Goal: Communication & Community: Ask a question

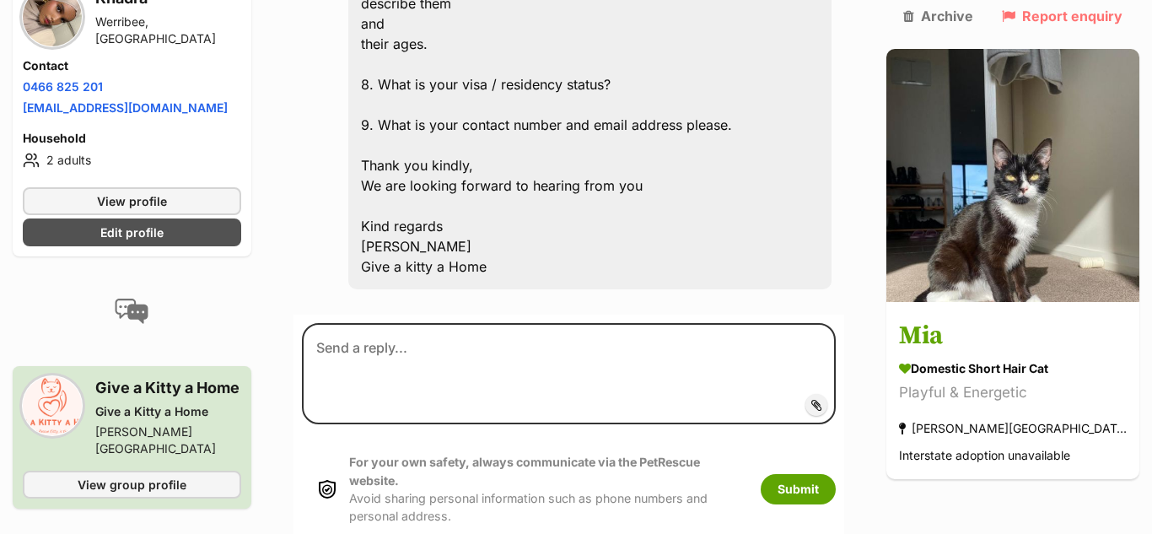
scroll to position [1157, 0]
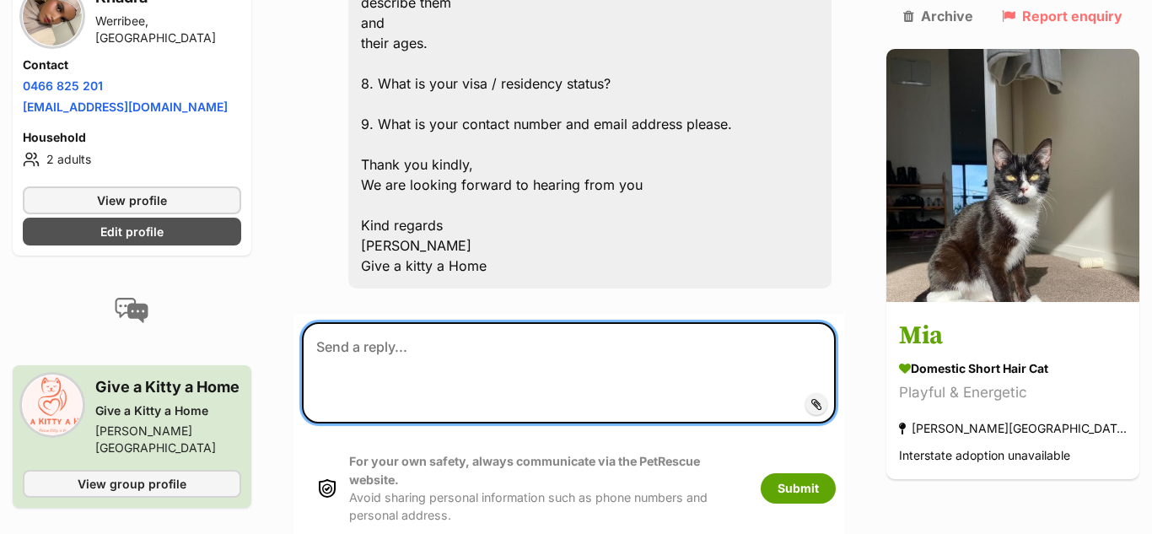
click at [367, 322] on textarea at bounding box center [569, 372] width 534 height 101
click at [384, 322] on textarea at bounding box center [569, 372] width 534 height 101
click at [347, 322] on textarea "1: Im" at bounding box center [569, 372] width 534 height 101
click at [357, 322] on textarea "1: Im" at bounding box center [569, 372] width 534 height 101
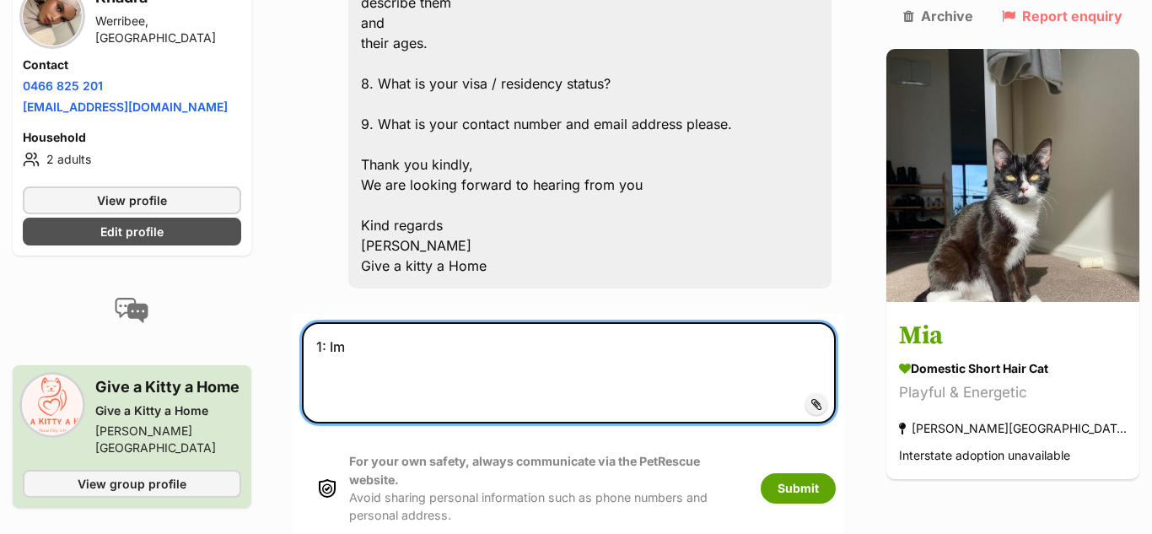
click at [357, 322] on textarea "1: Im" at bounding box center [569, 372] width 534 height 101
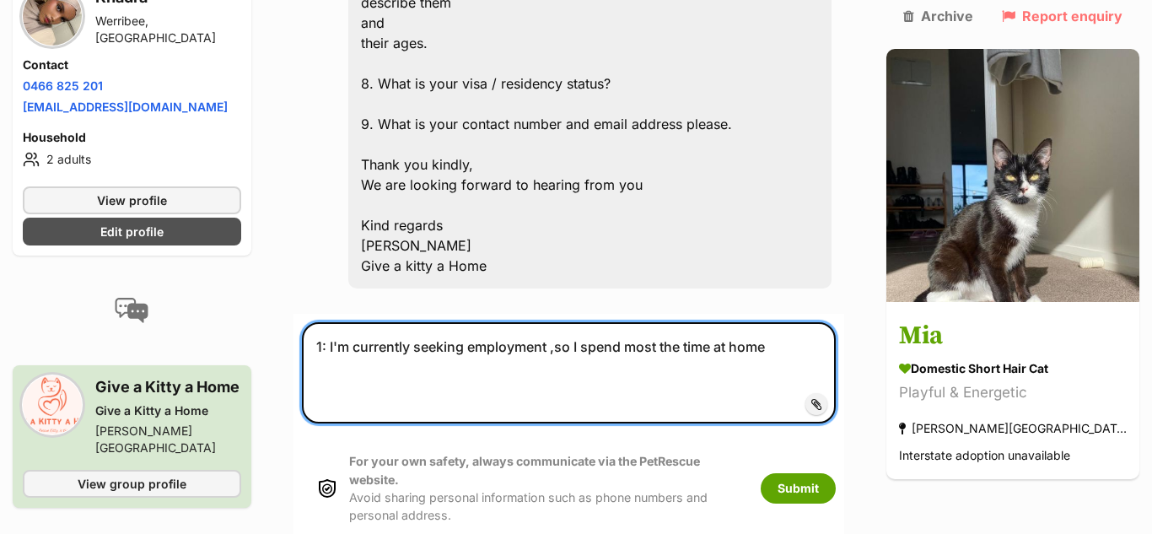
click at [678, 322] on textarea "1: I'm currently seeking employment ,so I spend most the time at home" at bounding box center [569, 372] width 534 height 101
click at [810, 322] on textarea "1: I'm currently seeking employment ,so I spend most of the time at home" at bounding box center [569, 372] width 534 height 101
click at [715, 322] on textarea "1: I'm currently seeking employment ,so I spend most of the time at home." at bounding box center [569, 372] width 534 height 101
click at [712, 322] on textarea "1: I'm currently seeking employment ,so I spend most of the time at home." at bounding box center [569, 372] width 534 height 101
click at [708, 322] on textarea "1: I'm currently seeking employment ,so I spend most of the time at home." at bounding box center [569, 372] width 534 height 101
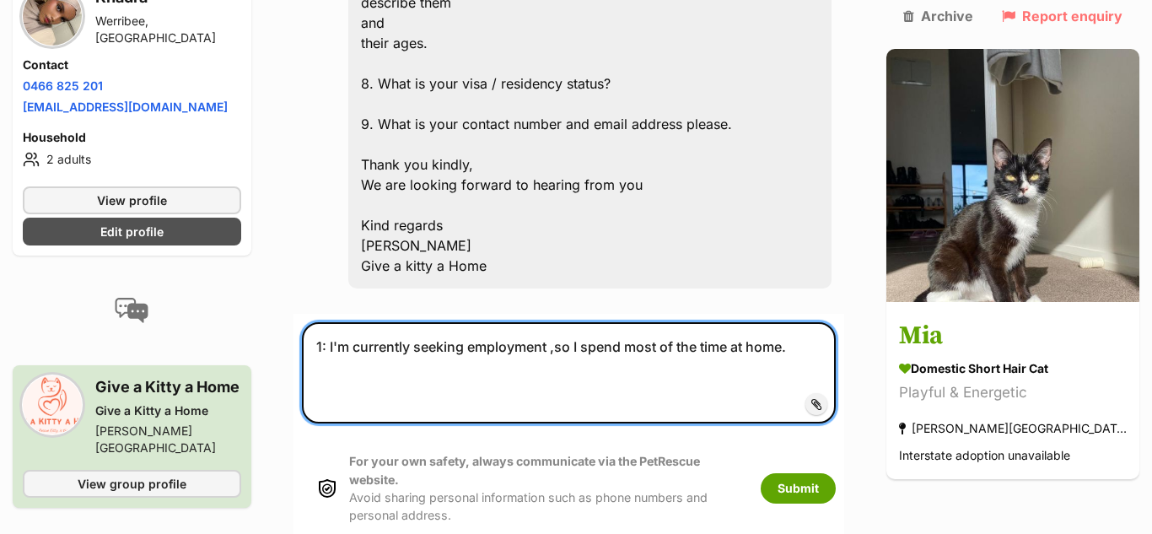
click at [708, 322] on textarea "1: I'm currently seeking employment ,so I spend most of the time at home." at bounding box center [569, 372] width 534 height 101
click at [805, 322] on textarea "1: I'm currently seeking employment ,so I spend most of my time at home." at bounding box center [569, 372] width 534 height 101
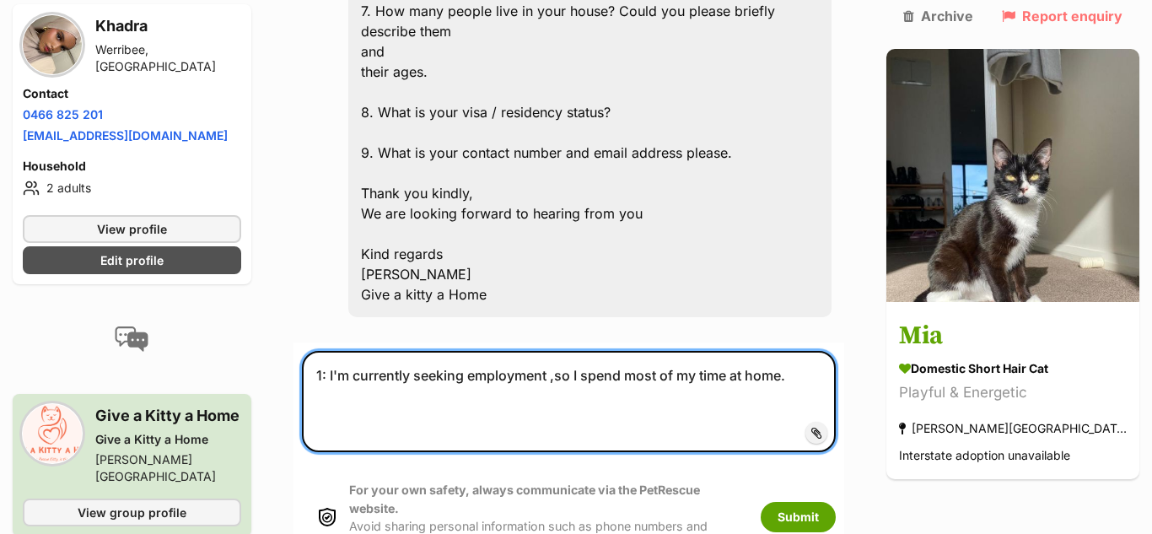
scroll to position [1127, 0]
click at [379, 352] on textarea "1: I'm currently seeking employment ,so I spend most of my time at home. 2: I h…" at bounding box center [569, 402] width 534 height 101
click at [374, 352] on textarea "1: I'm currently seeking employment ,so I spend most of my time at home. 2: I h…" at bounding box center [569, 402] width 534 height 101
click at [412, 352] on textarea "1: I'm currently seeking employment ,so I spend most of my time at home. 2: I h…" at bounding box center [569, 402] width 534 height 101
click at [372, 352] on textarea "1: I'm currently seeking employment ,so I spend most of my time at home. 2: I h…" at bounding box center [569, 402] width 534 height 101
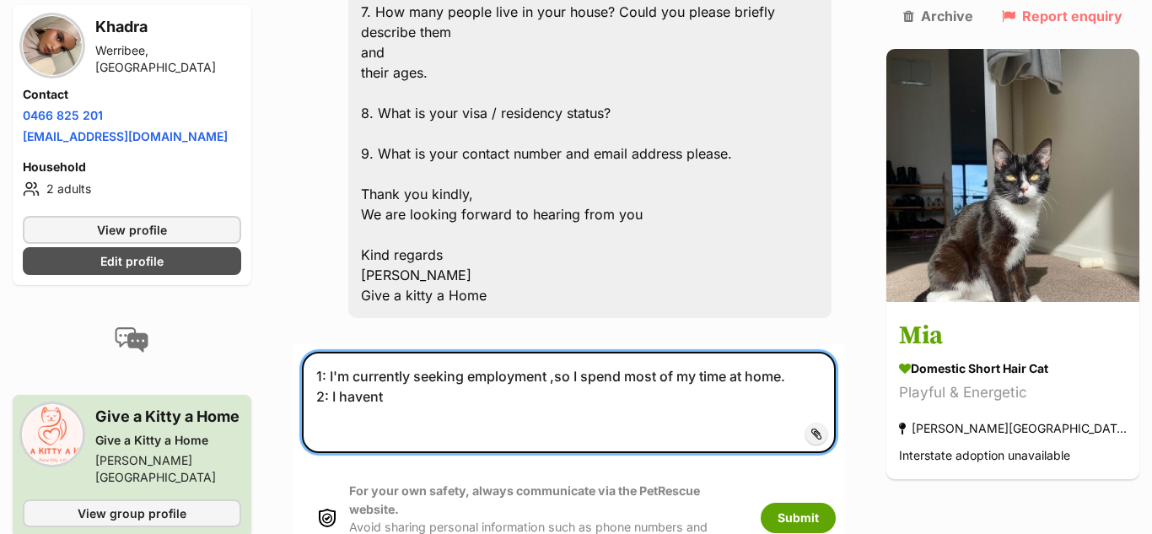
click at [383, 352] on textarea "1: I'm currently seeking employment ,so I spend most of my time at home. 2: I h…" at bounding box center [569, 402] width 534 height 101
click at [406, 352] on textarea "1: I'm currently seeking employment ,so I spend most of my time at home. 2: I h…" at bounding box center [569, 402] width 534 height 101
click at [386, 352] on textarea "1: I'm currently seeking employment ,so I spend most of my time at home. 2: I h…" at bounding box center [569, 402] width 534 height 101
click at [405, 352] on textarea "1: I'm currently seeking employment ,so I spend most of my time at home. 2: I h…" at bounding box center [569, 402] width 534 height 101
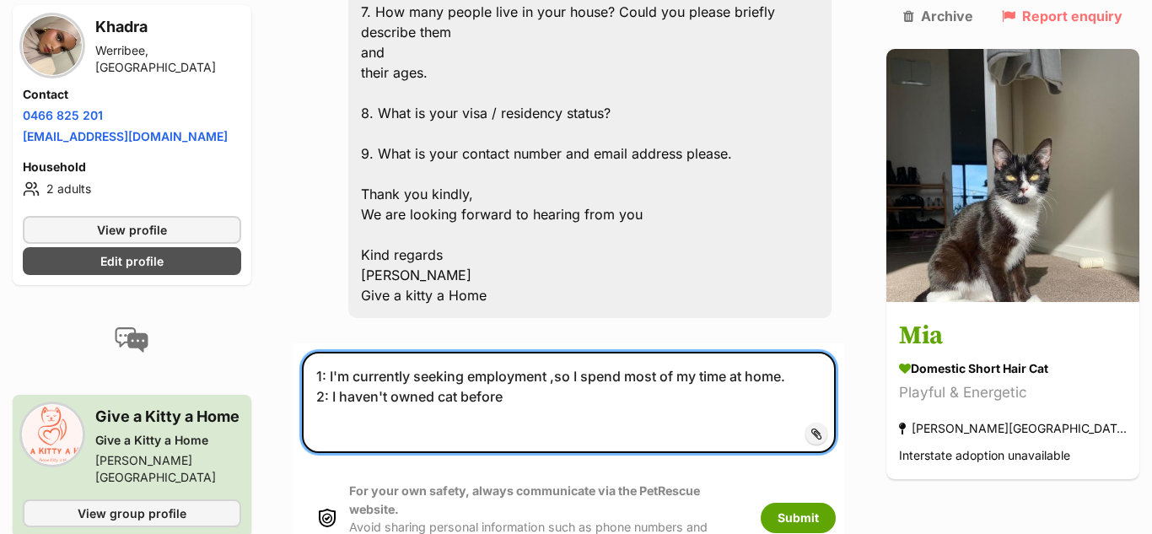
click at [427, 352] on textarea "1: I'm currently seeking employment ,so I spend most of my time at home. 2: I h…" at bounding box center [569, 402] width 534 height 101
click at [548, 352] on textarea "1: I'm currently seeking employment ,so I spend most of my time at home. 2: I h…" at bounding box center [569, 402] width 534 height 101
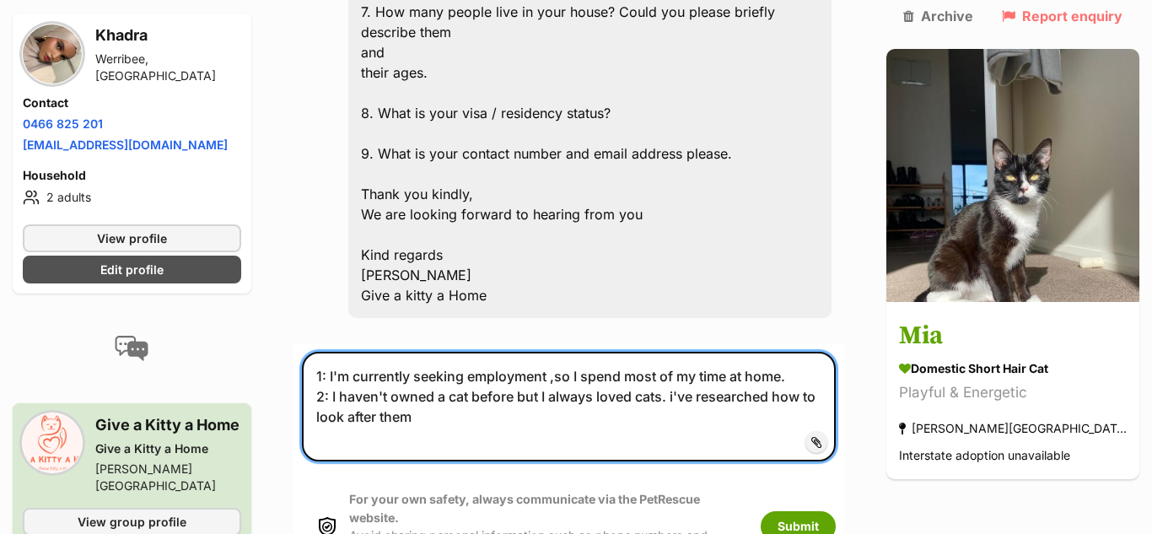
click at [705, 352] on textarea "1: I'm currently seeking employment ,so I spend most of my time at home. 2: I h…" at bounding box center [569, 407] width 534 height 110
click at [410, 354] on textarea "1: I'm currently seeking employment ,so I spend most of my time at home. 2: I h…" at bounding box center [569, 407] width 534 height 110
click at [685, 352] on textarea "1: I'm currently seeking employment ,so I spend most of my time at home. 2: I h…" at bounding box center [569, 407] width 534 height 110
click at [435, 356] on textarea "1: I'm currently seeking employment ,so I spend most of my time at home. 2: I h…" at bounding box center [569, 407] width 534 height 110
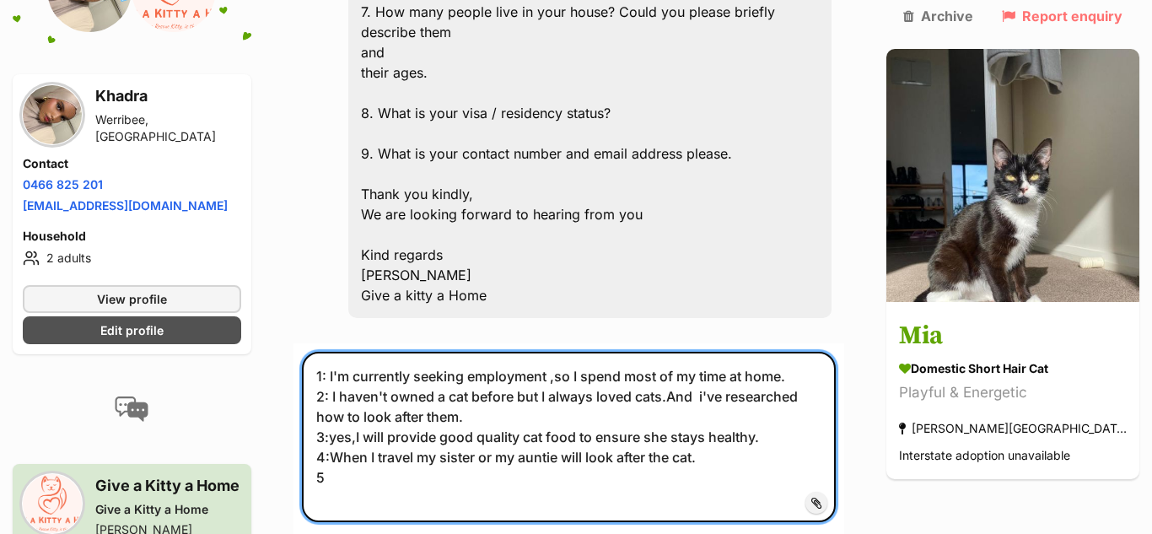
click at [352, 411] on textarea "1: I'm currently seeking employment ,so I spend most of my time at home. 2: I h…" at bounding box center [569, 437] width 534 height 170
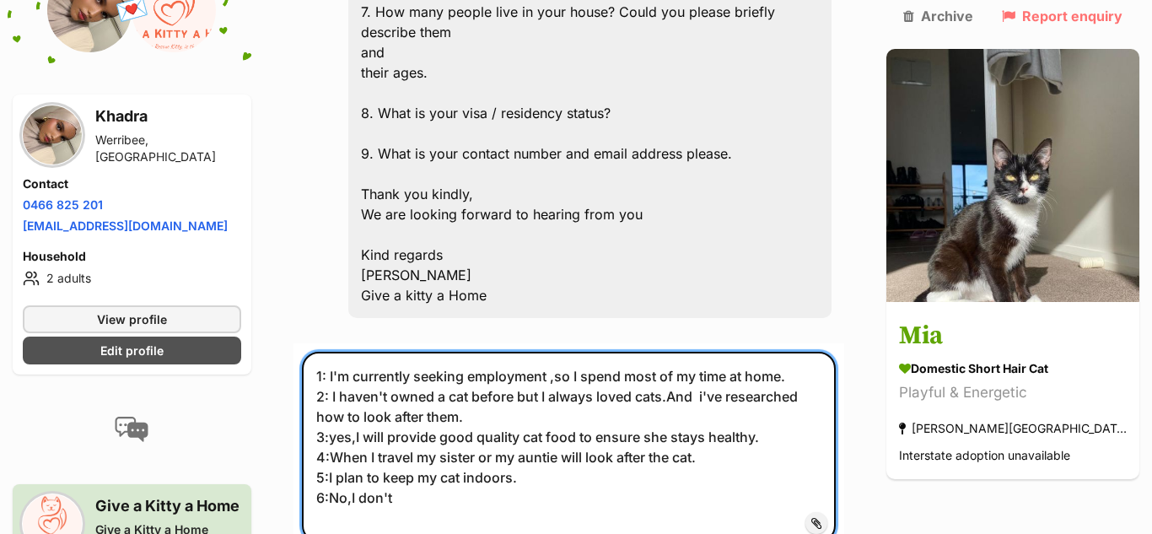
click at [389, 444] on textarea "1: I'm currently seeking employment ,so I spend most of my time at home. 2: I h…" at bounding box center [569, 447] width 534 height 191
click at [399, 432] on textarea "1: I'm currently seeking employment ,so I spend most of my time at home. 2: I h…" at bounding box center [569, 447] width 534 height 191
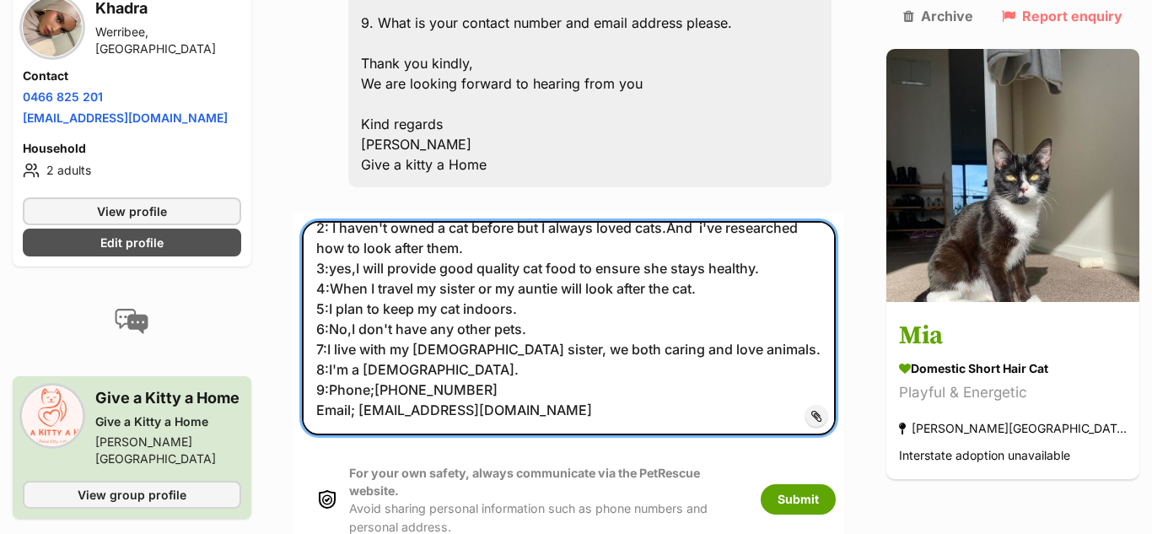
scroll to position [1279, 0]
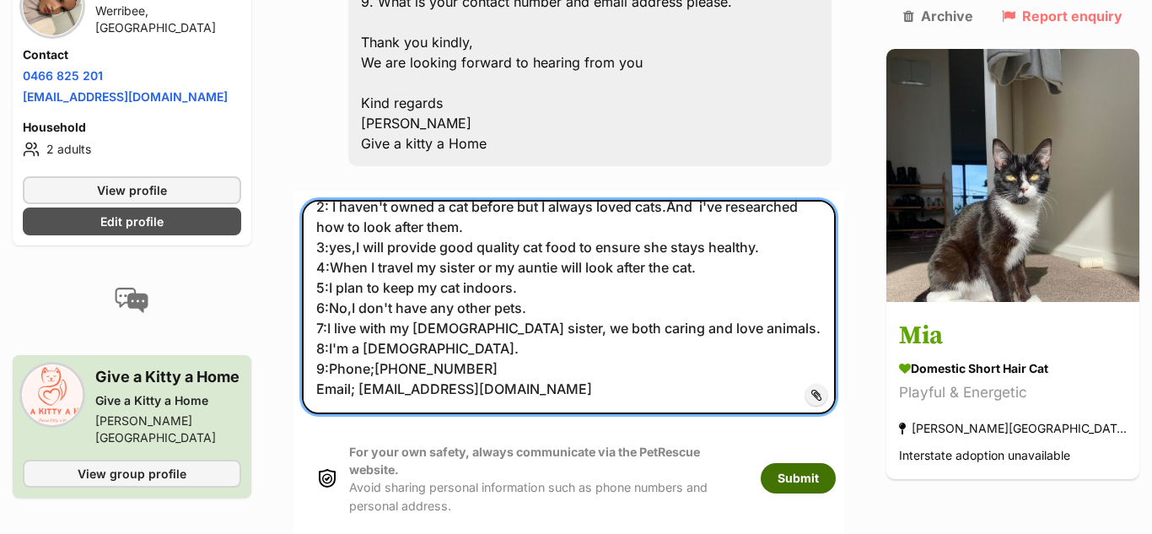
type textarea "1: I'm currently seeking employment ,so I spend most of my time at home. 2: I h…"
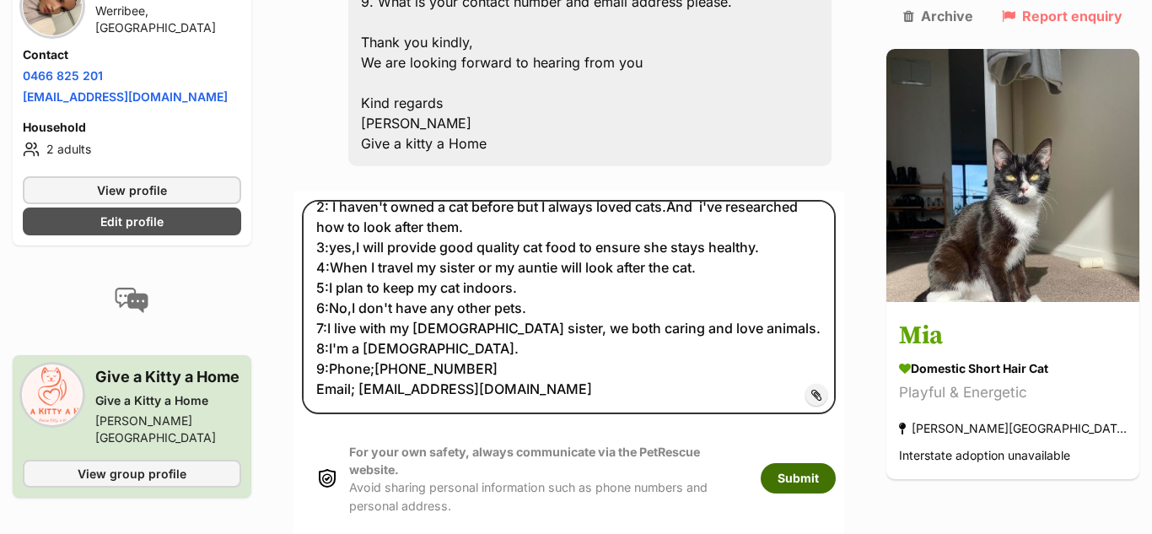
click at [836, 463] on button "Submit" at bounding box center [798, 478] width 75 height 30
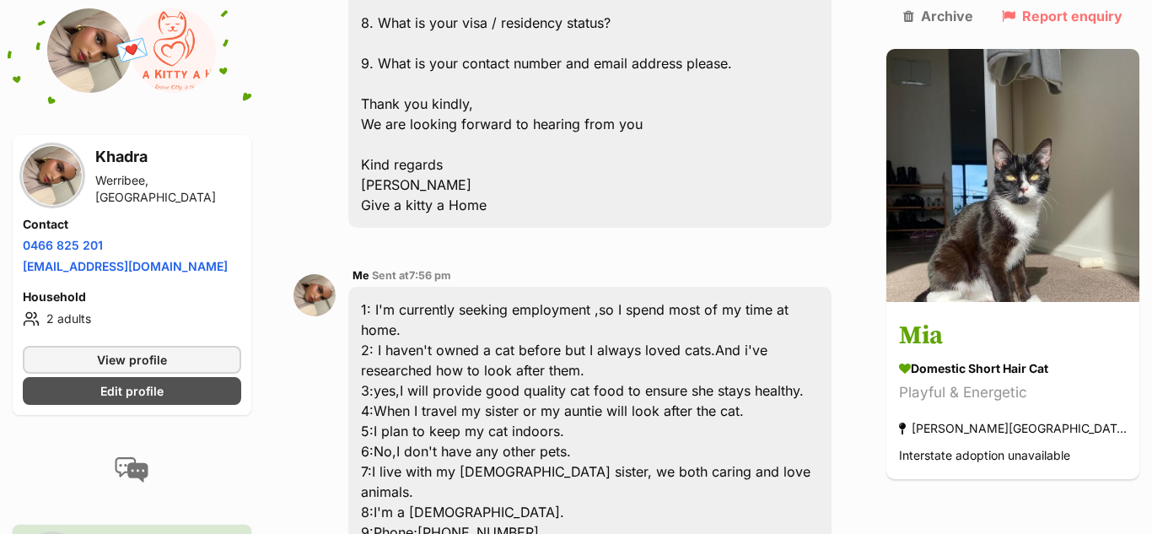
scroll to position [1287, 0]
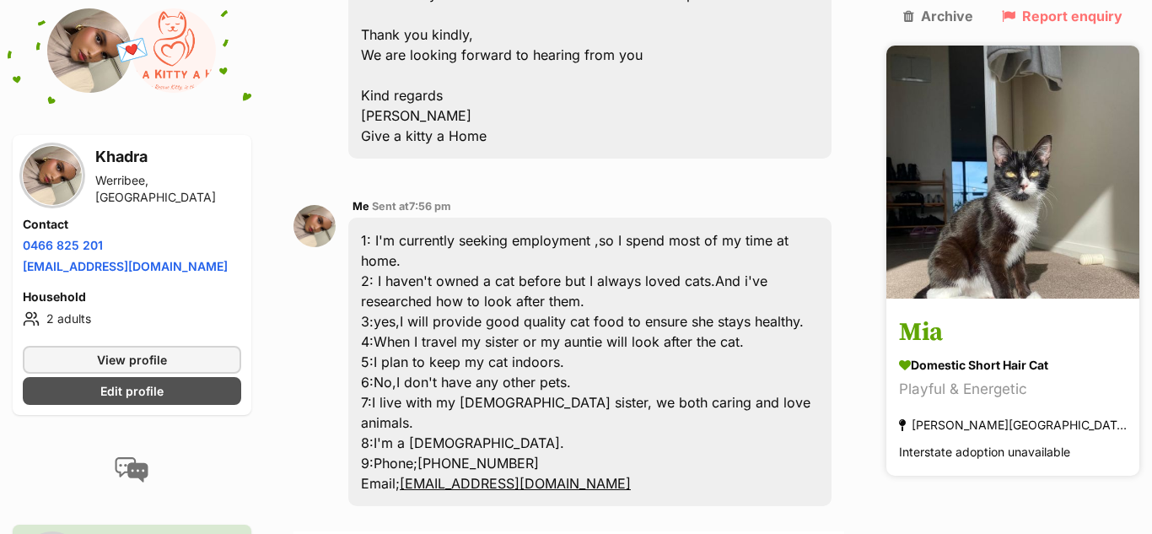
click at [1041, 357] on div "Domestic Short Hair Cat" at bounding box center [1013, 366] width 228 height 18
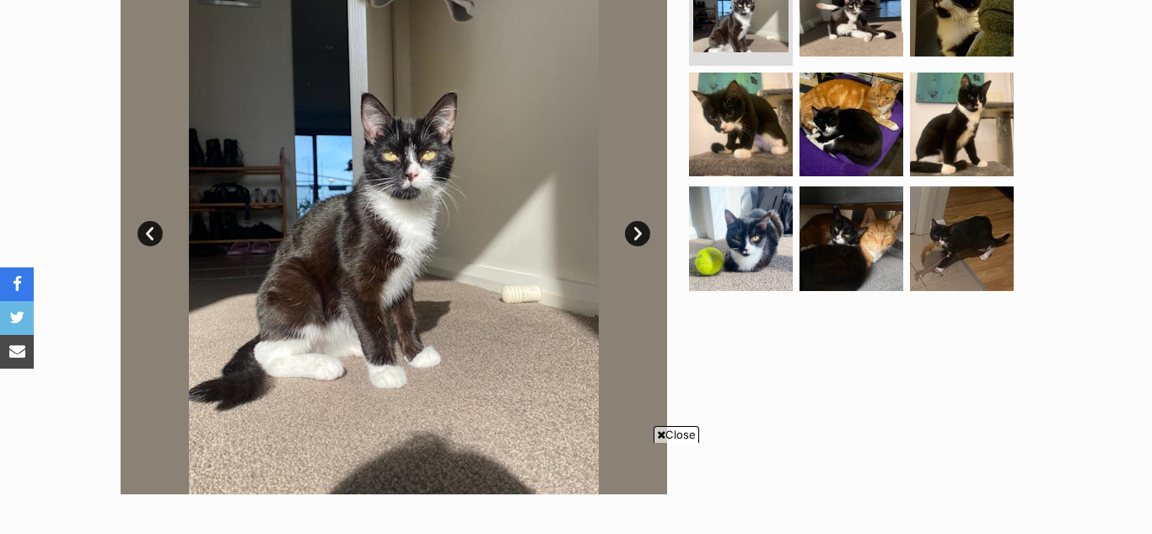
scroll to position [405, 0]
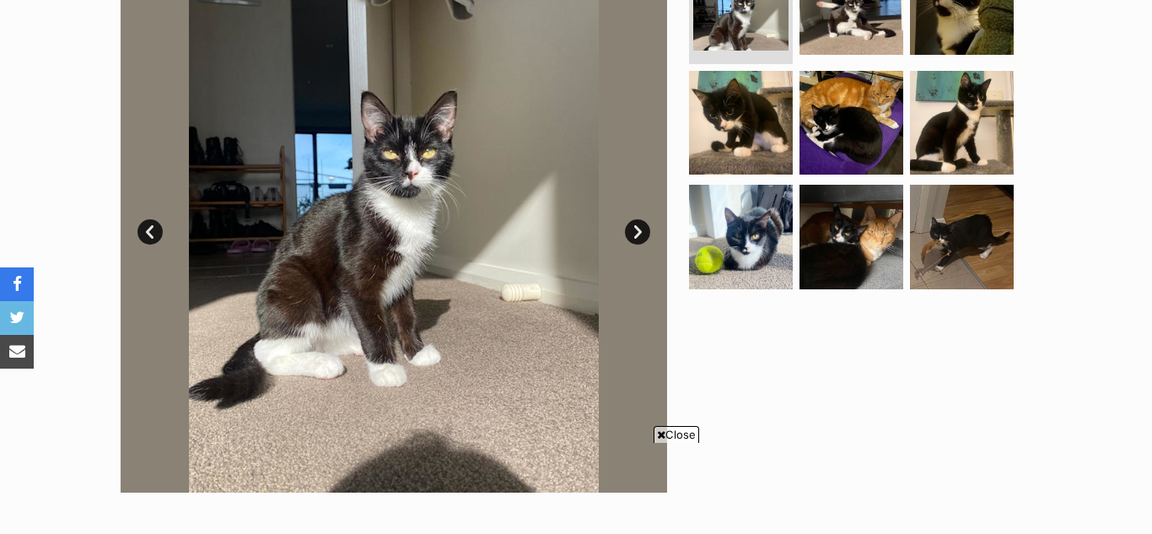
click at [646, 229] on link "Next" at bounding box center [637, 231] width 25 height 25
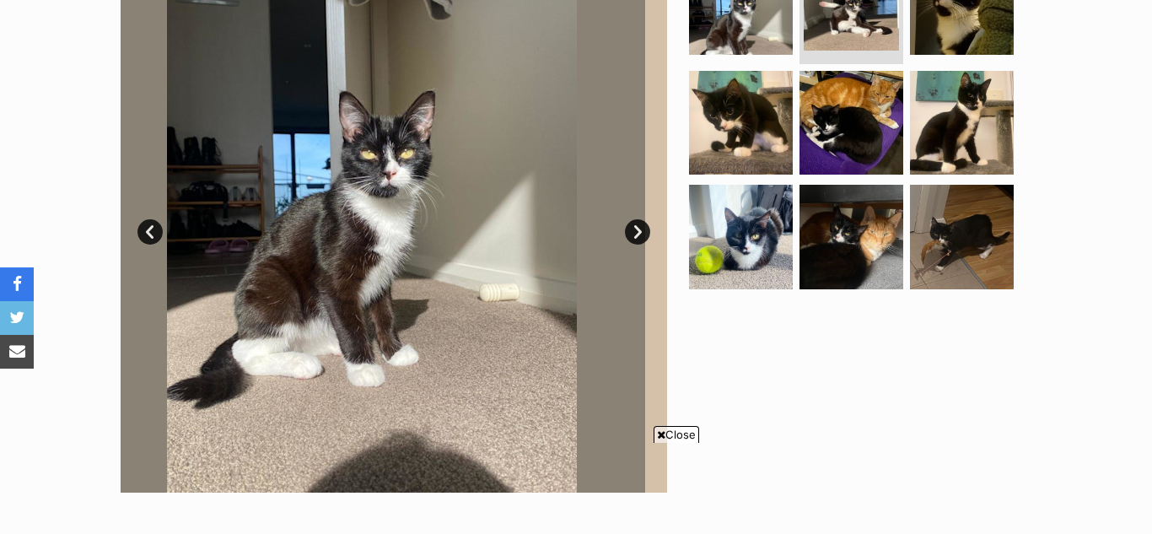
scroll to position [0, 0]
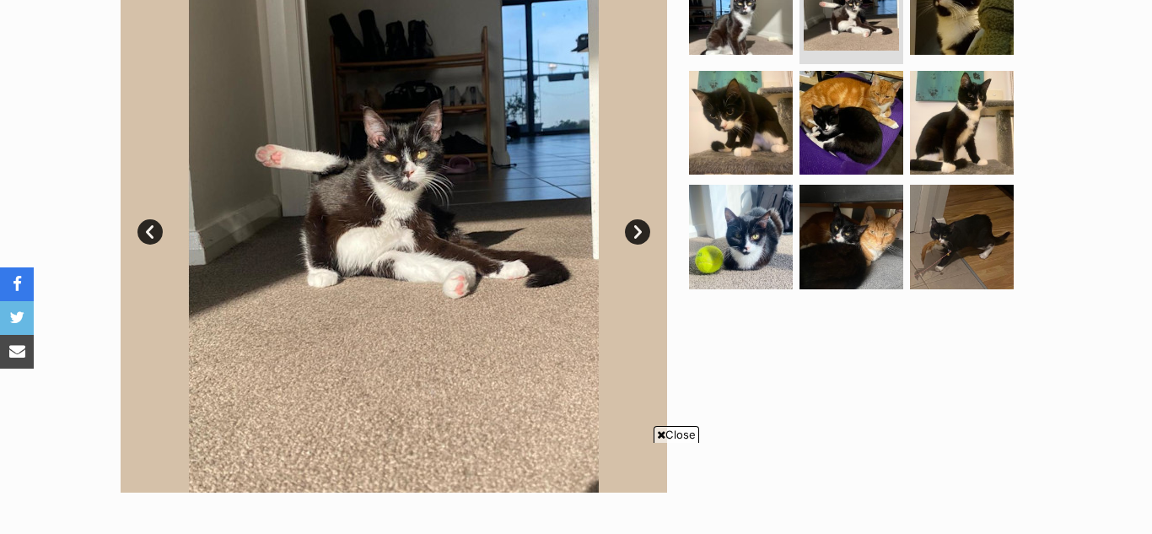
click at [646, 229] on link "Next" at bounding box center [637, 231] width 25 height 25
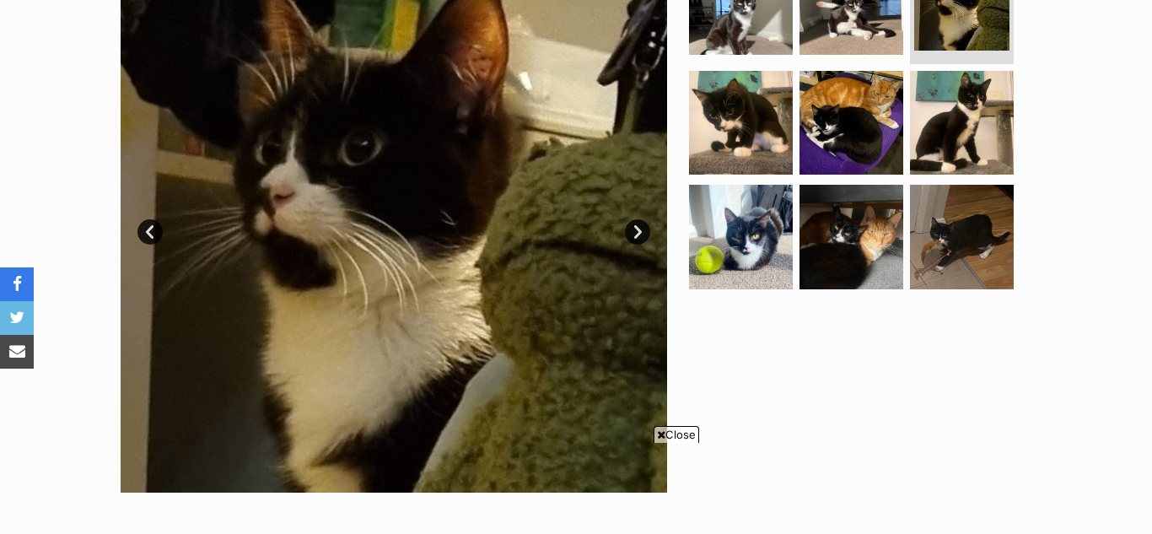
click at [646, 229] on link "Next" at bounding box center [637, 231] width 25 height 25
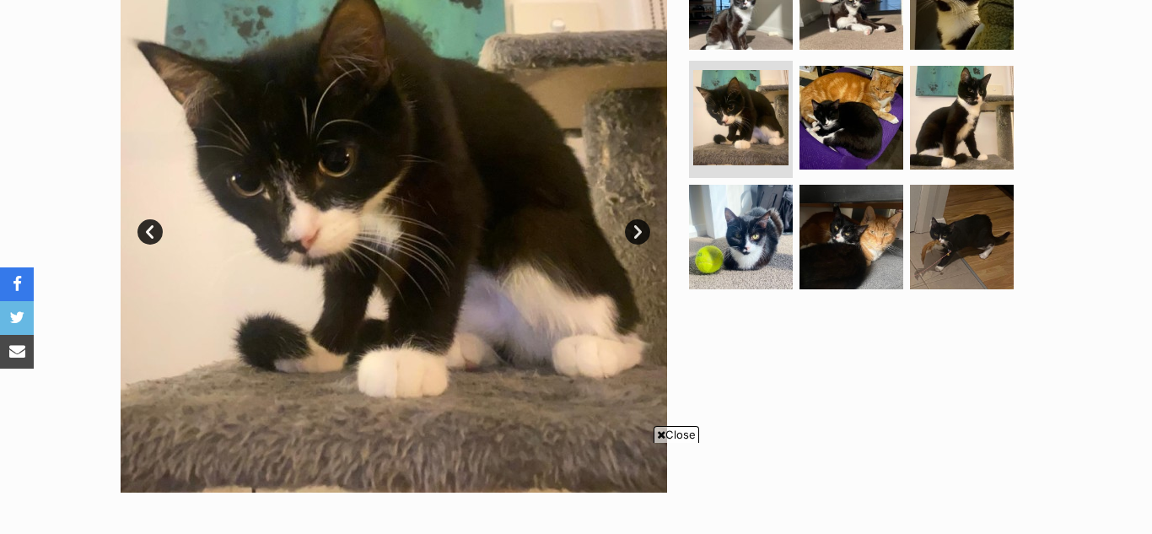
click at [646, 229] on link "Next" at bounding box center [637, 231] width 25 height 25
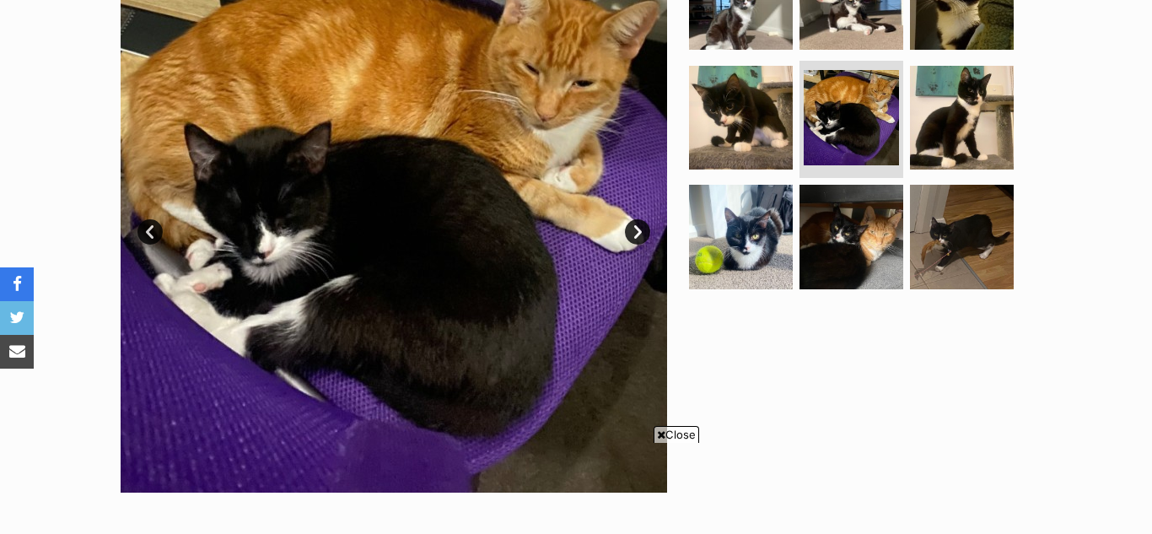
click at [646, 229] on link "Next" at bounding box center [637, 231] width 25 height 25
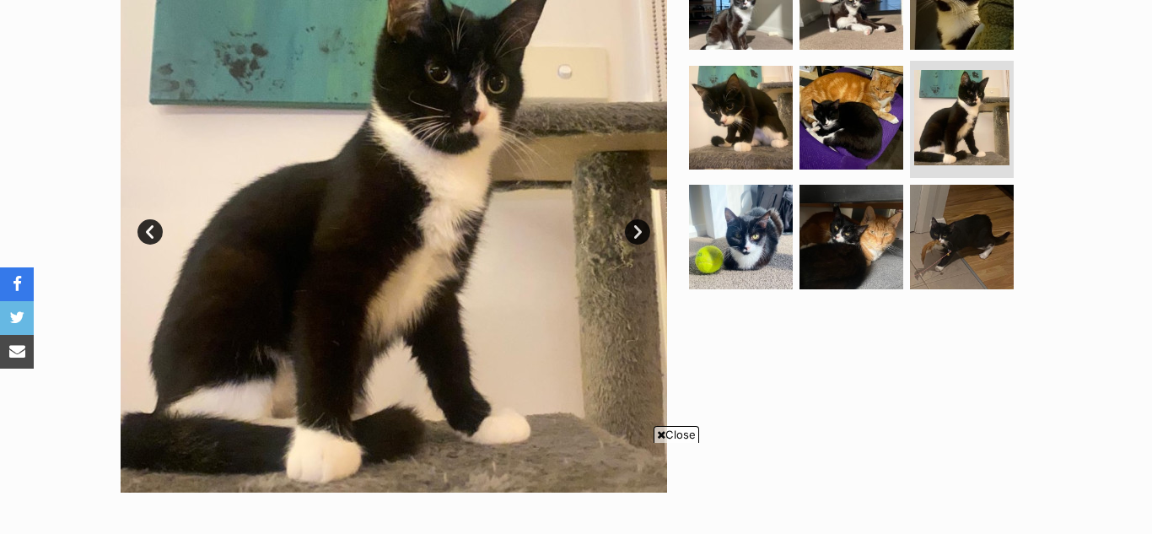
click at [646, 229] on link "Next" at bounding box center [637, 231] width 25 height 25
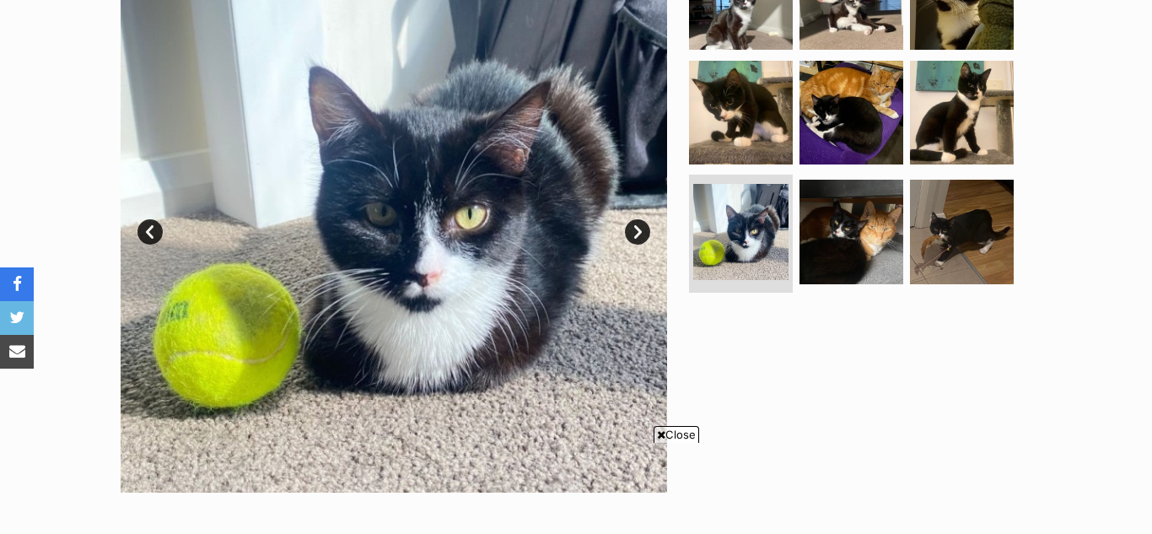
click at [646, 229] on link "Next" at bounding box center [637, 231] width 25 height 25
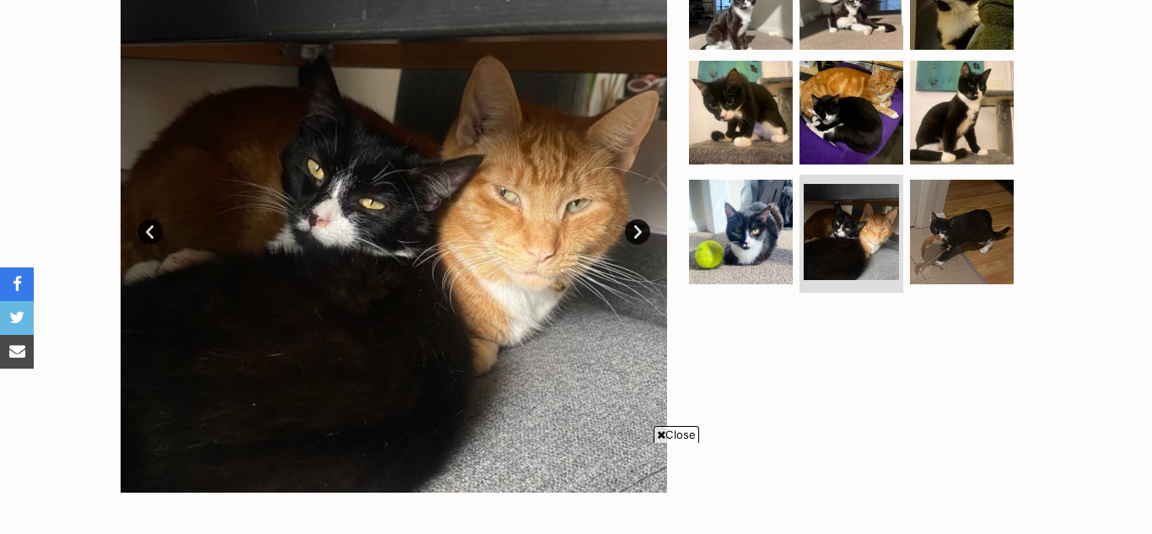
click at [646, 229] on link "Next" at bounding box center [637, 231] width 25 height 25
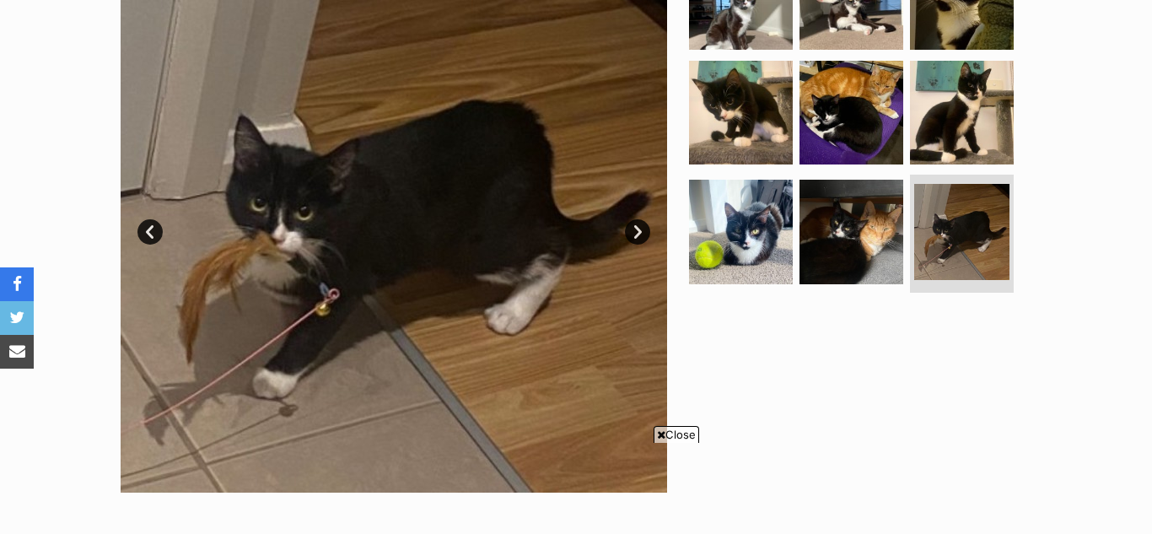
click at [646, 229] on link "Next" at bounding box center [637, 231] width 25 height 25
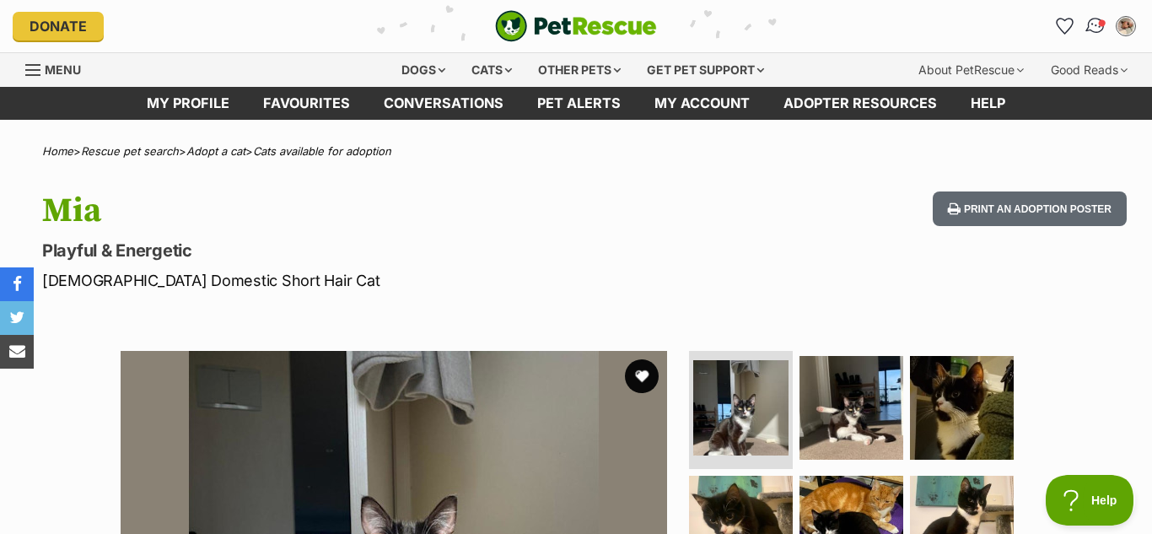
click at [1098, 24] on span "Conversations" at bounding box center [1102, 23] width 8 height 8
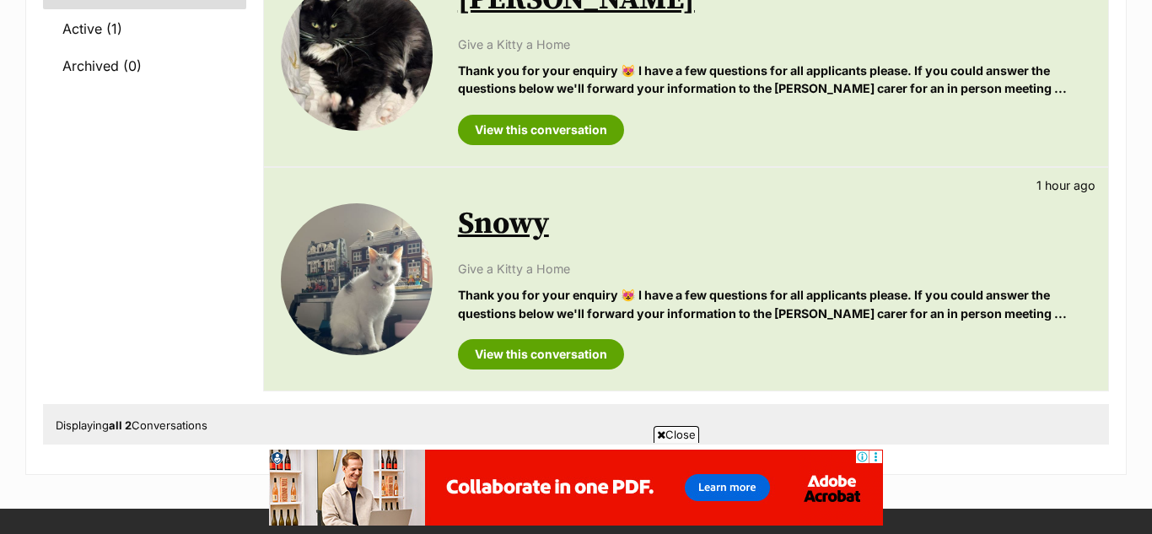
click at [400, 266] on img at bounding box center [357, 279] width 152 height 152
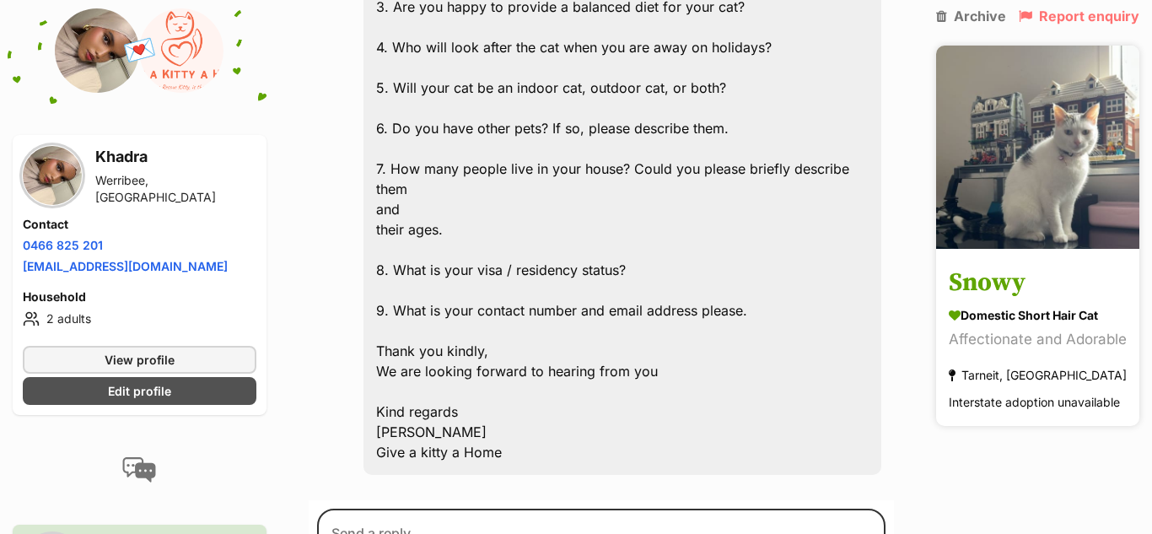
scroll to position [1338, 0]
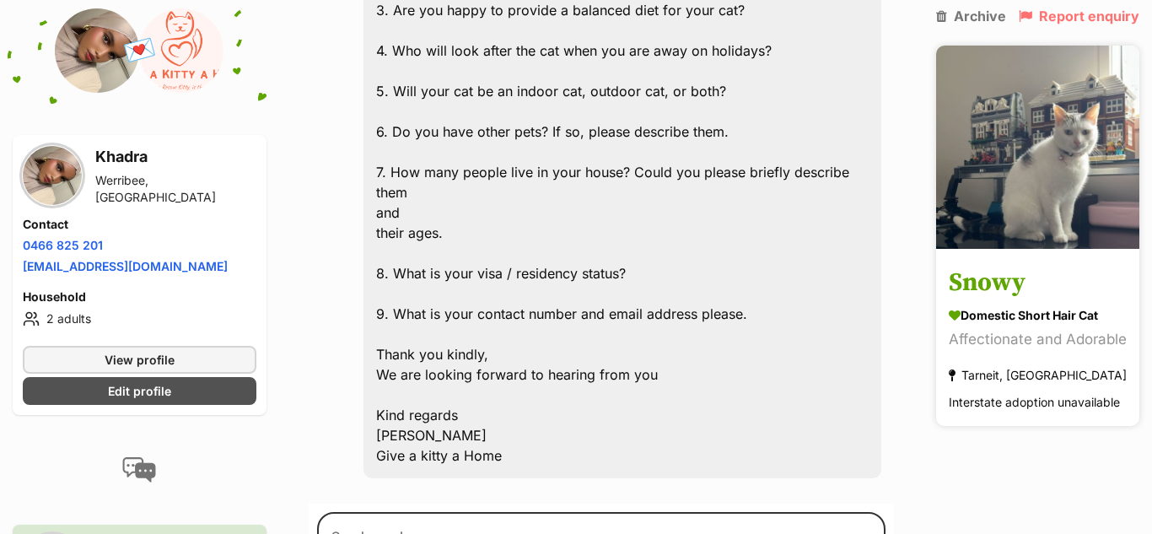
click at [1073, 265] on h3 "Snowy" at bounding box center [1038, 284] width 178 height 38
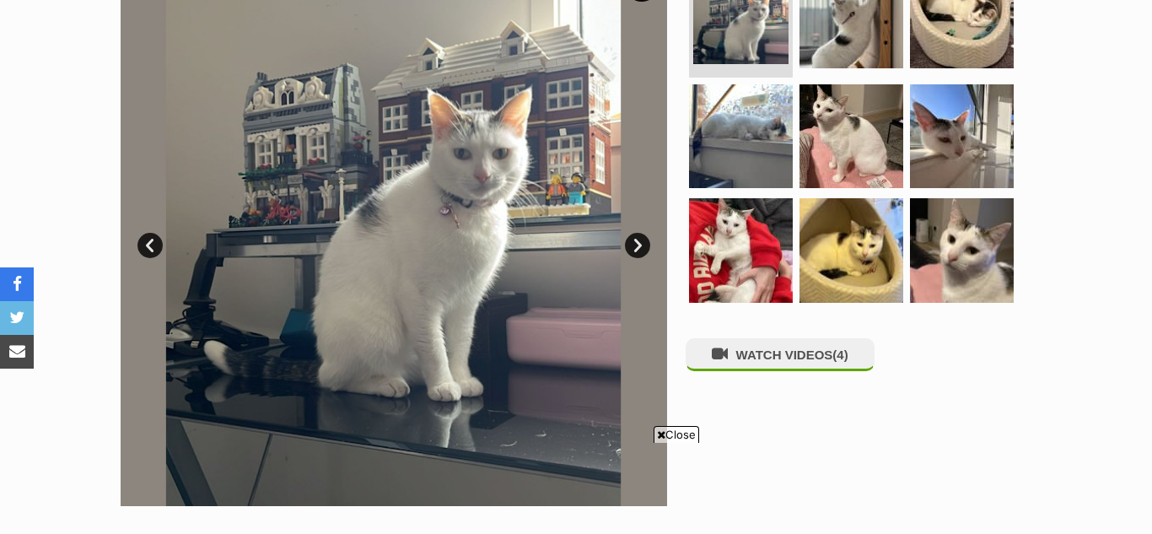
scroll to position [390, 0]
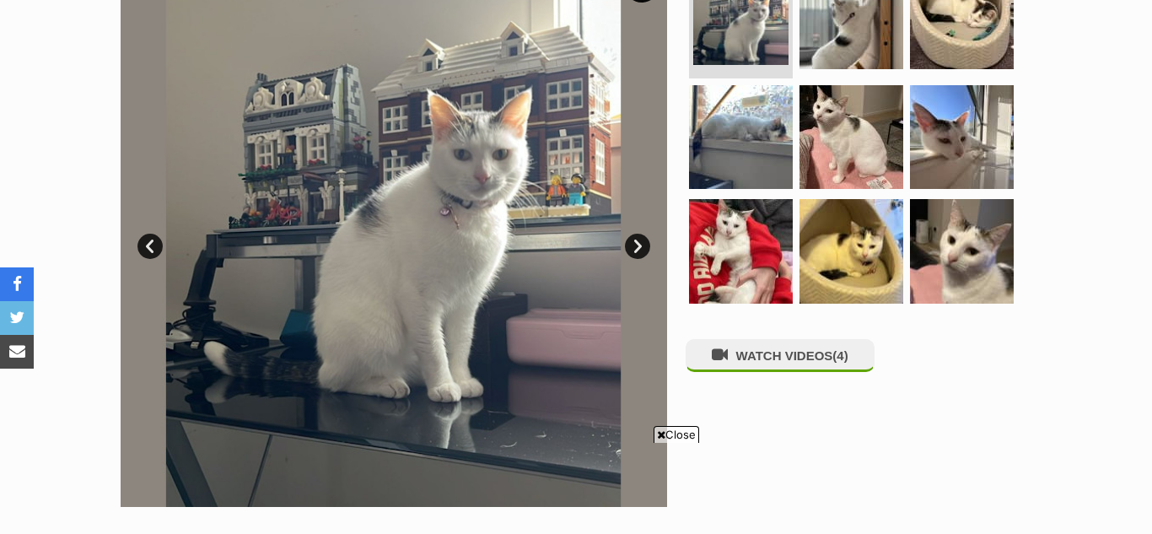
click at [635, 244] on link "Next" at bounding box center [637, 246] width 25 height 25
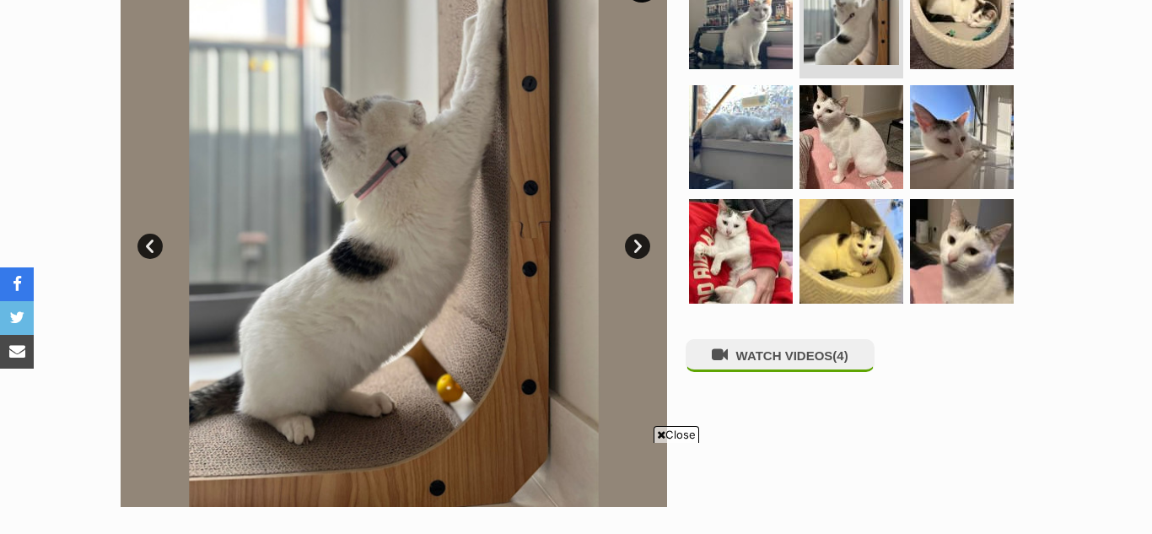
click at [635, 244] on link "Next" at bounding box center [637, 246] width 25 height 25
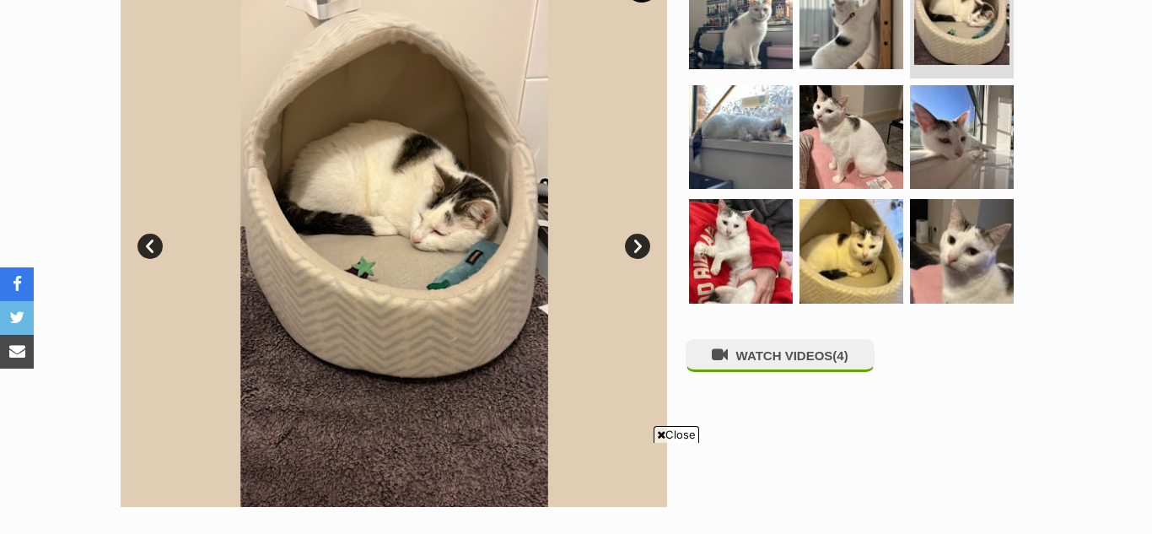
click at [635, 244] on link "Next" at bounding box center [637, 246] width 25 height 25
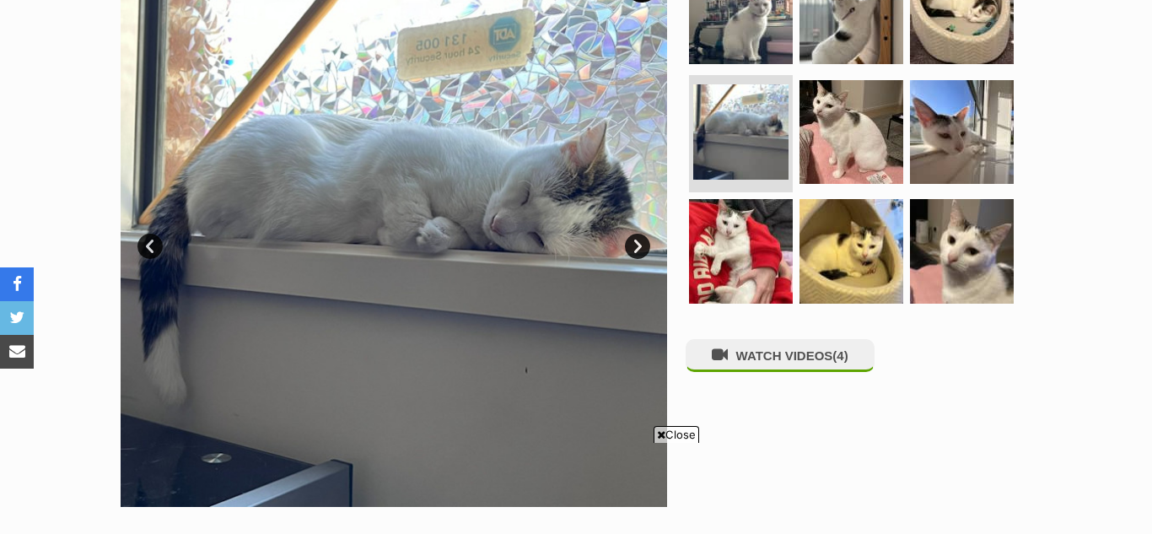
click at [635, 244] on link "Next" at bounding box center [637, 246] width 25 height 25
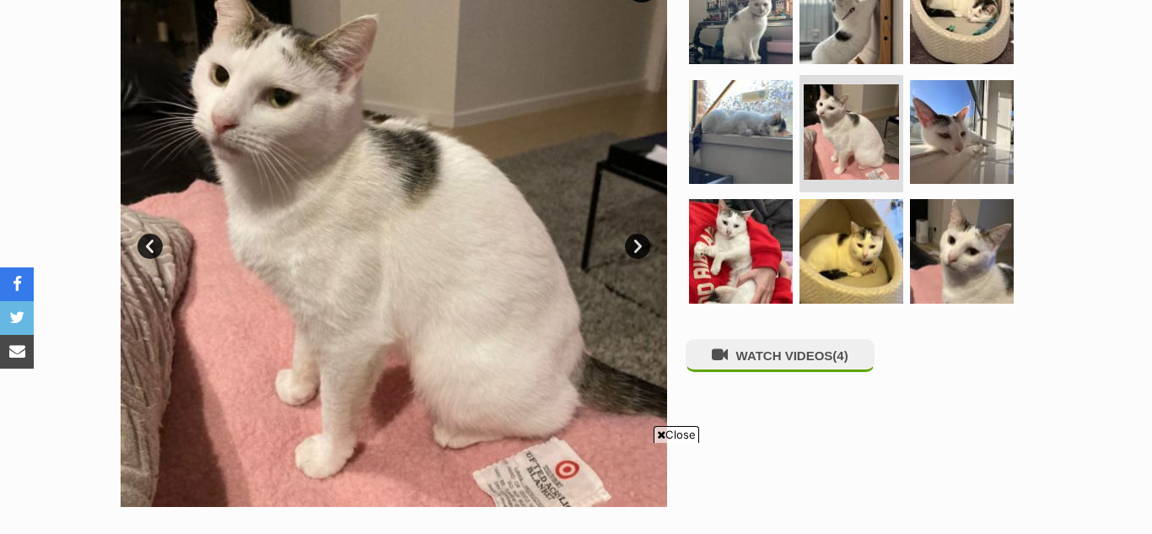
click at [635, 244] on link "Next" at bounding box center [637, 246] width 25 height 25
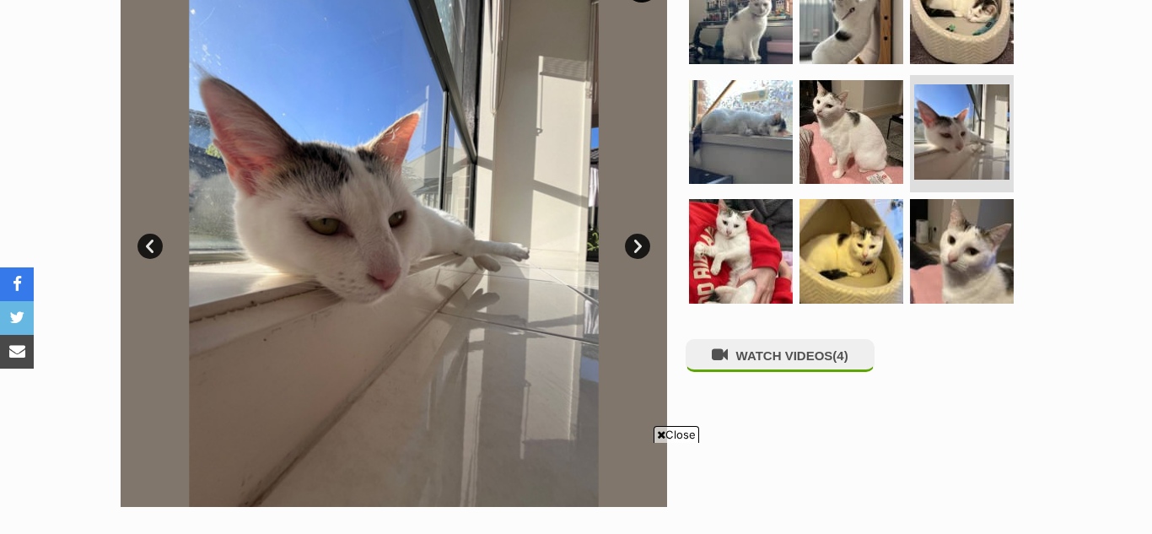
click at [635, 244] on link "Next" at bounding box center [637, 246] width 25 height 25
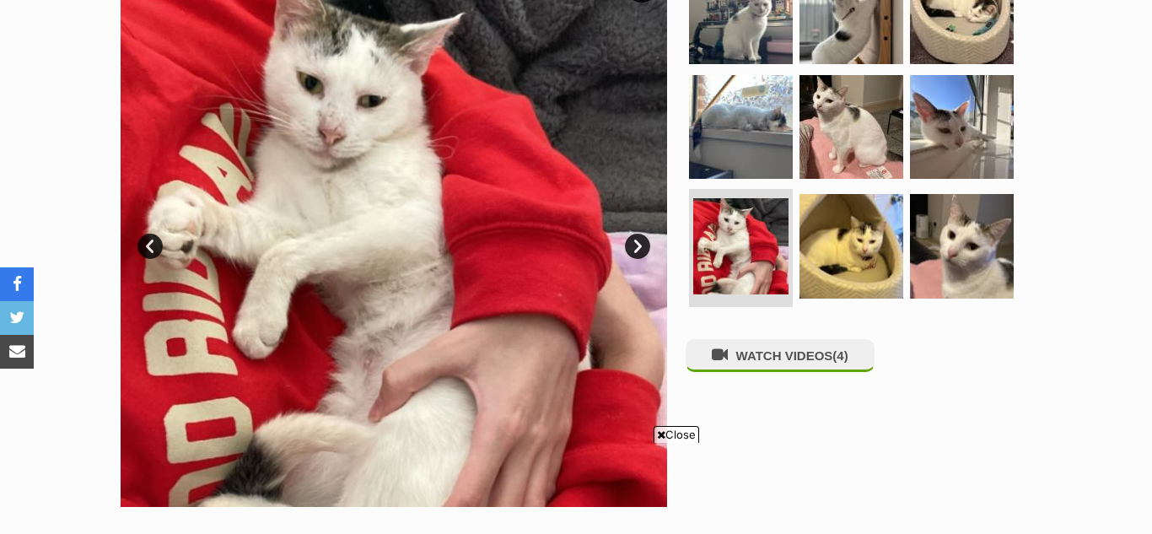
click at [635, 244] on link "Next" at bounding box center [637, 246] width 25 height 25
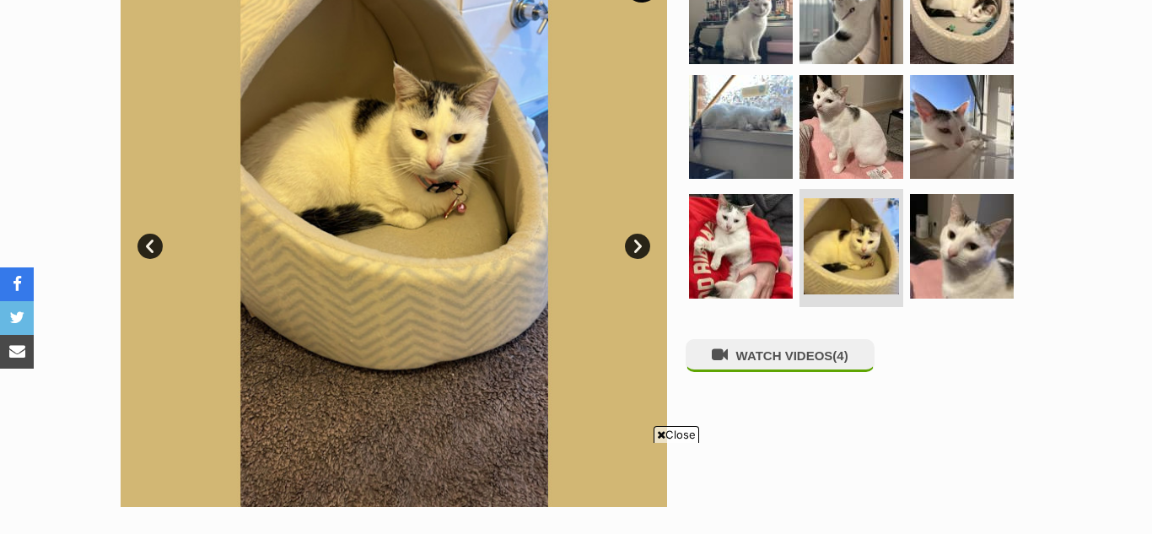
click at [143, 248] on link "Prev" at bounding box center [149, 246] width 25 height 25
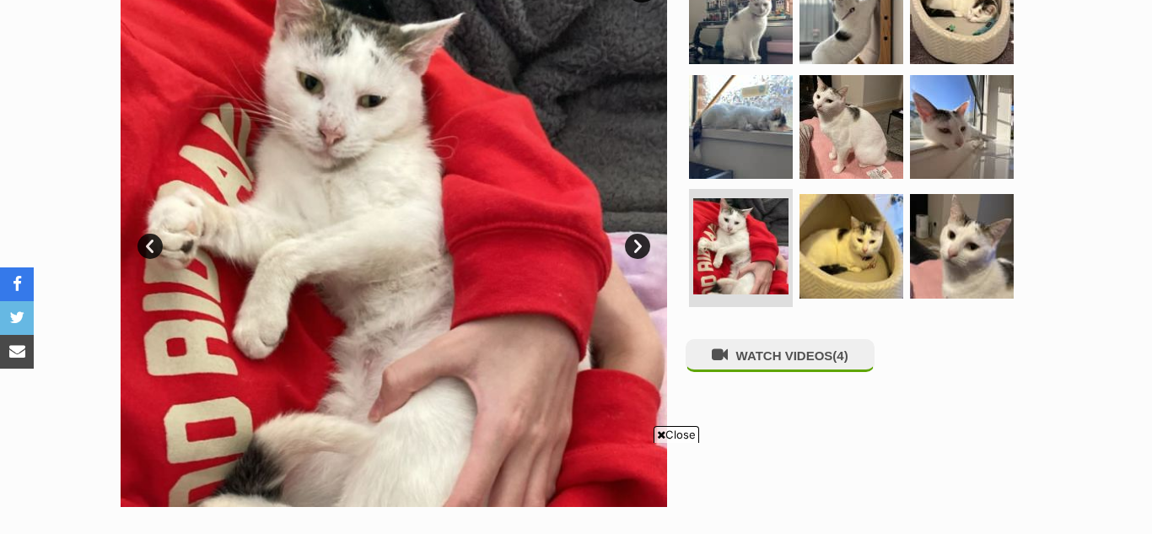
click at [143, 248] on link "Prev" at bounding box center [149, 246] width 25 height 25
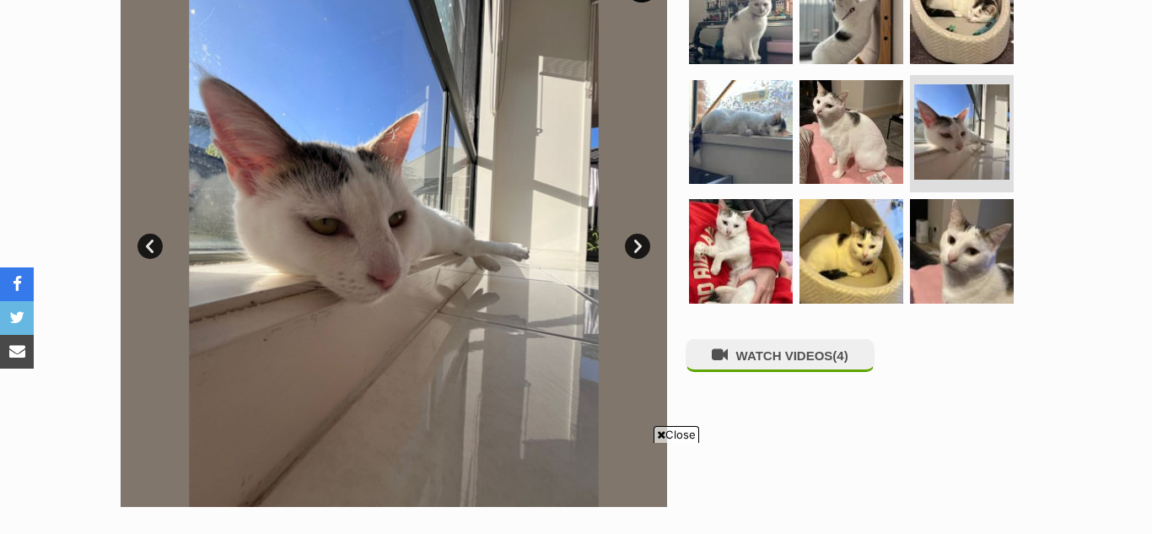
click at [630, 248] on link "Next" at bounding box center [637, 246] width 25 height 25
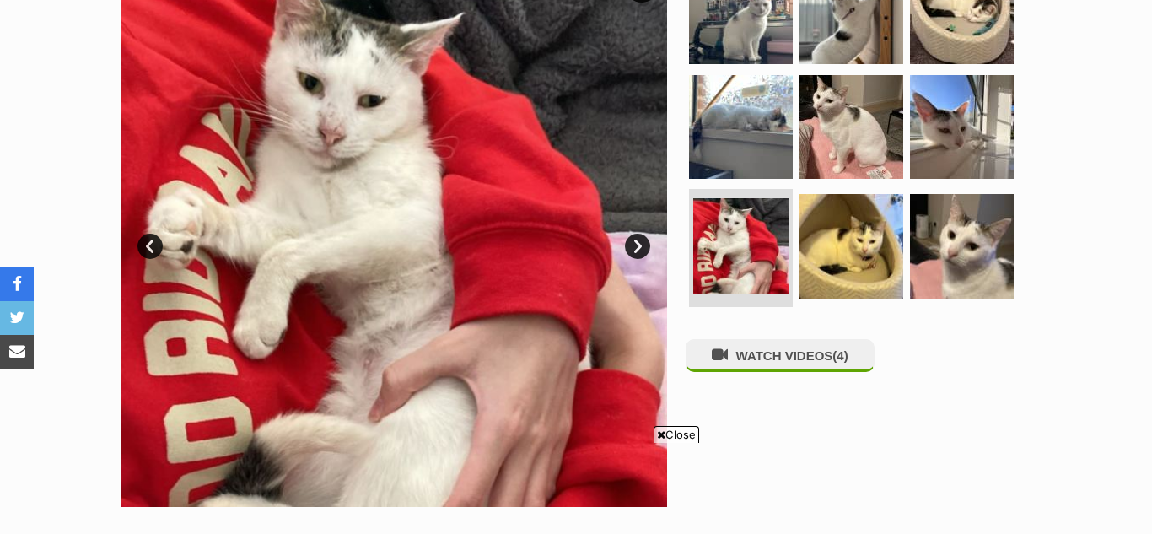
click at [630, 248] on link "Next" at bounding box center [637, 246] width 25 height 25
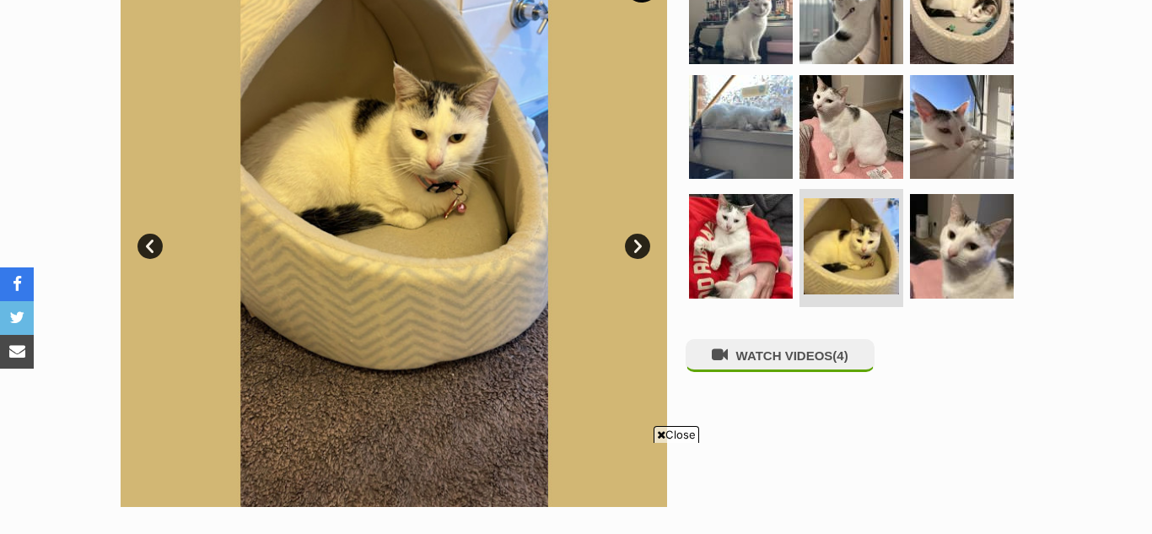
click at [630, 248] on link "Next" at bounding box center [637, 246] width 25 height 25
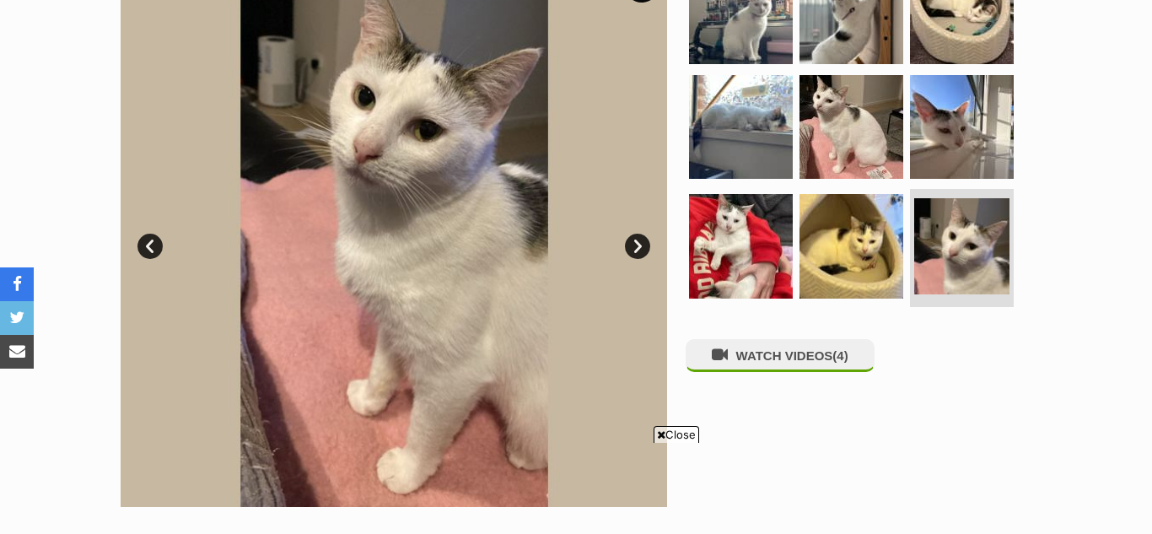
click at [630, 248] on link "Next" at bounding box center [637, 246] width 25 height 25
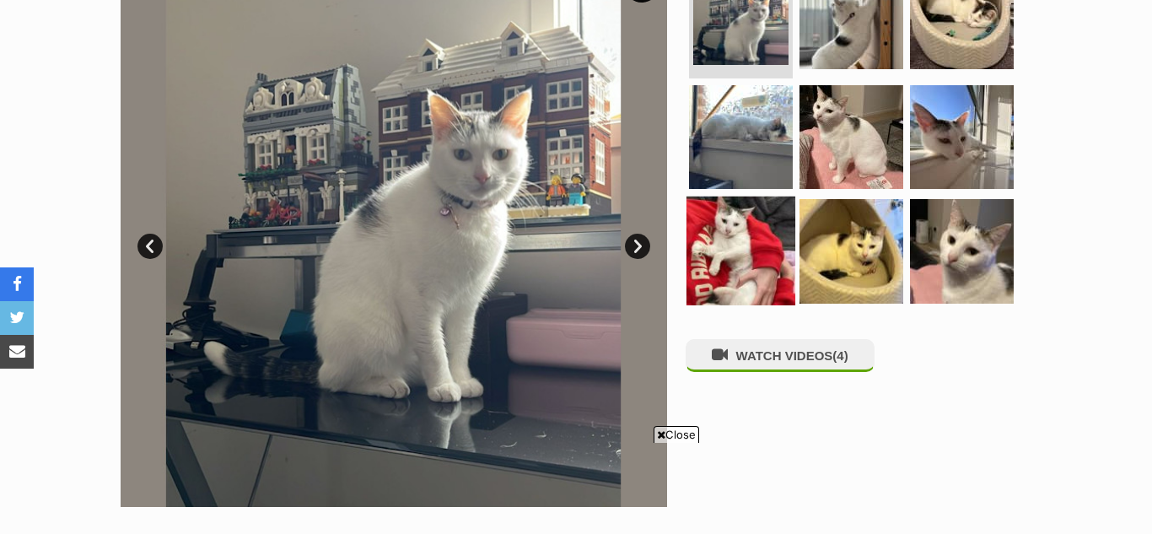
click at [735, 252] on img at bounding box center [740, 250] width 109 height 109
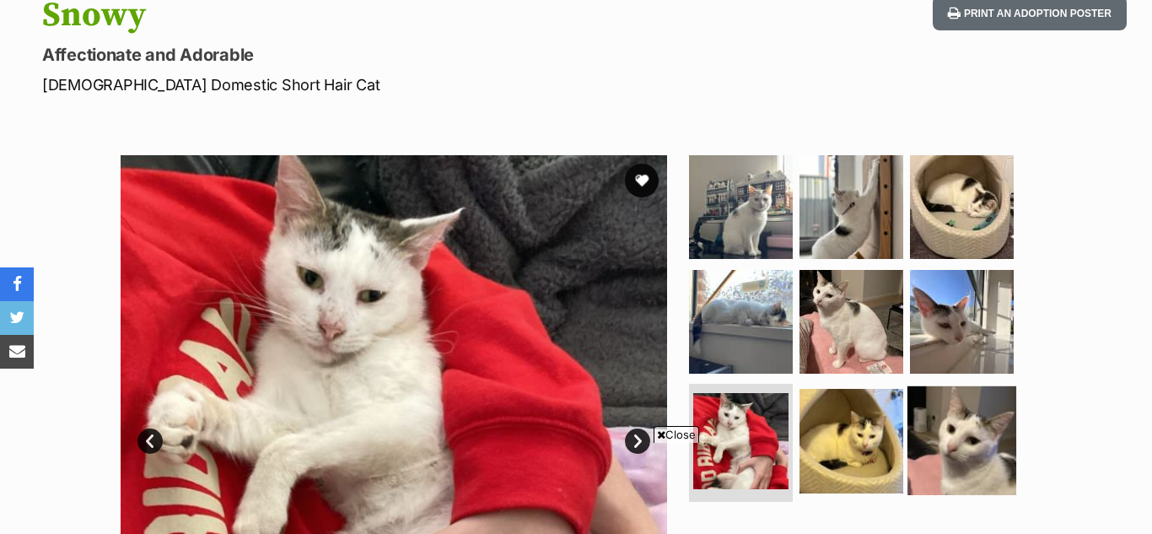
scroll to position [196, 0]
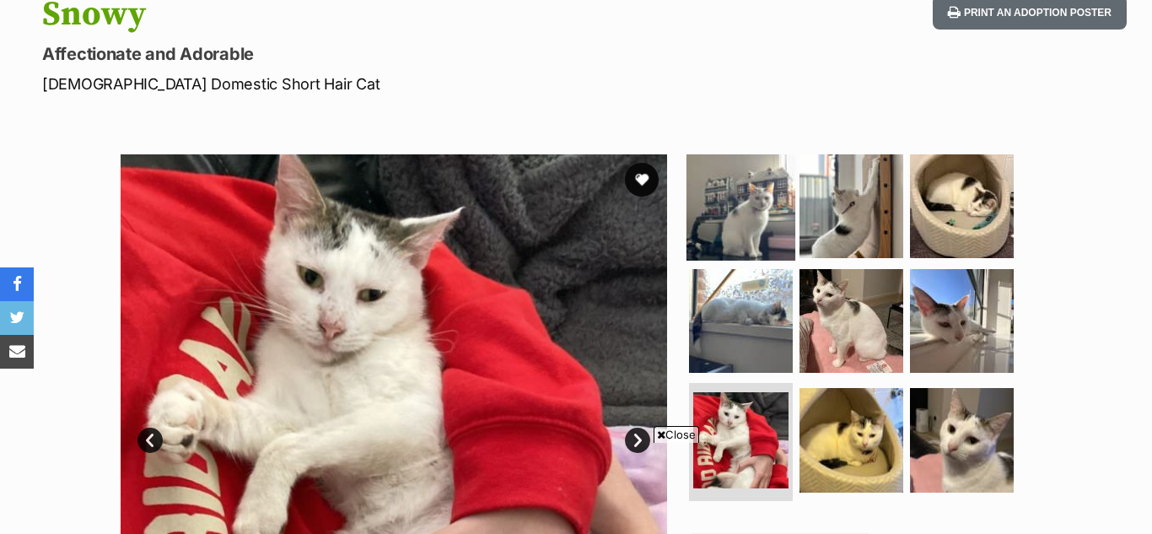
click at [782, 192] on img at bounding box center [740, 206] width 109 height 109
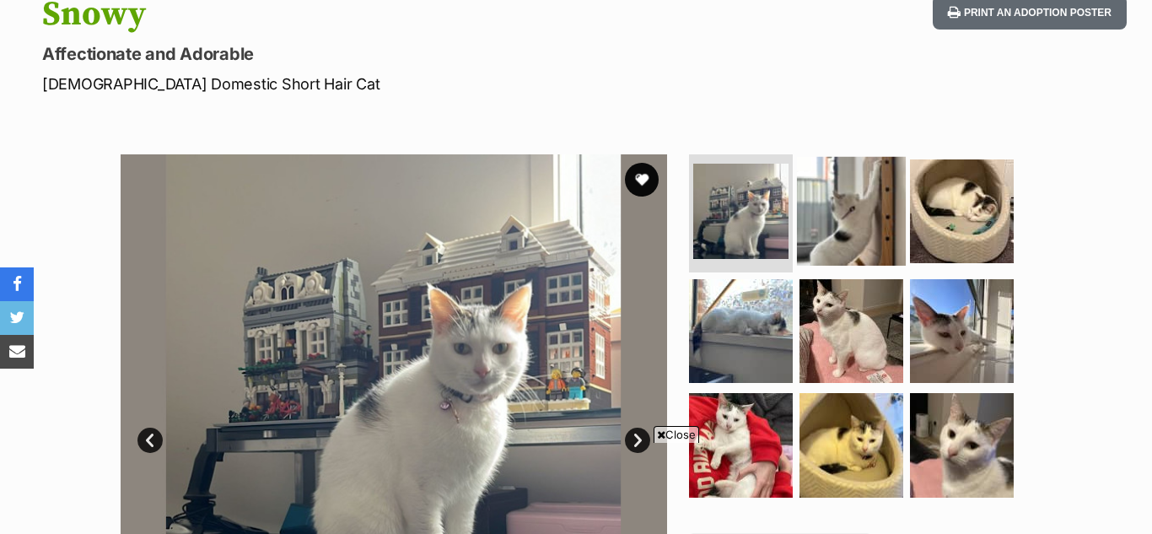
click at [867, 225] on img at bounding box center [851, 211] width 109 height 109
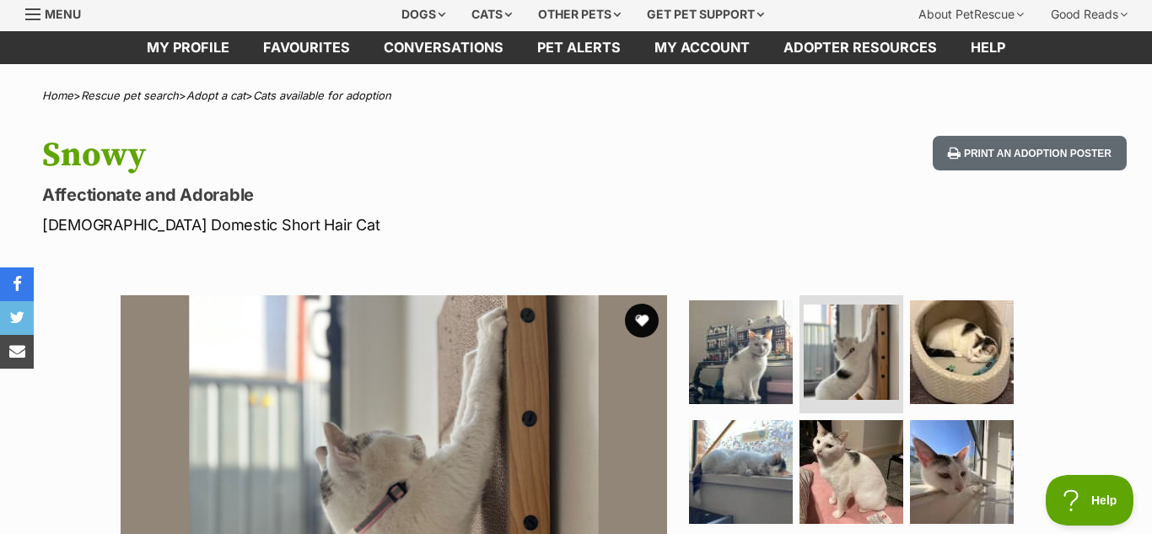
scroll to position [0, 0]
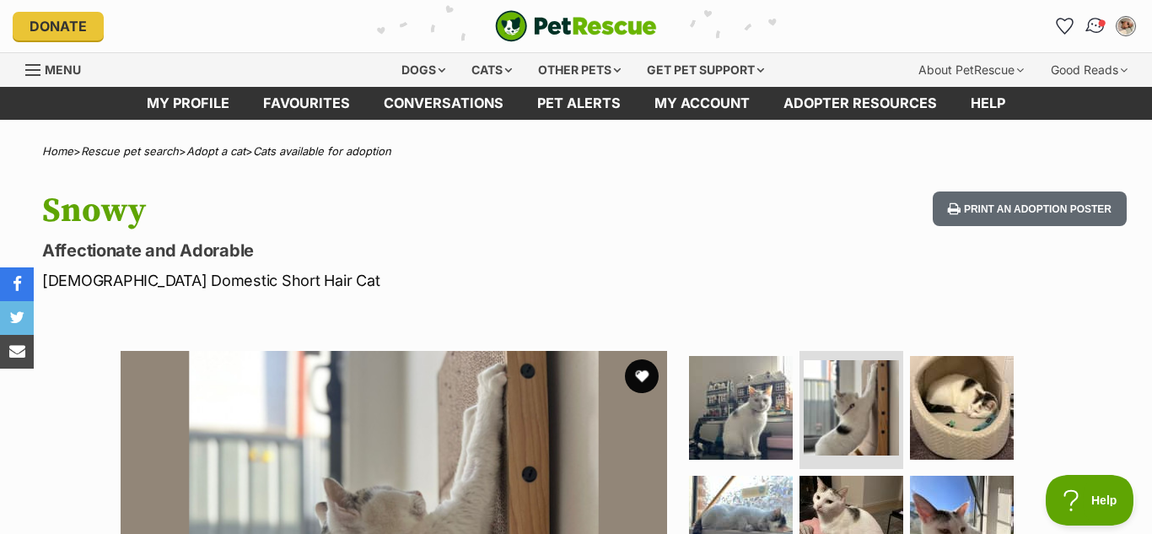
click at [1099, 31] on img "Conversations" at bounding box center [1095, 26] width 23 height 22
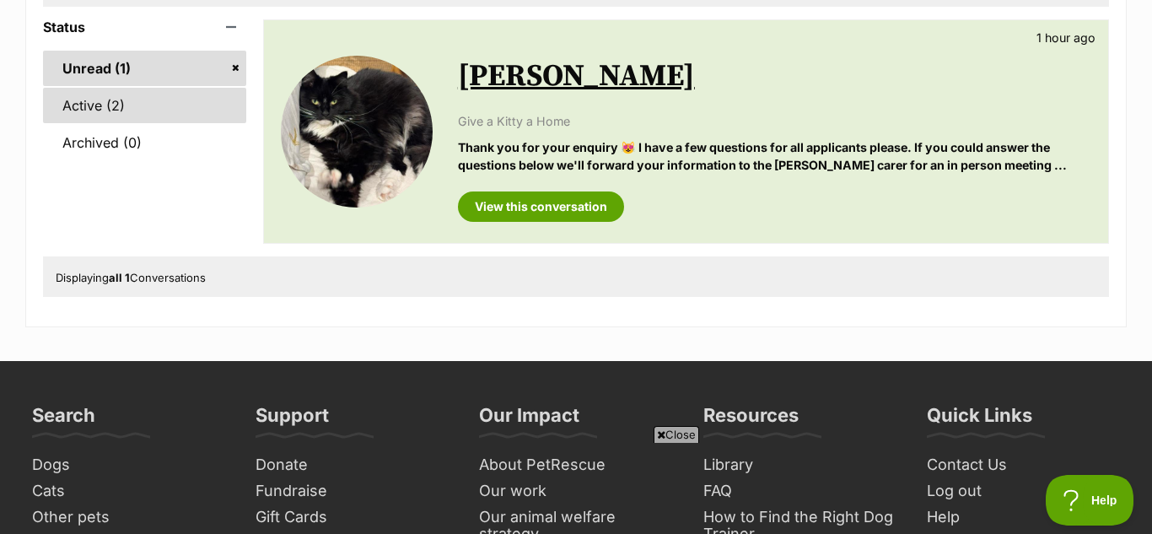
click at [212, 116] on link "Active (2)" at bounding box center [144, 105] width 203 height 35
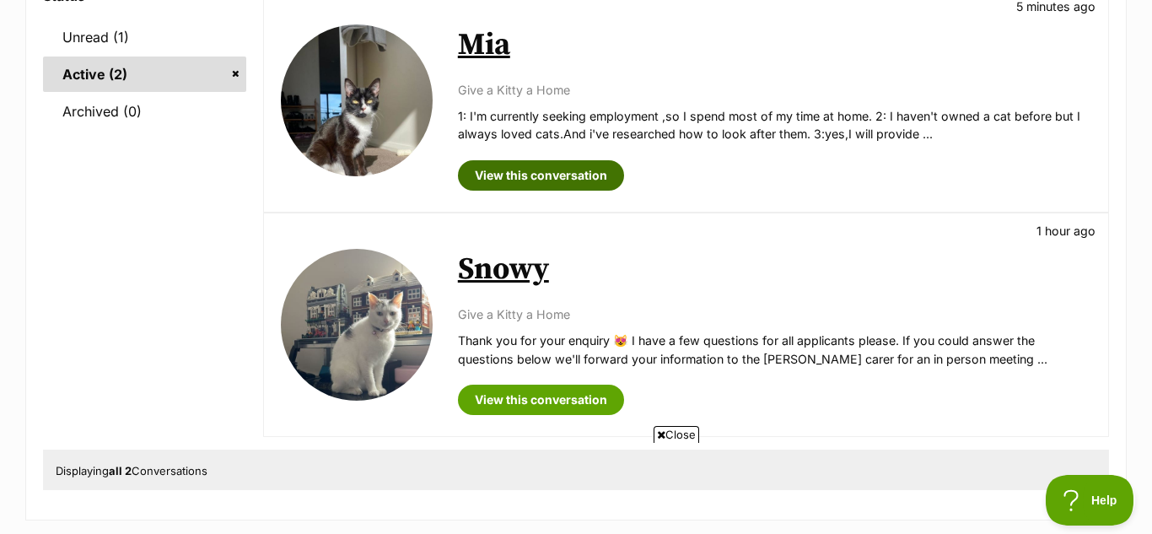
scroll to position [298, 0]
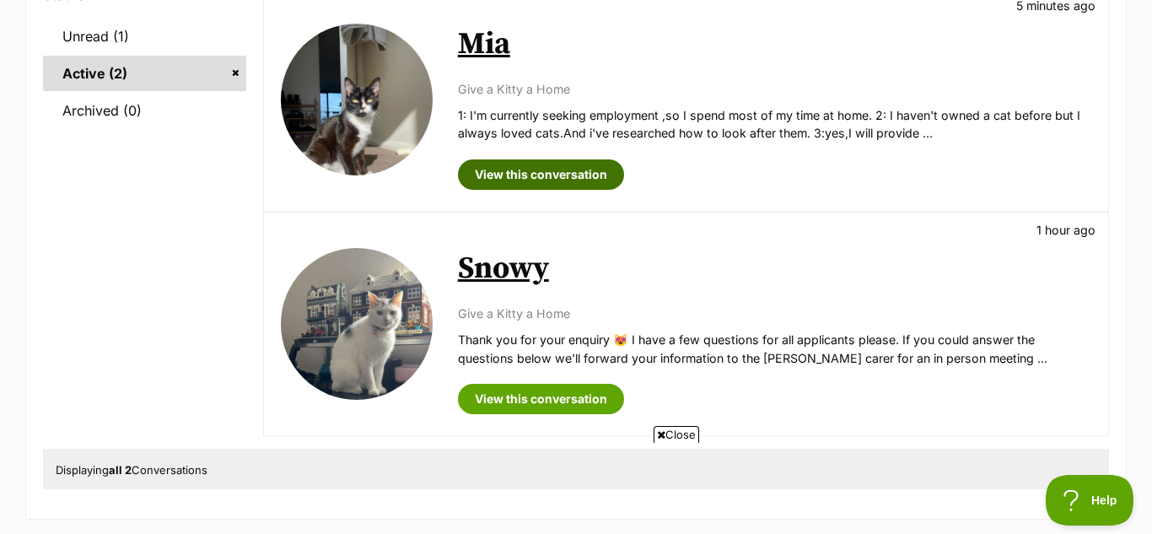
click at [535, 160] on link "View this conversation" at bounding box center [541, 174] width 166 height 30
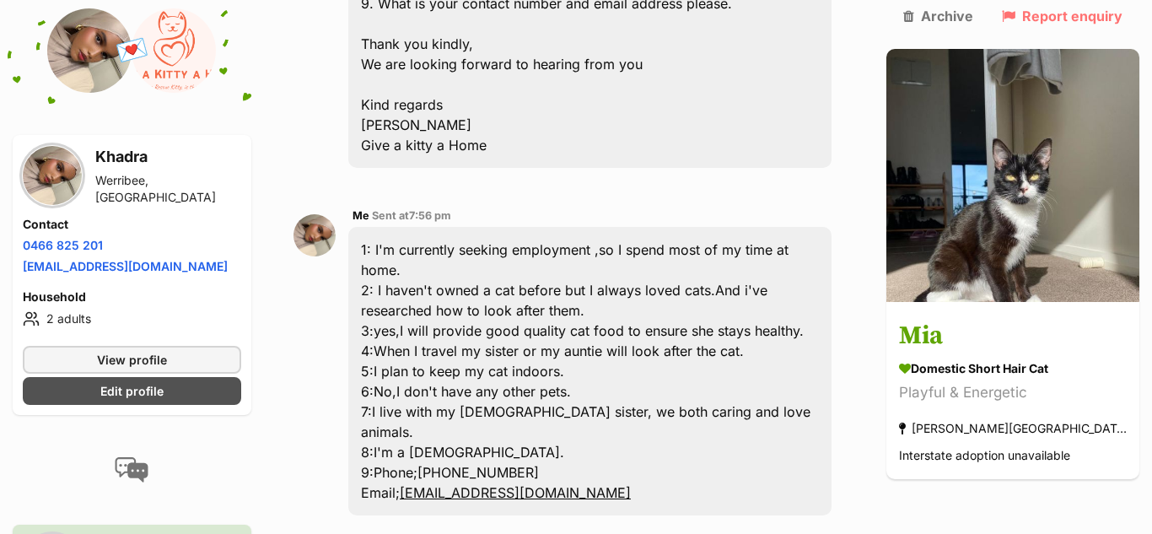
scroll to position [1278, 0]
drag, startPoint x: 380, startPoint y: 178, endPoint x: 545, endPoint y: 216, distance: 168.7
click at [545, 226] on div "1: I'm currently seeking employment ,so I spend most of my time at home. 2: I h…" at bounding box center [589, 370] width 483 height 288
click at [391, 226] on div "1: I'm currently seeking employment ,so I spend most of my time at home. 2: I h…" at bounding box center [589, 370] width 483 height 288
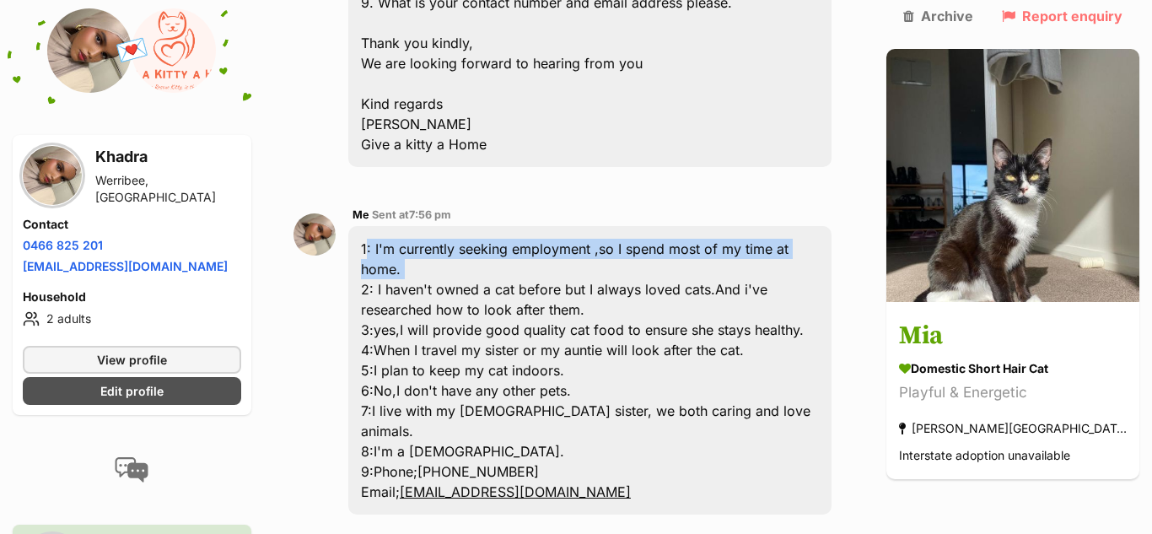
click at [391, 226] on div "1: I'm currently seeking employment ,so I spend most of my time at home. 2: I h…" at bounding box center [589, 370] width 483 height 288
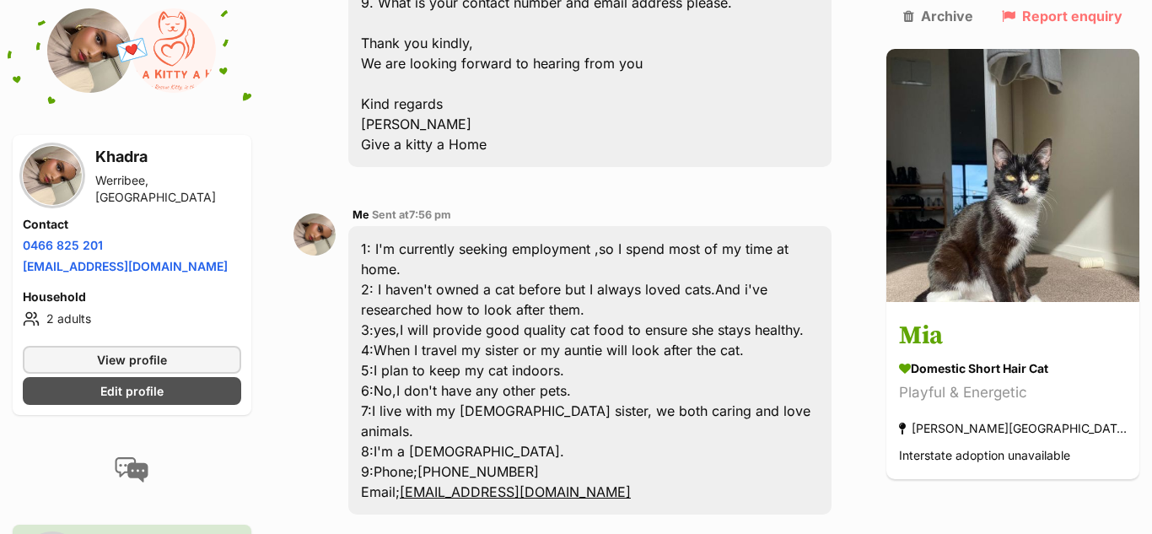
click at [416, 226] on div "1: I'm currently seeking employment ,so I spend most of my time at home. 2: I h…" at bounding box center [589, 370] width 483 height 288
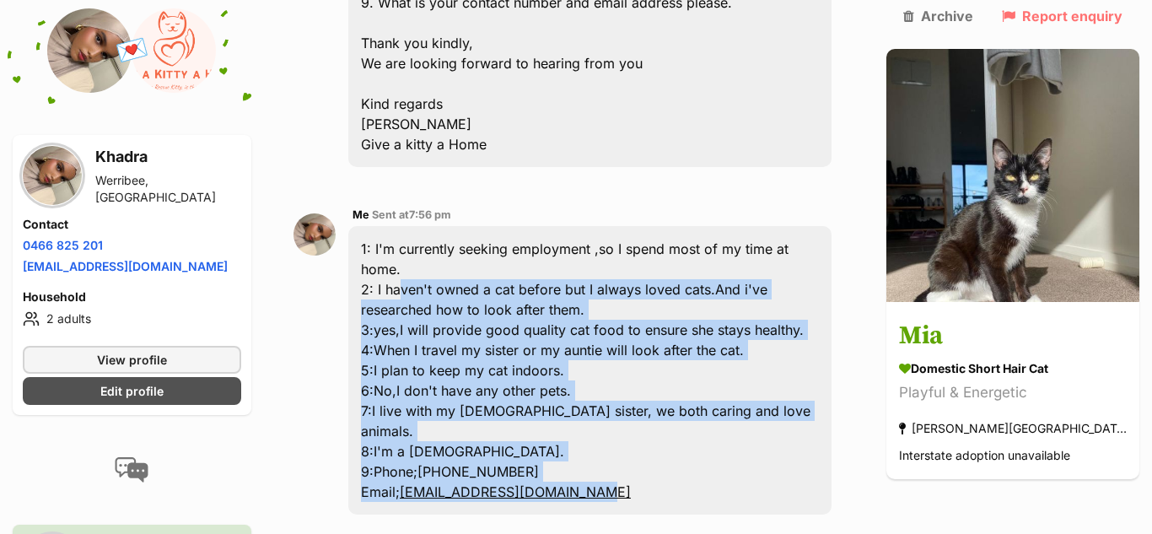
drag, startPoint x: 416, startPoint y: 207, endPoint x: 642, endPoint y: 386, distance: 288.1
click at [642, 386] on div "1: I'm currently seeking employment ,so I spend most of my time at home. 2: I h…" at bounding box center [589, 370] width 483 height 288
click at [526, 331] on div "1: I'm currently seeking employment ,so I spend most of my time at home. 2: I h…" at bounding box center [589, 370] width 483 height 288
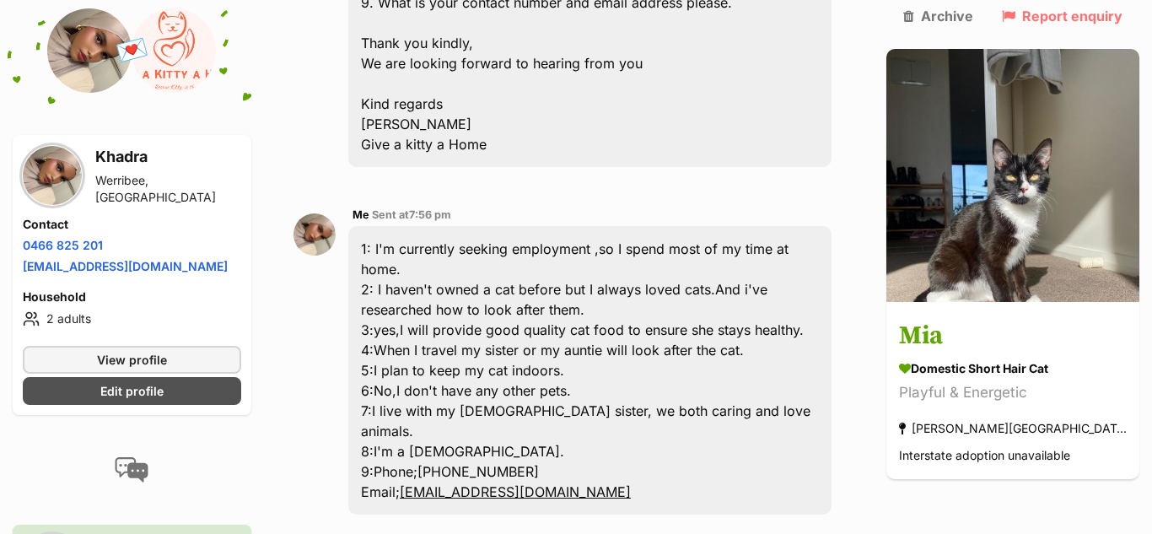
click at [526, 331] on div "1: I'm currently seeking employment ,so I spend most of my time at home. 2: I h…" at bounding box center [589, 370] width 483 height 288
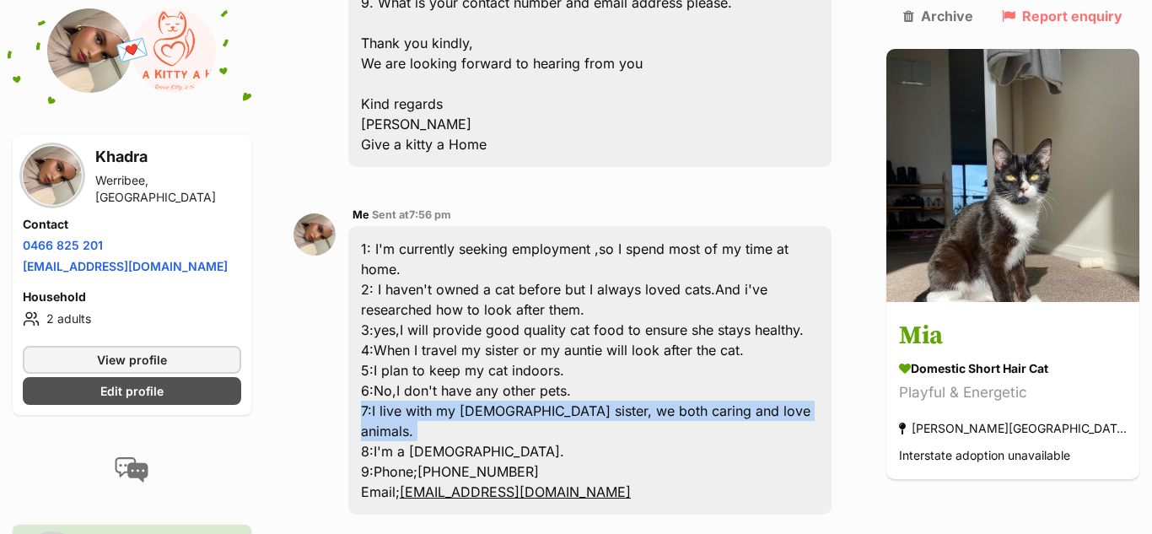
click at [526, 331] on div "1: I'm currently seeking employment ,so I spend most of my time at home. 2: I h…" at bounding box center [589, 370] width 483 height 288
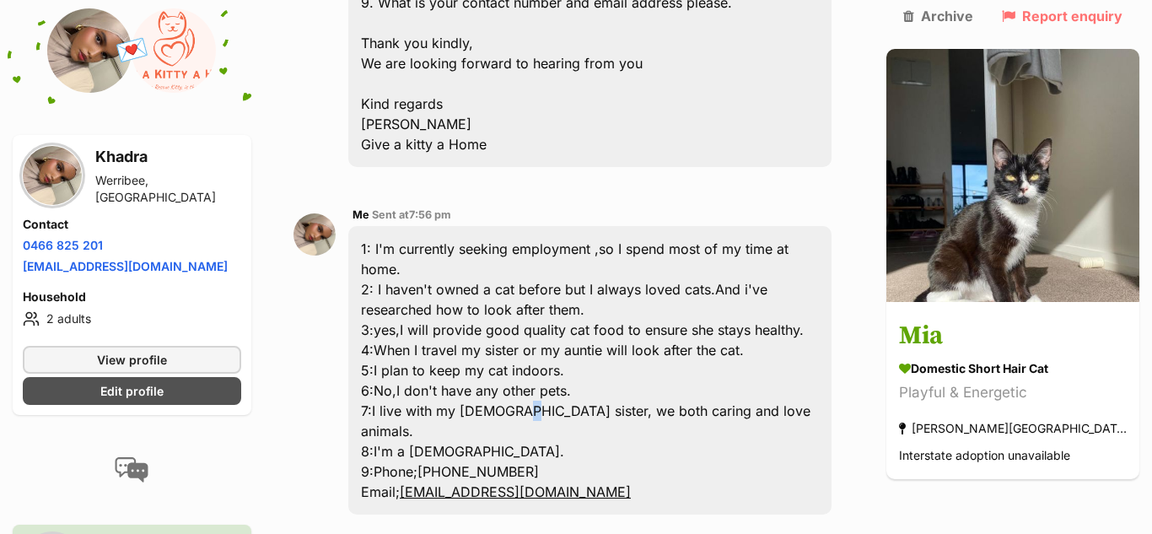
click at [526, 331] on div "1: I'm currently seeking employment ,so I spend most of my time at home. 2: I h…" at bounding box center [589, 370] width 483 height 288
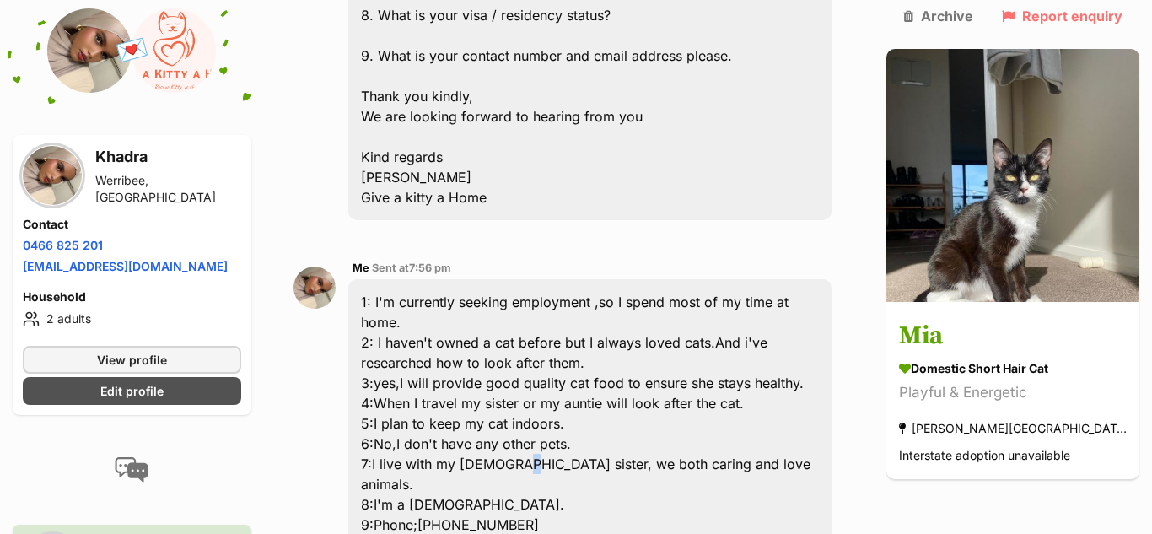
scroll to position [1226, 0]
click at [702, 412] on div "1: I'm currently seeking employment ,so I spend most of my time at home. 2: I h…" at bounding box center [589, 422] width 483 height 288
click at [97, 35] on img at bounding box center [89, 50] width 84 height 84
click at [59, 179] on img at bounding box center [52, 175] width 59 height 59
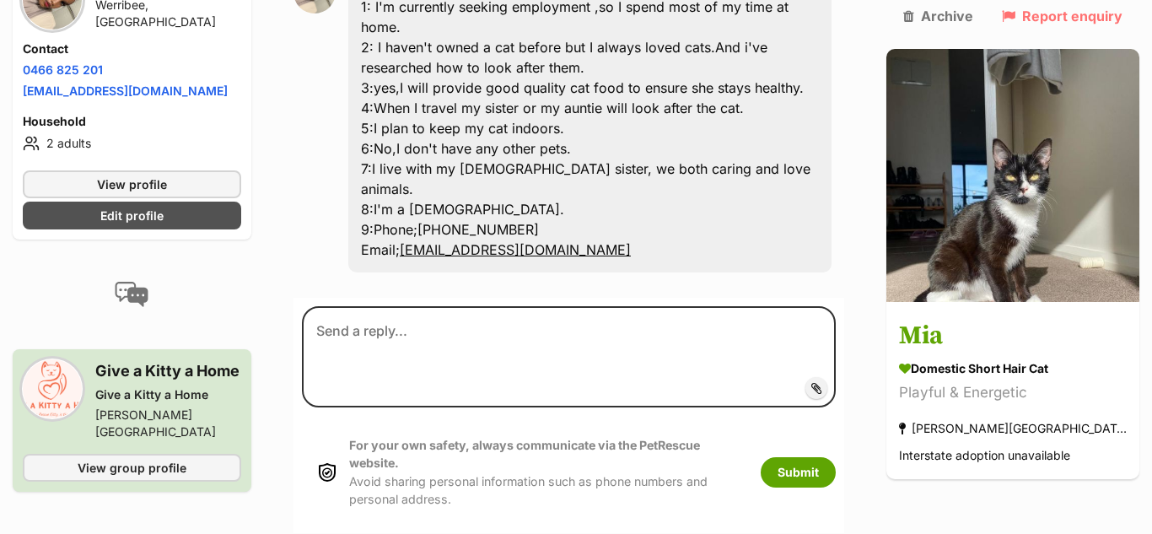
scroll to position [1521, 0]
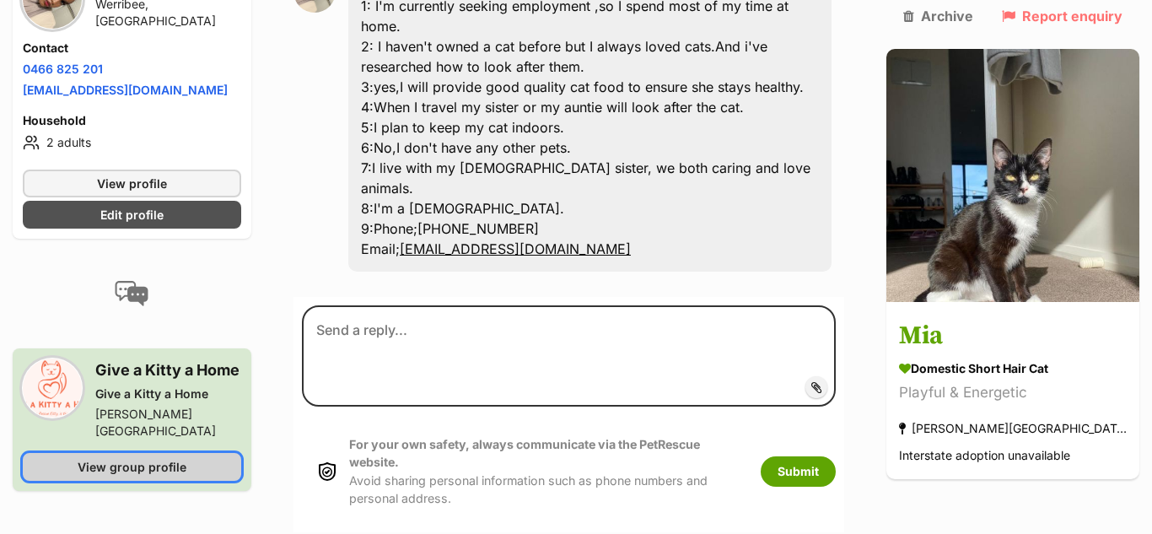
click at [114, 457] on span "View group profile" at bounding box center [132, 466] width 109 height 18
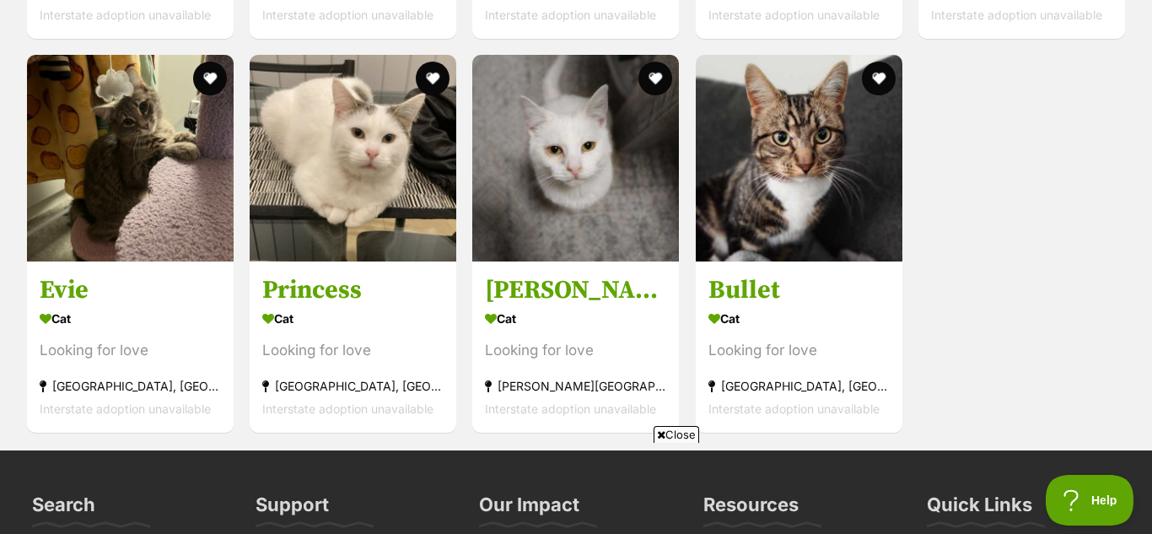
scroll to position [3460, 0]
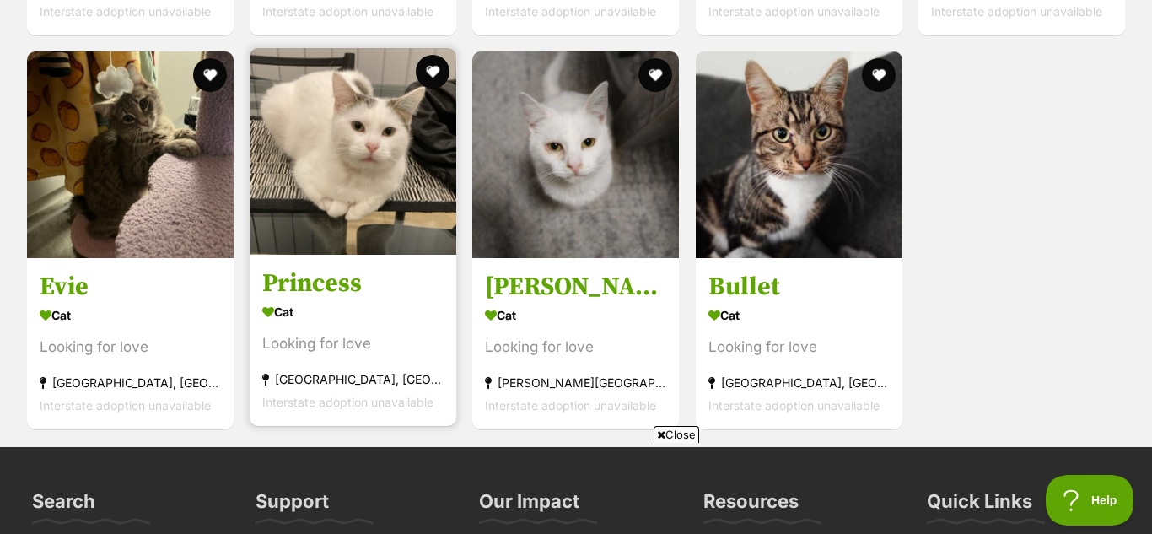
click at [373, 270] on h3 "Princess" at bounding box center [352, 282] width 181 height 32
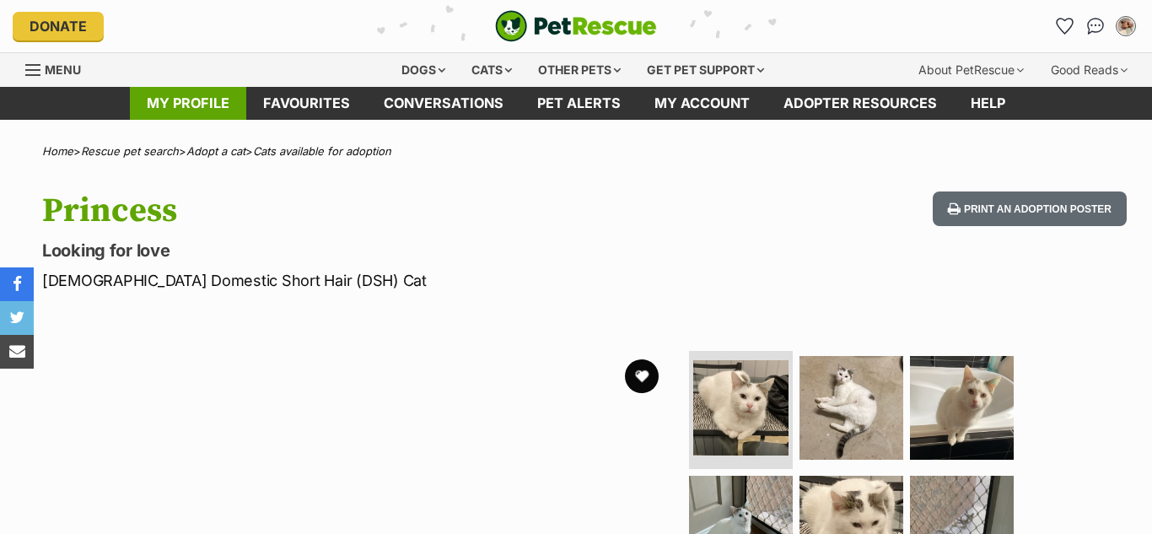
click at [202, 111] on link "My profile" at bounding box center [188, 103] width 116 height 33
click at [1122, 31] on img "My account" at bounding box center [1126, 26] width 22 height 22
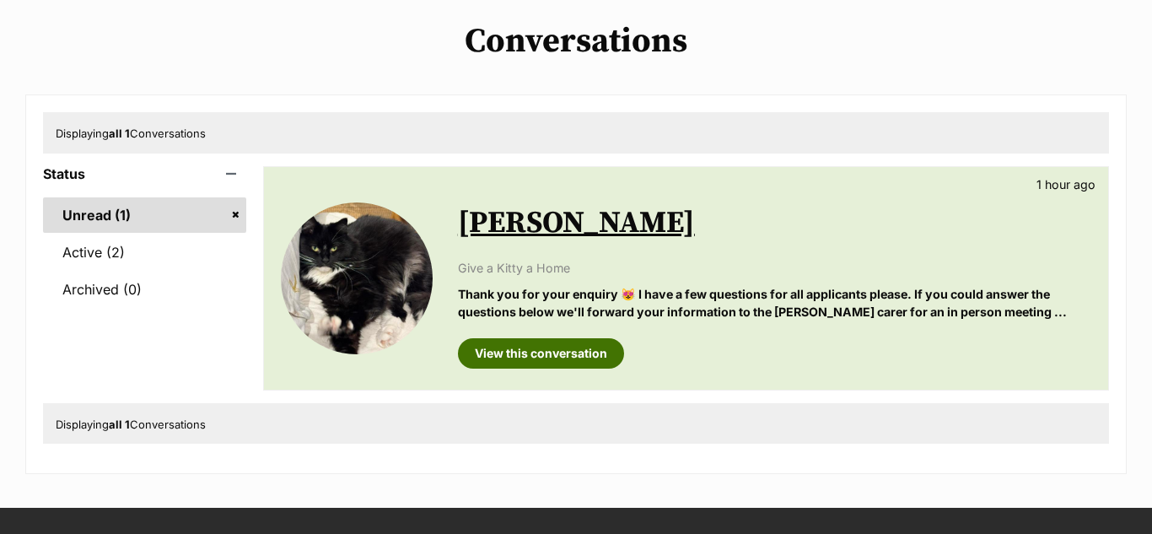
click at [597, 352] on link "View this conversation" at bounding box center [541, 353] width 166 height 30
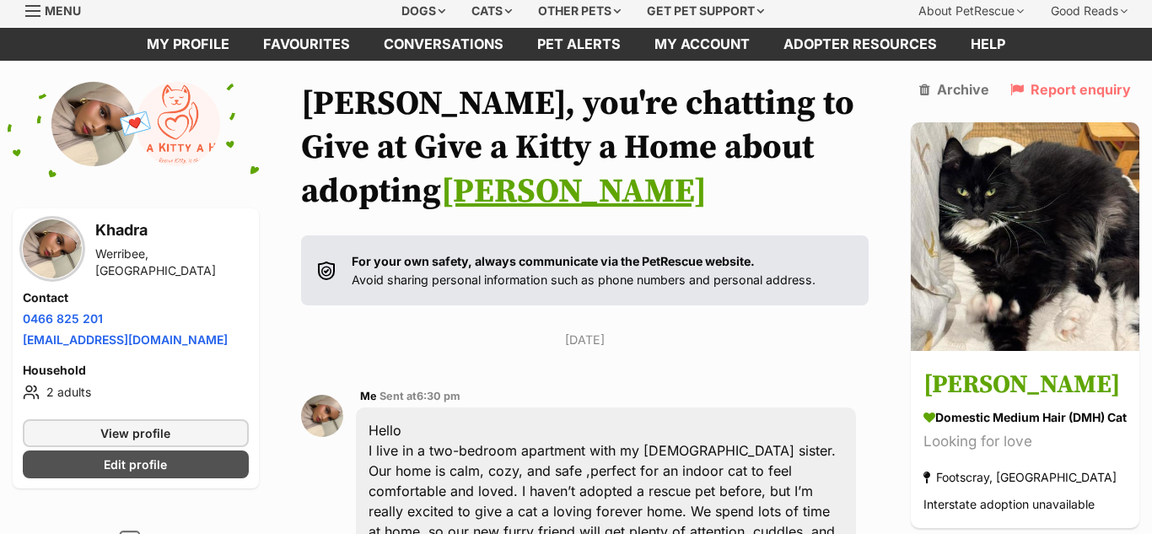
scroll to position [60, 0]
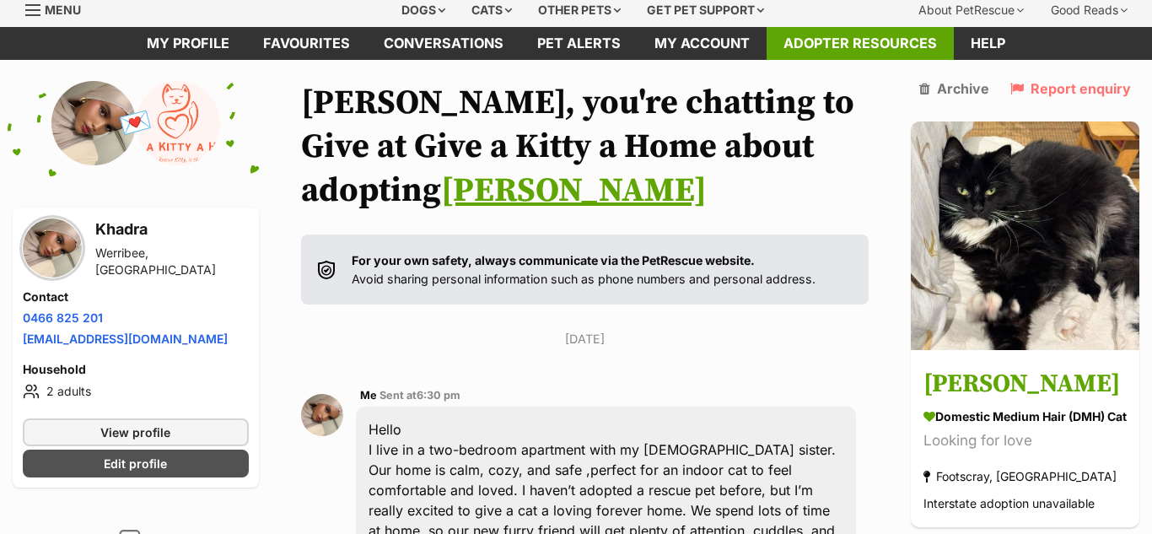
click at [866, 56] on link "Adopter resources" at bounding box center [859, 43] width 187 height 33
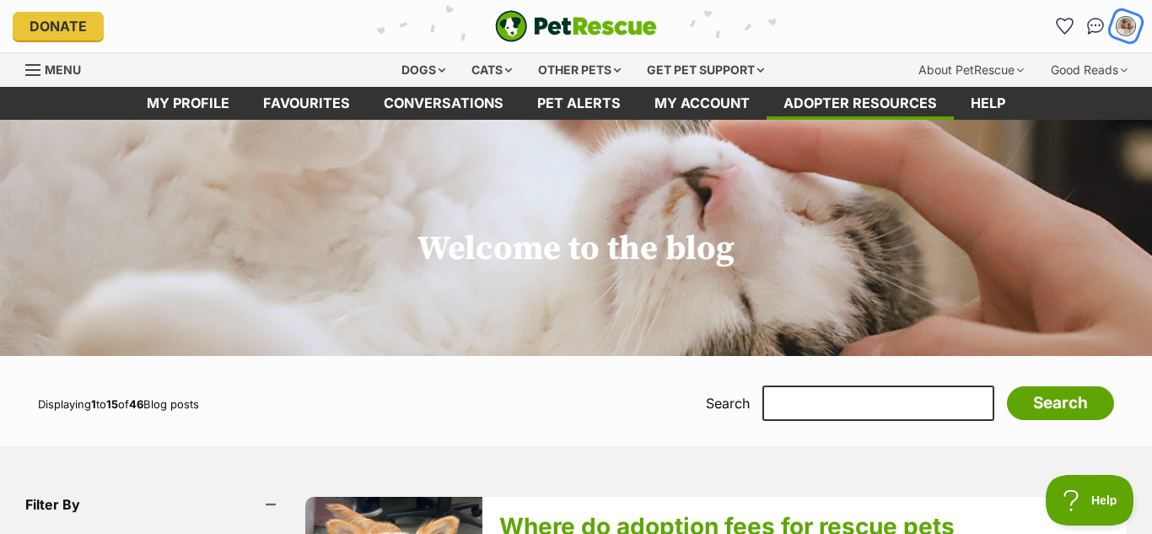
click at [1122, 24] on img "My account" at bounding box center [1126, 26] width 22 height 22
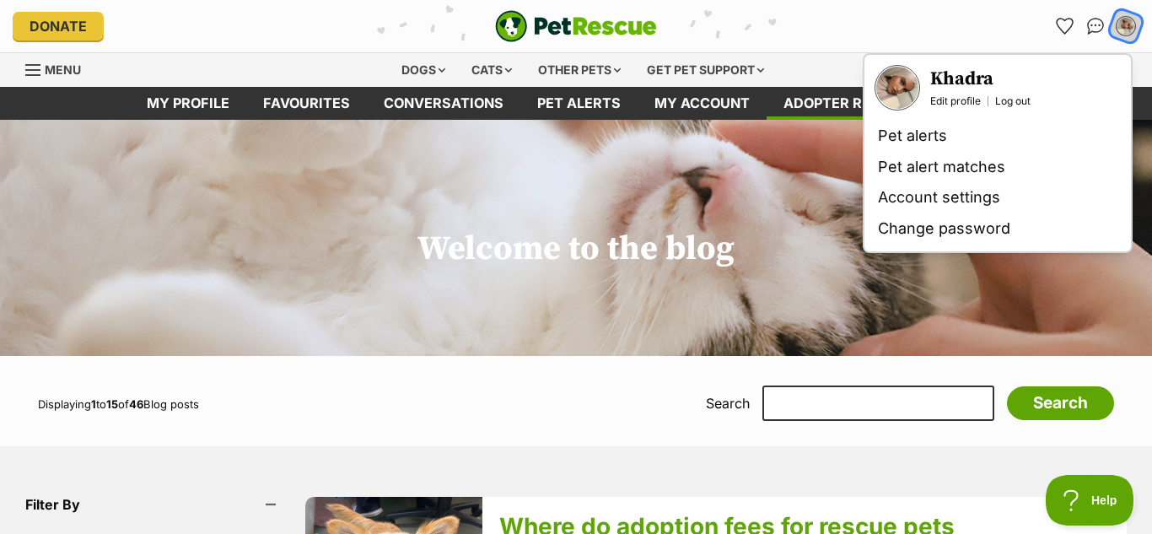
click at [1122, 24] on img "My account" at bounding box center [1126, 26] width 22 height 22
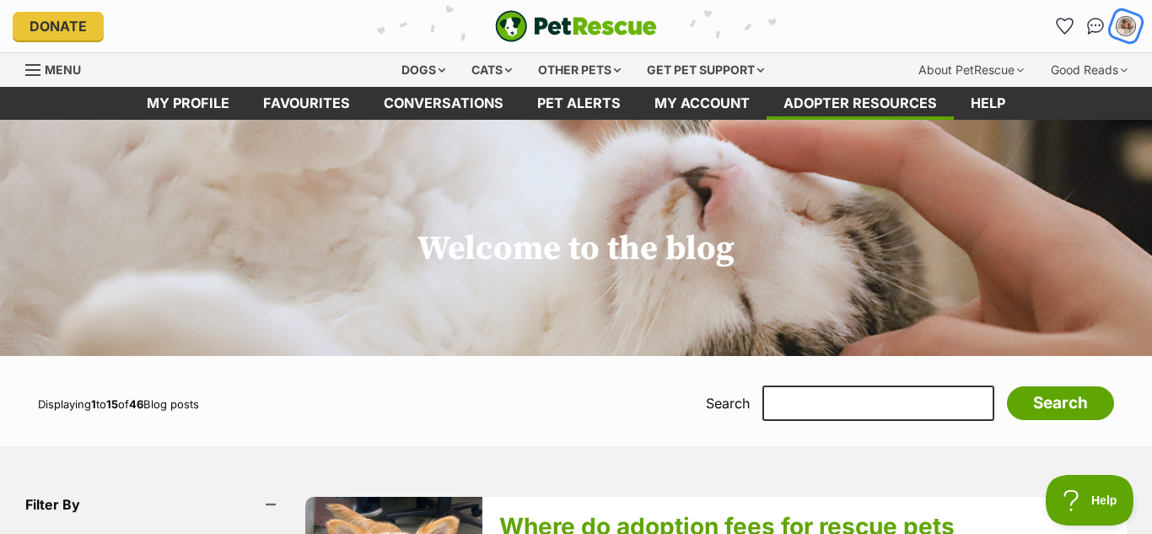
click at [1122, 24] on img "My account" at bounding box center [1126, 26] width 22 height 22
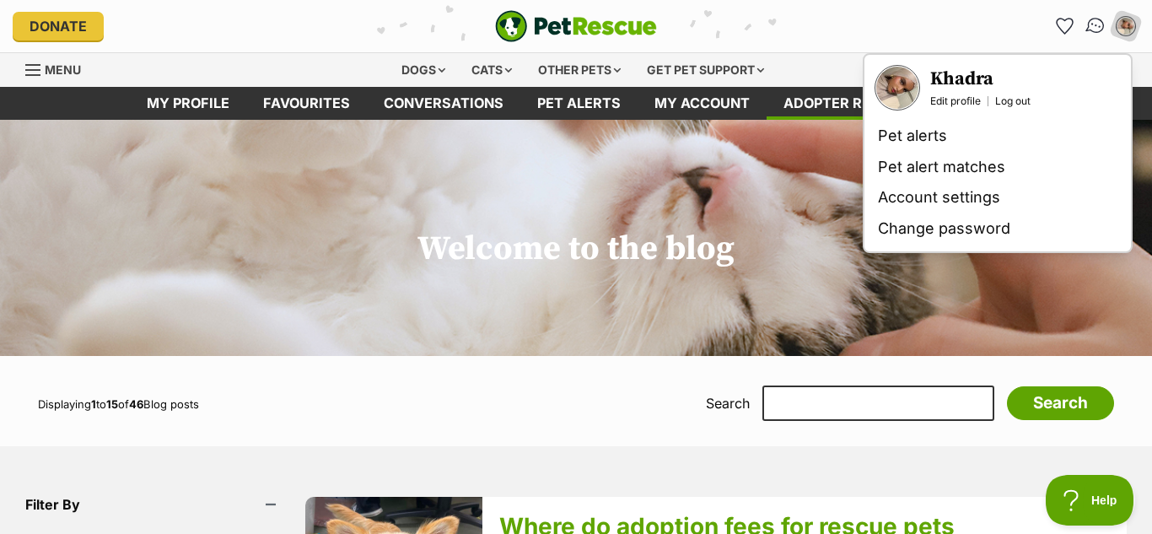
click at [1088, 33] on link "Conversations" at bounding box center [1095, 25] width 35 height 35
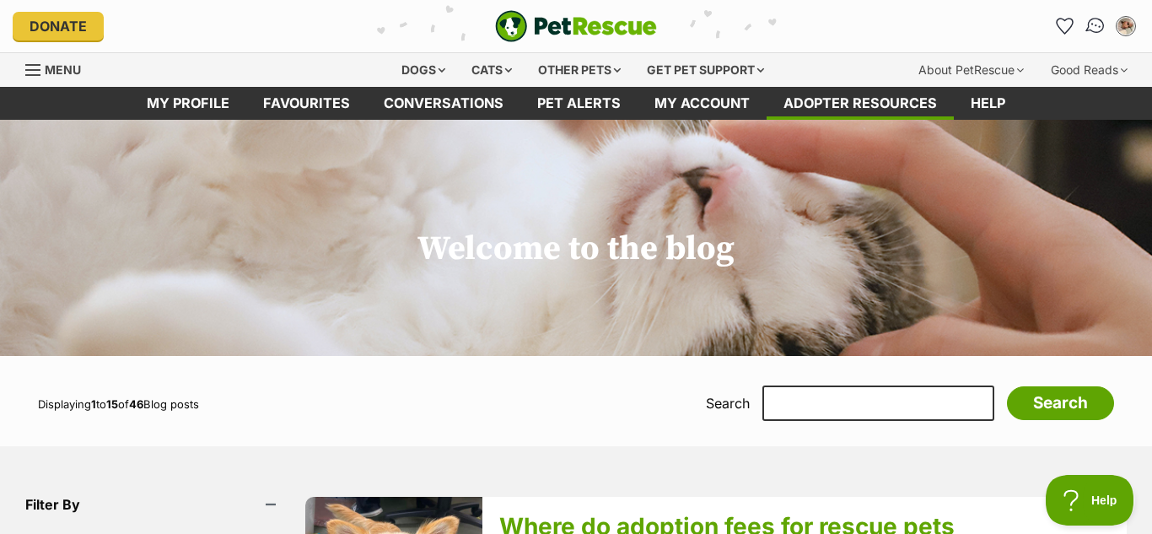
click at [1094, 30] on img "Conversations" at bounding box center [1095, 26] width 23 height 22
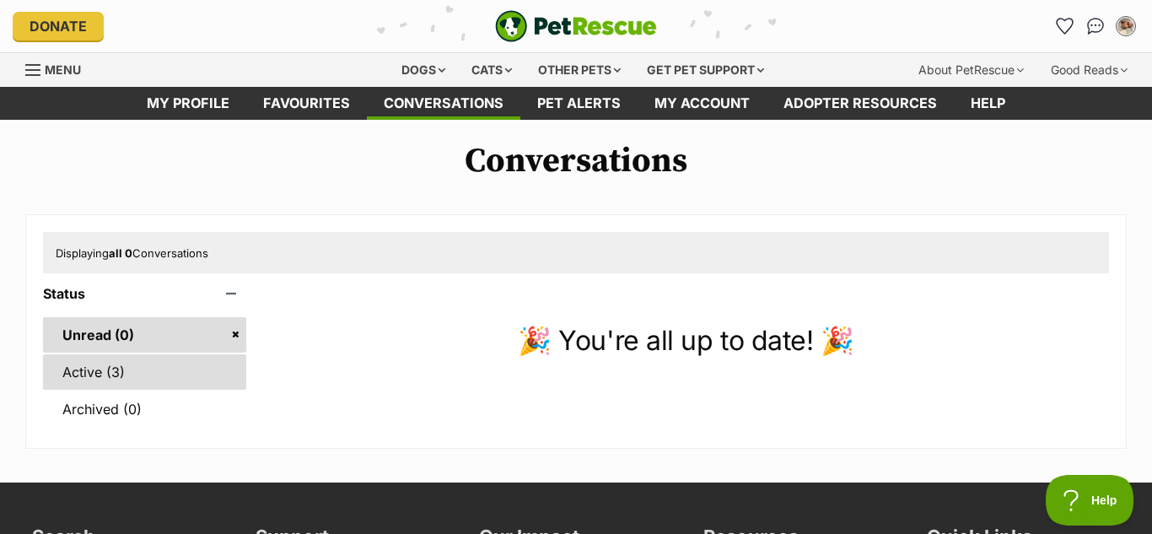
click at [203, 356] on link "Active (3)" at bounding box center [144, 371] width 203 height 35
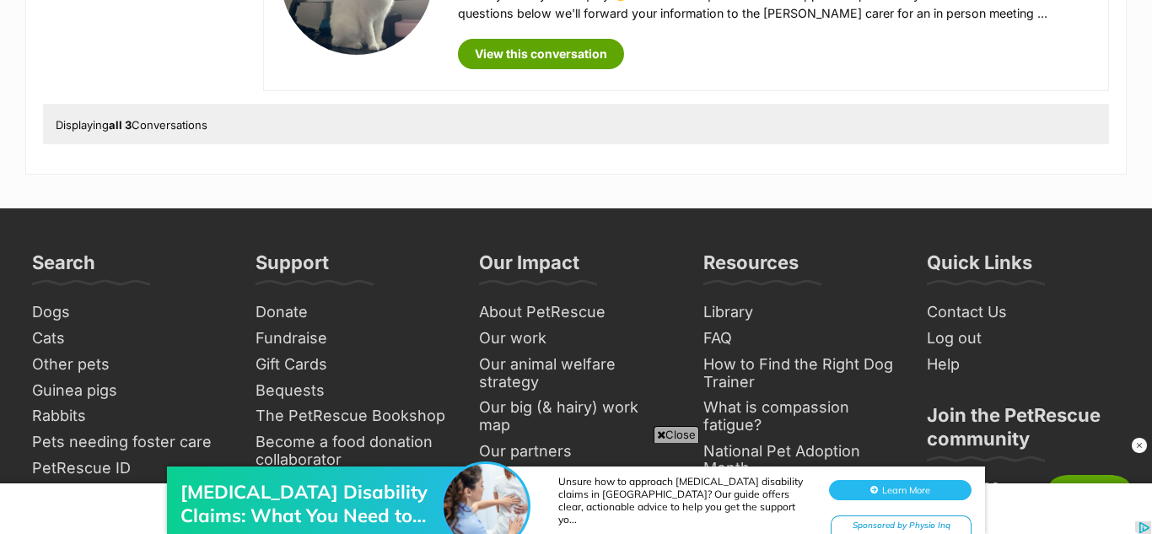
scroll to position [869, 0]
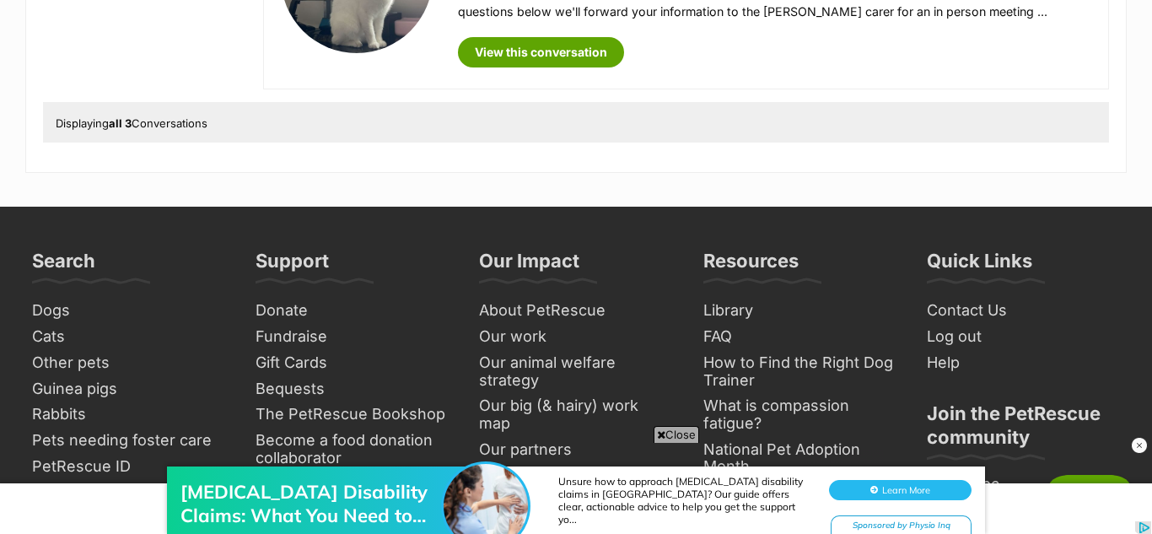
click at [1104, 483] on div at bounding box center [576, 508] width 1152 height 51
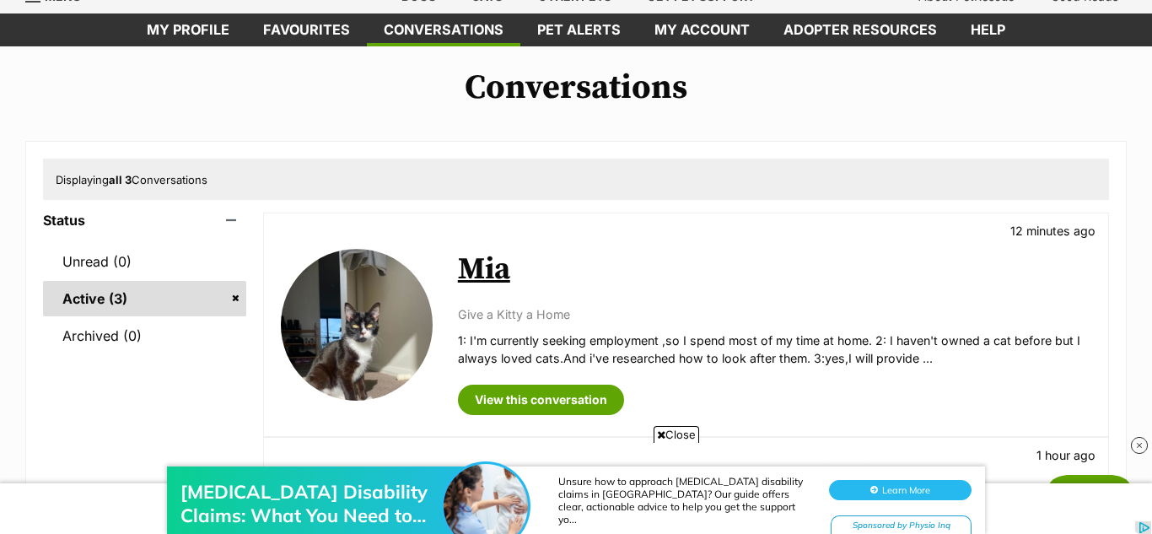
scroll to position [0, 0]
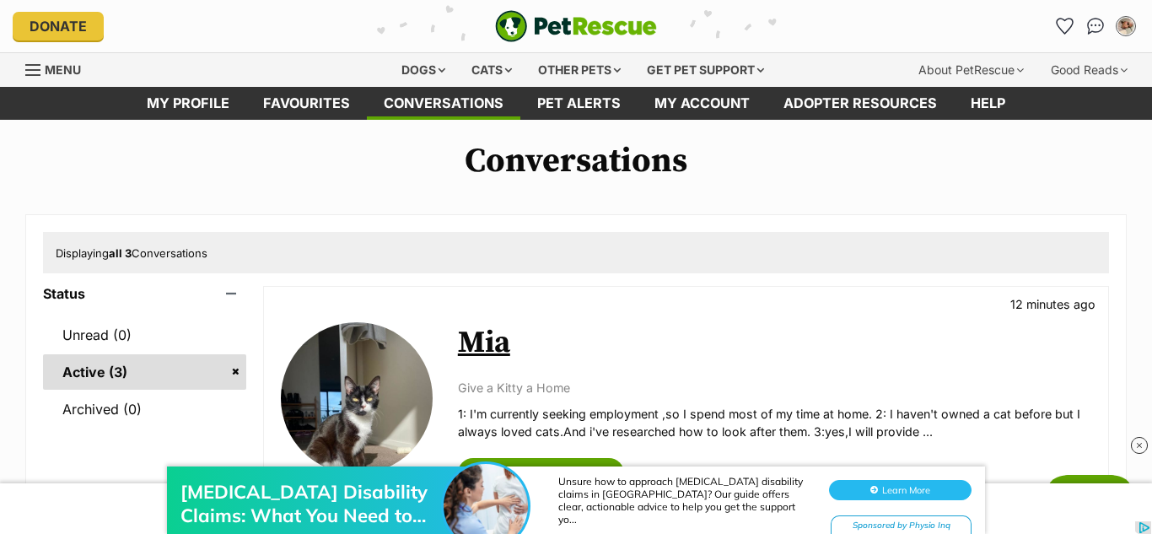
click at [1137, 448] on img at bounding box center [1139, 445] width 17 height 17
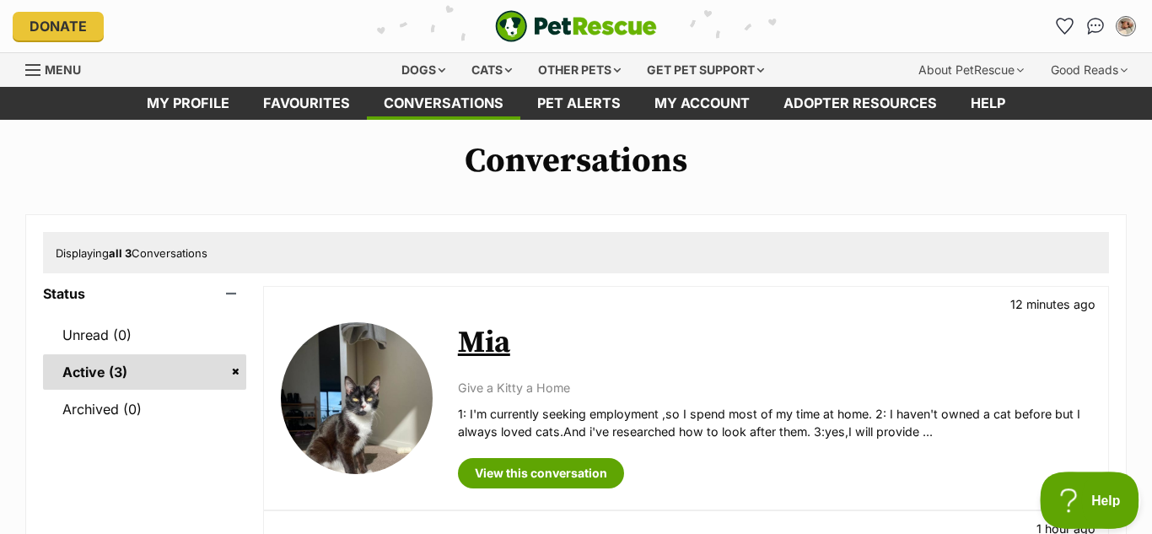
click at [1091, 496] on span "Help" at bounding box center [1084, 497] width 88 height 12
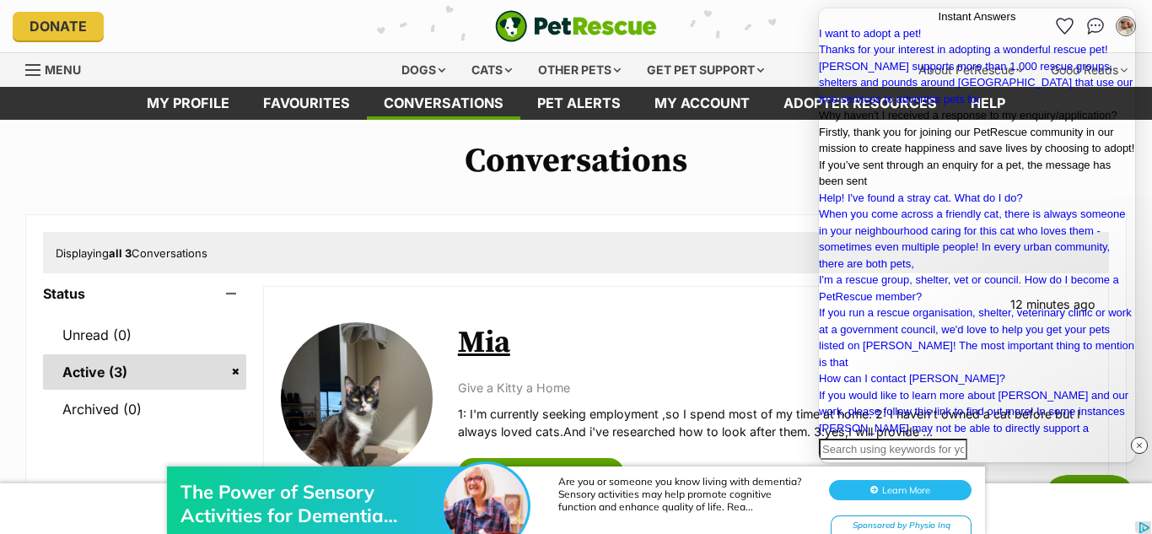
scroll to position [353, 0]
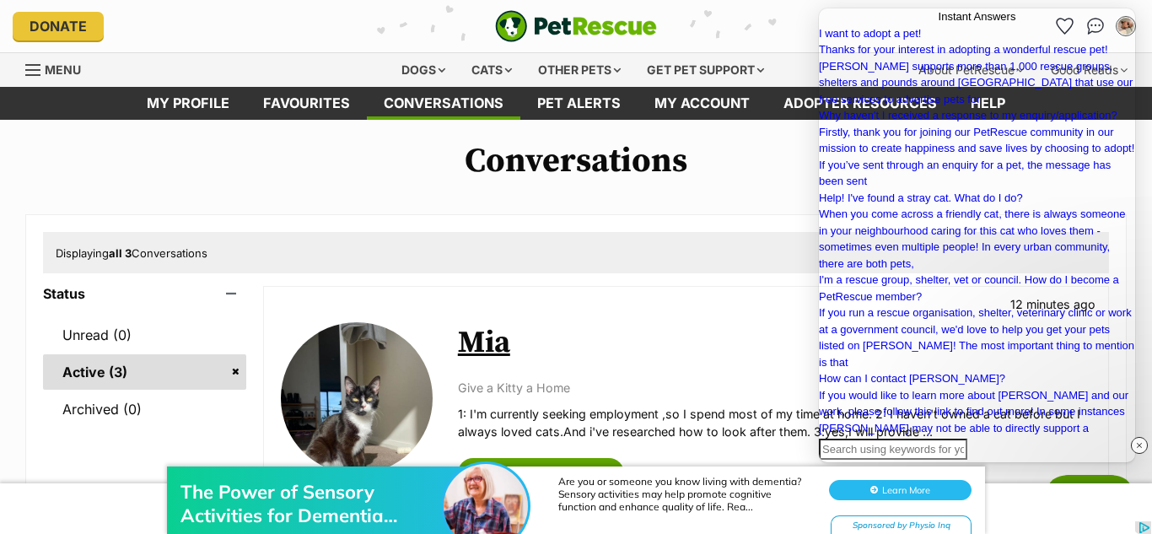
click at [893, 437] on div "The Power of Sensory Activities for Dementia Patients Are you or someone you kn…" at bounding box center [576, 483] width 1152 height 101
click at [971, 438] on div "The Power of Sensory Activities for Dementia Patients Are you or someone you kn…" at bounding box center [576, 483] width 1152 height 101
click at [967, 438] on input "Search Doc articles" at bounding box center [893, 449] width 148 height 22
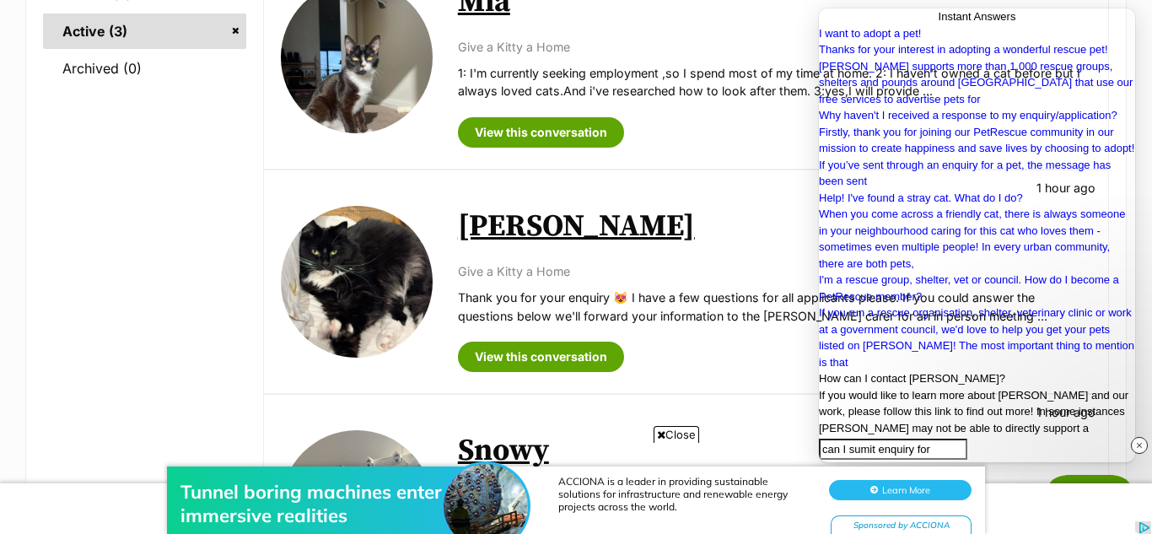
scroll to position [0, 0]
type input "can I sumit enquiry for two cats even tho I want to adopt one"
click button "search" at bounding box center [825, 477] width 13 height 22
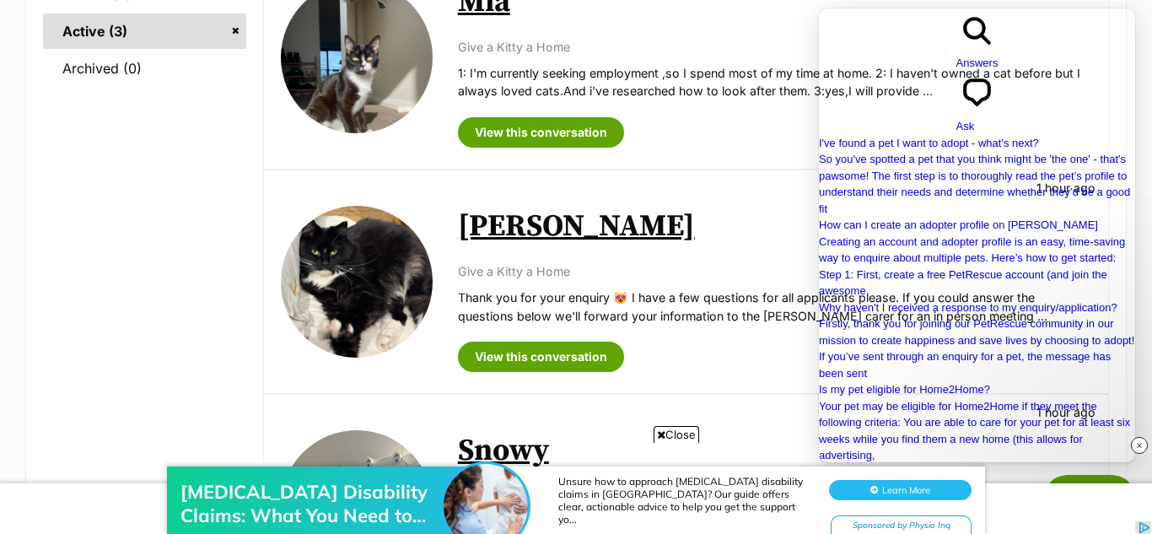
scroll to position [0, 0]
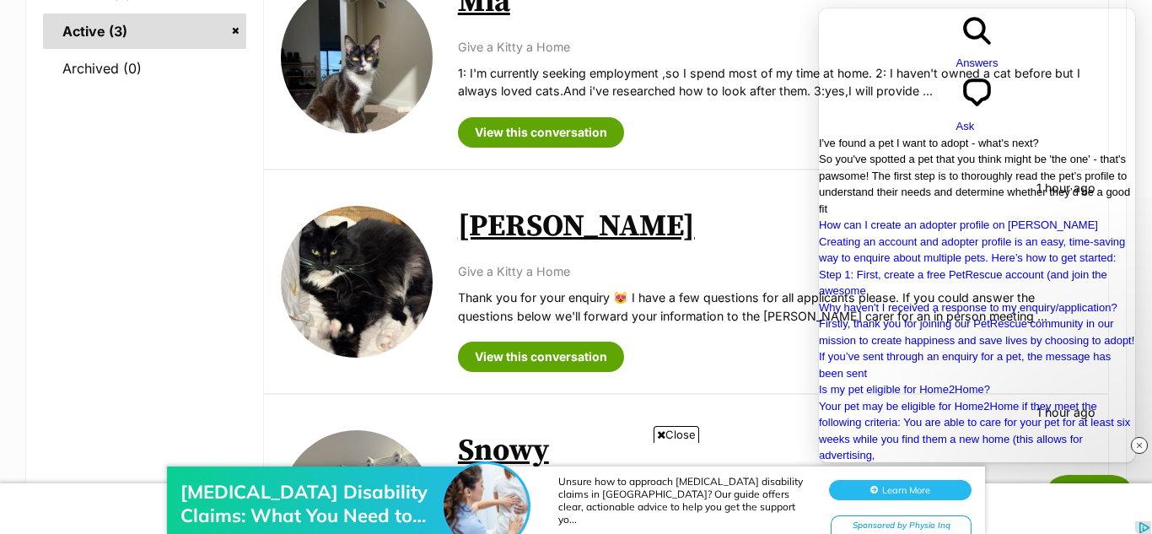
click at [948, 153] on span "So you've spotted a pet that you think might be 'the one' - that's pawsome! The…" at bounding box center [974, 184] width 311 height 62
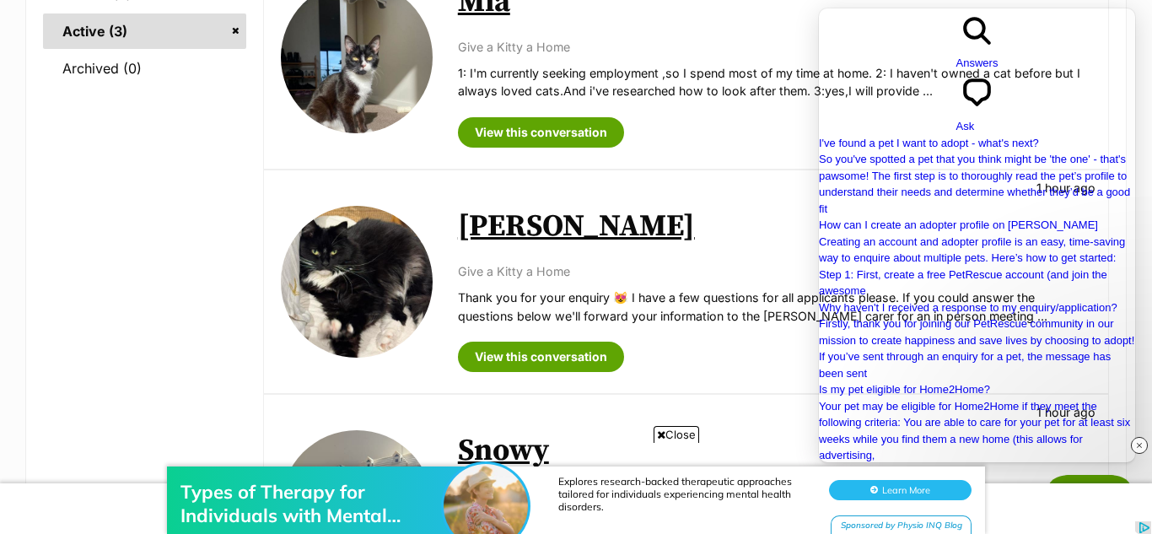
scroll to position [0, 37]
click at [956, 65] on span "Go back" at bounding box center [956, 71] width 0 height 13
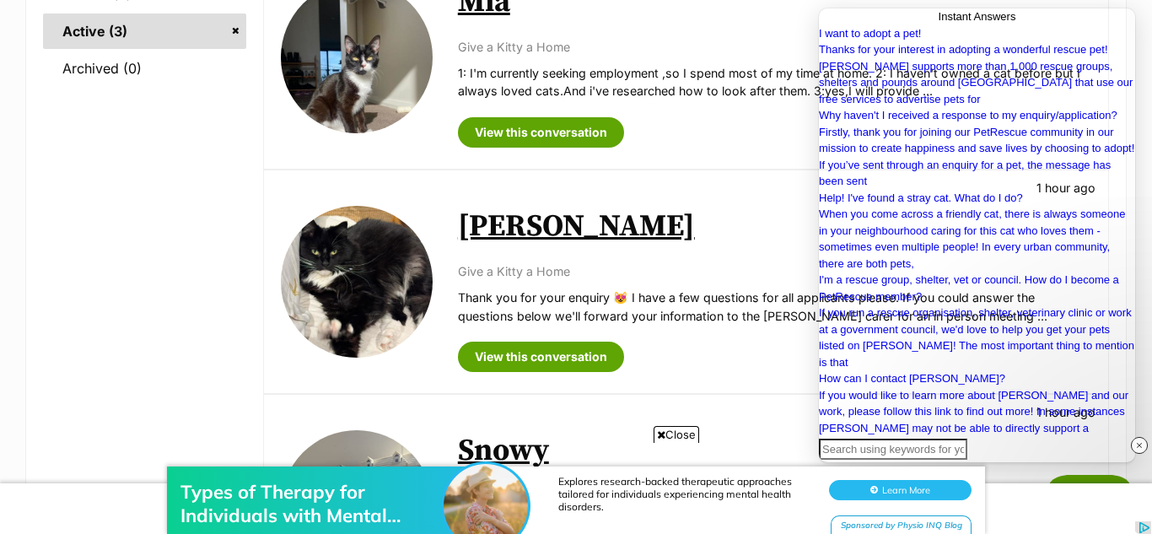
click at [781, 266] on p "Give a Kitty a Home" at bounding box center [774, 271] width 633 height 18
click at [1138, 453] on img at bounding box center [1139, 445] width 17 height 17
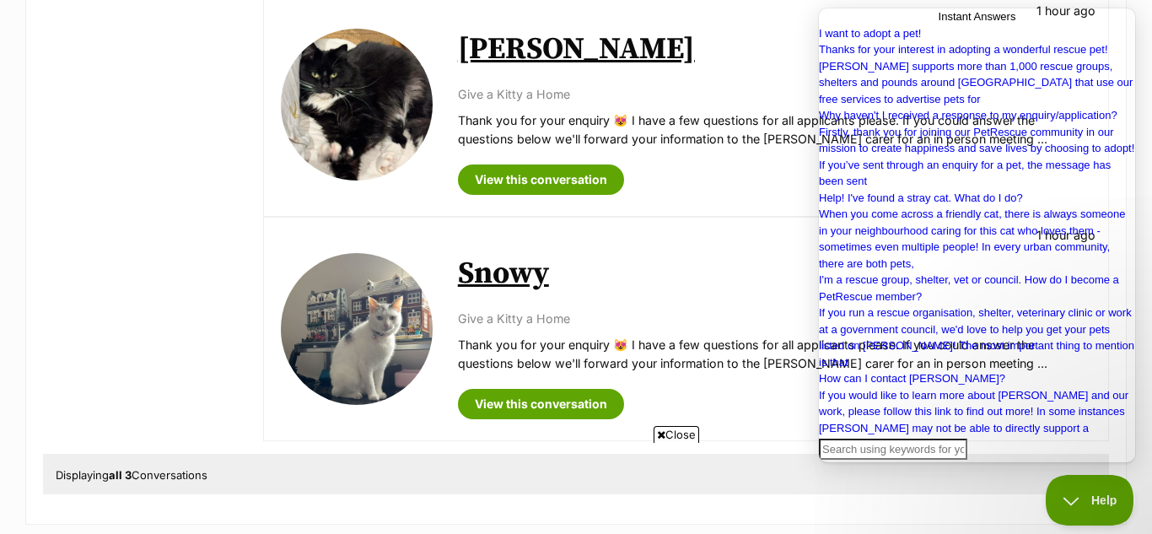
scroll to position [519, 0]
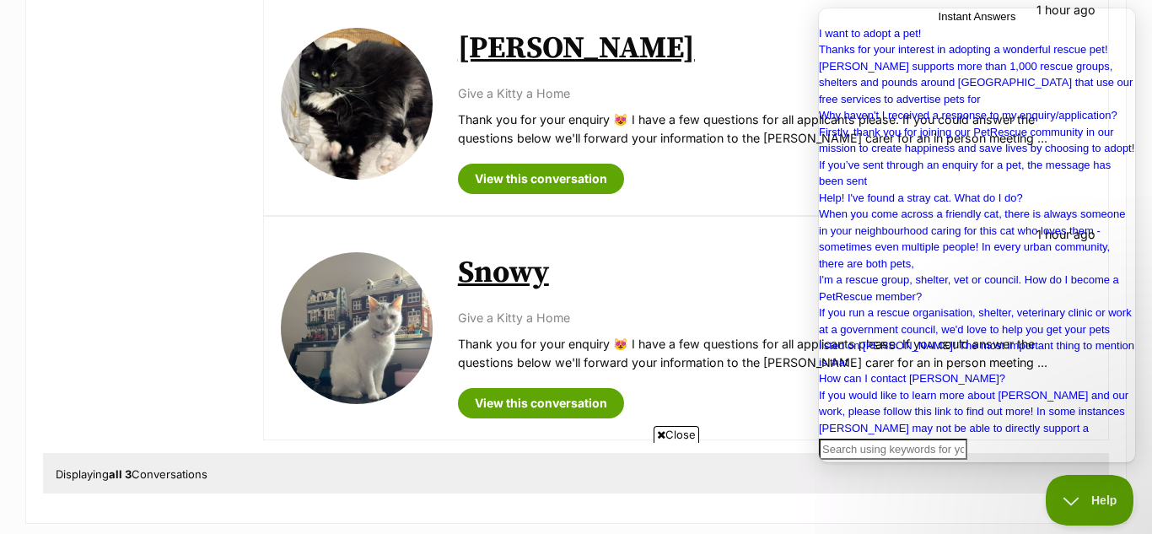
click at [260, 297] on div "Status Unread (0) Active (3) Archived (0) Available Mia 12 minutes ago Give a K…" at bounding box center [576, 109] width 1066 height 685
click at [277, 304] on div "Available Snowy 1 hour ago Give a Kitty a Home Thank you for your enquiry 😻 I h…" at bounding box center [686, 328] width 844 height 223
click at [354, 321] on img at bounding box center [357, 328] width 152 height 152
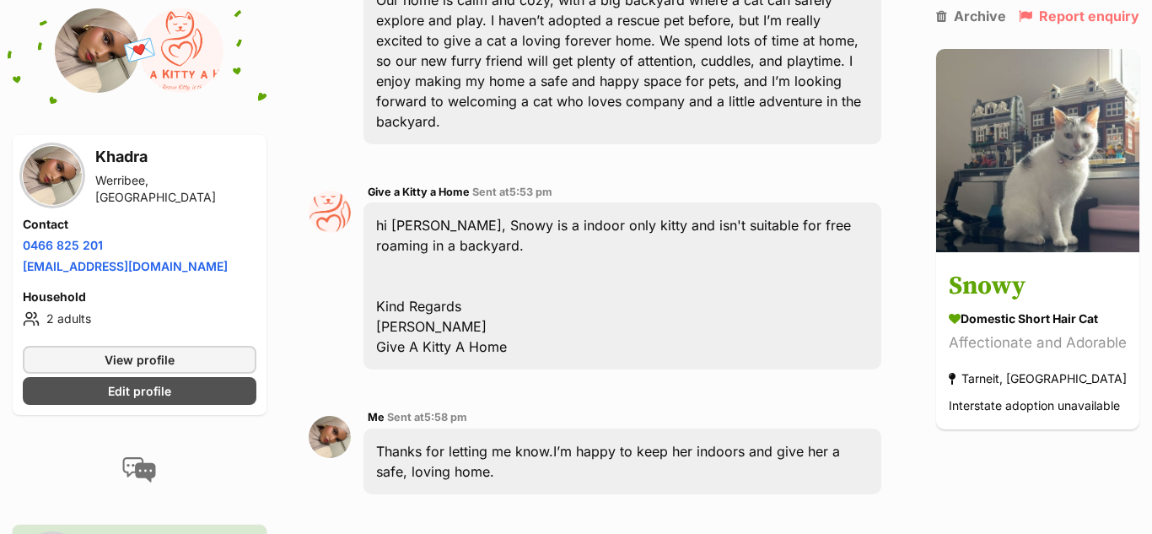
scroll to position [539, 0]
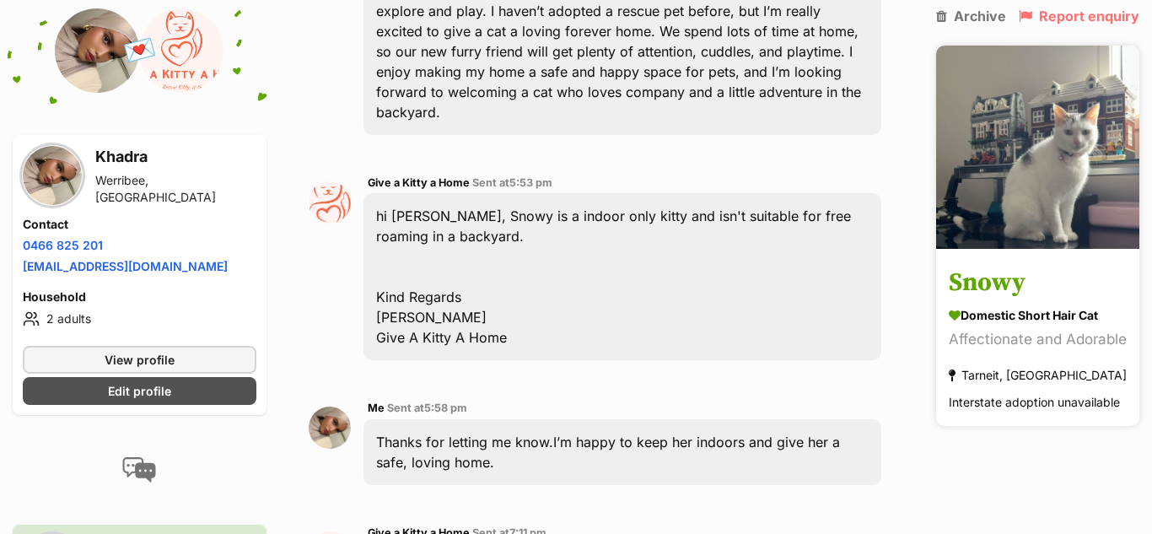
click at [1030, 280] on h3 "Snowy" at bounding box center [1038, 284] width 178 height 38
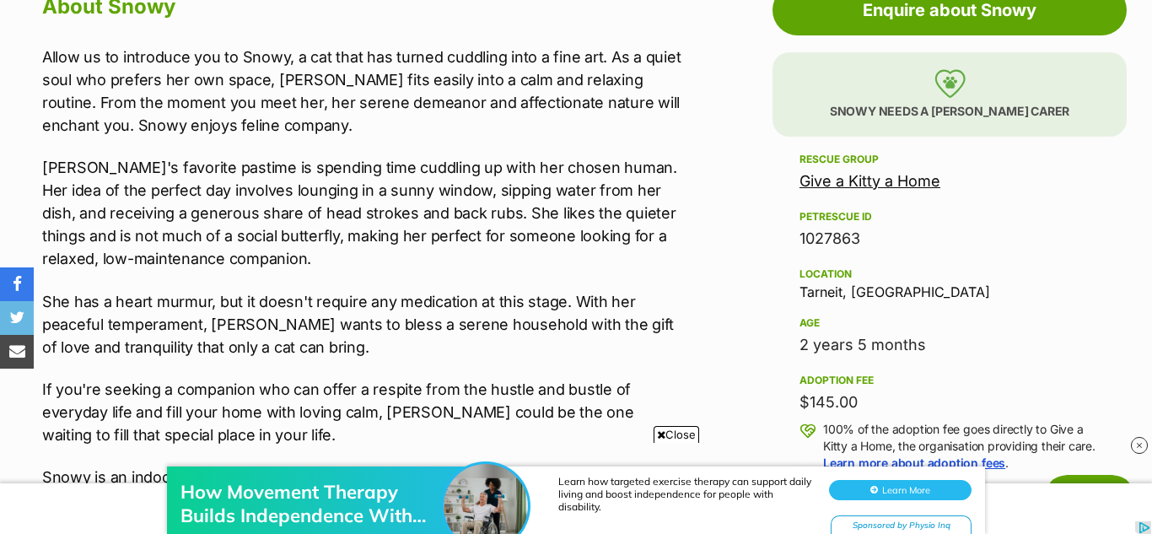
scroll to position [964, 0]
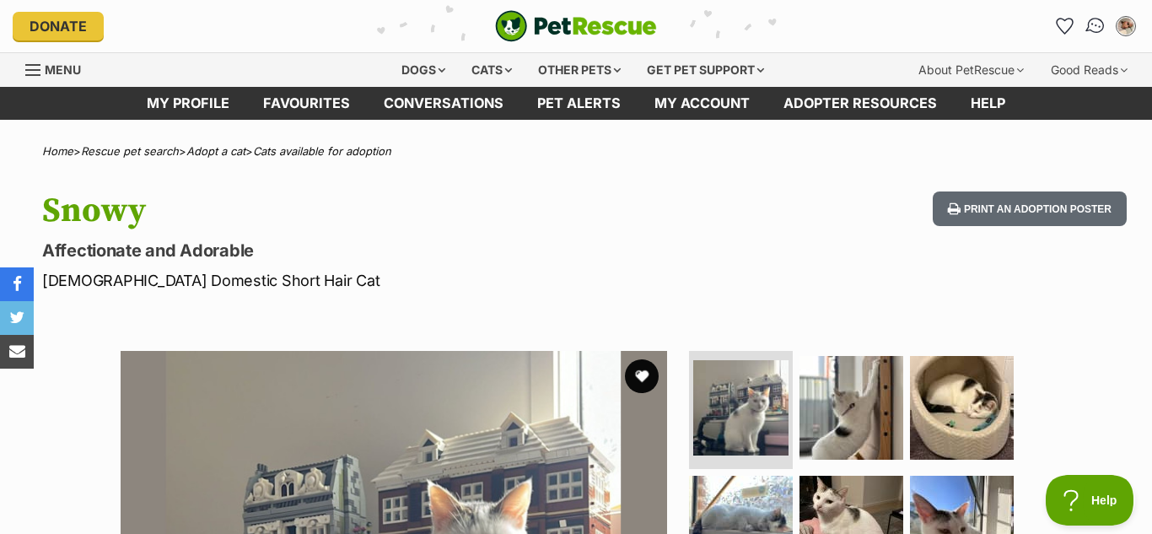
click at [1103, 32] on link "Conversations" at bounding box center [1095, 26] width 35 height 35
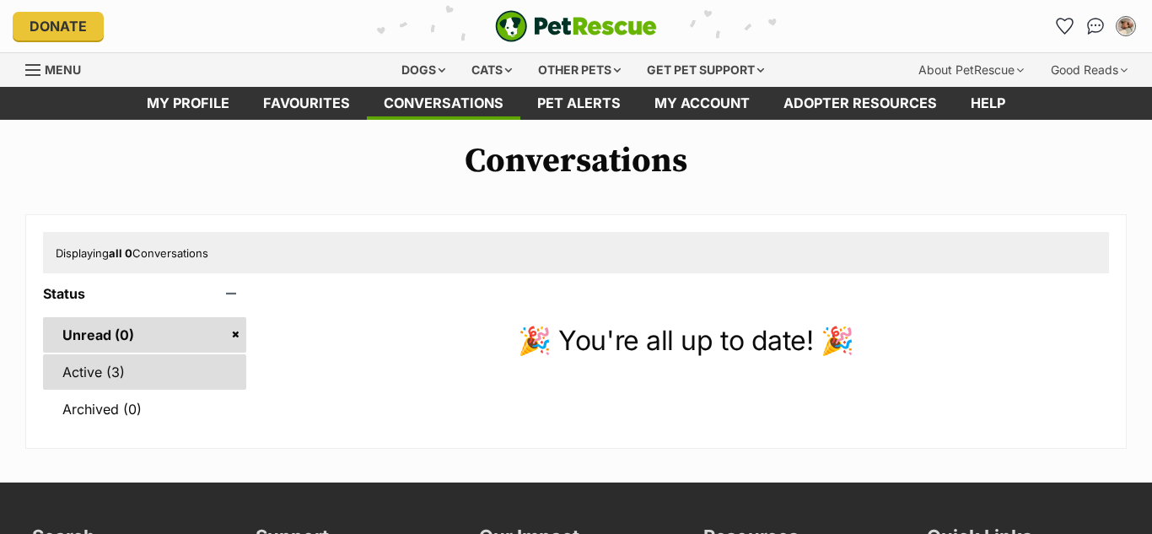
click at [189, 376] on link "Active (3)" at bounding box center [144, 371] width 203 height 35
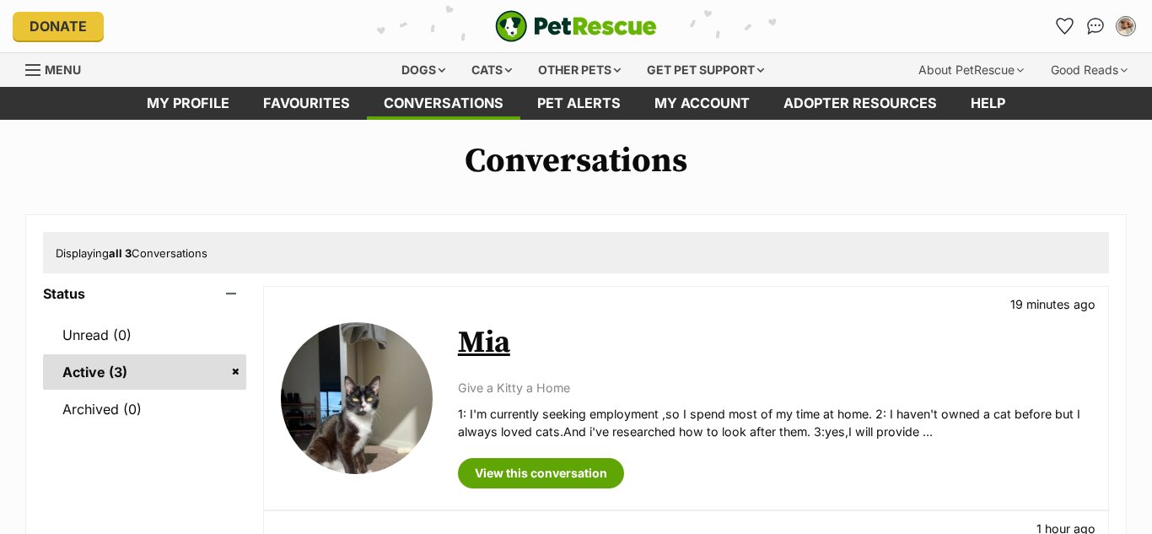
click at [325, 415] on img at bounding box center [357, 398] width 152 height 152
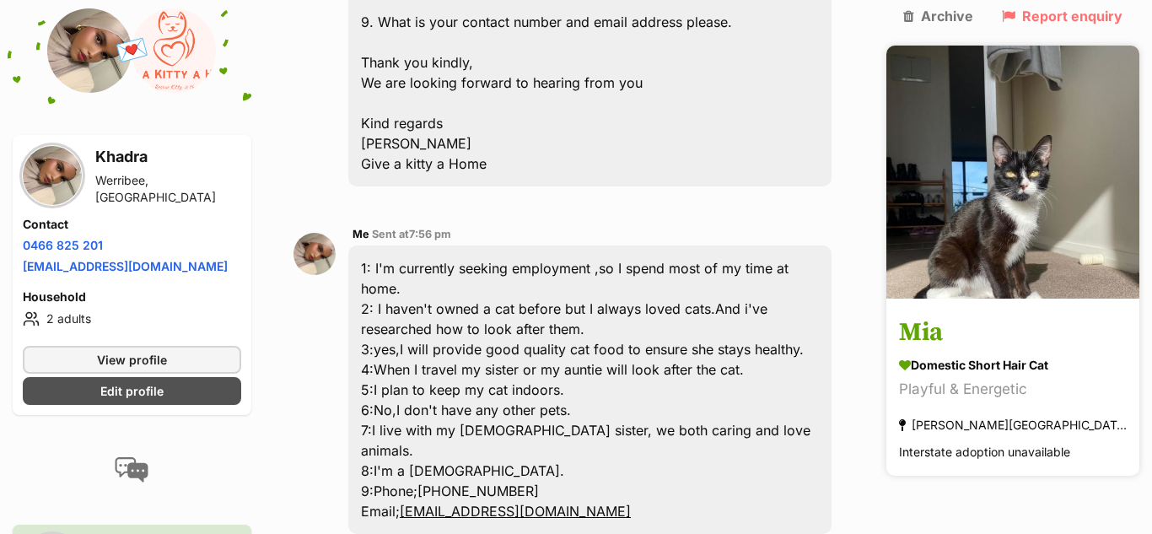
scroll to position [1287, 0]
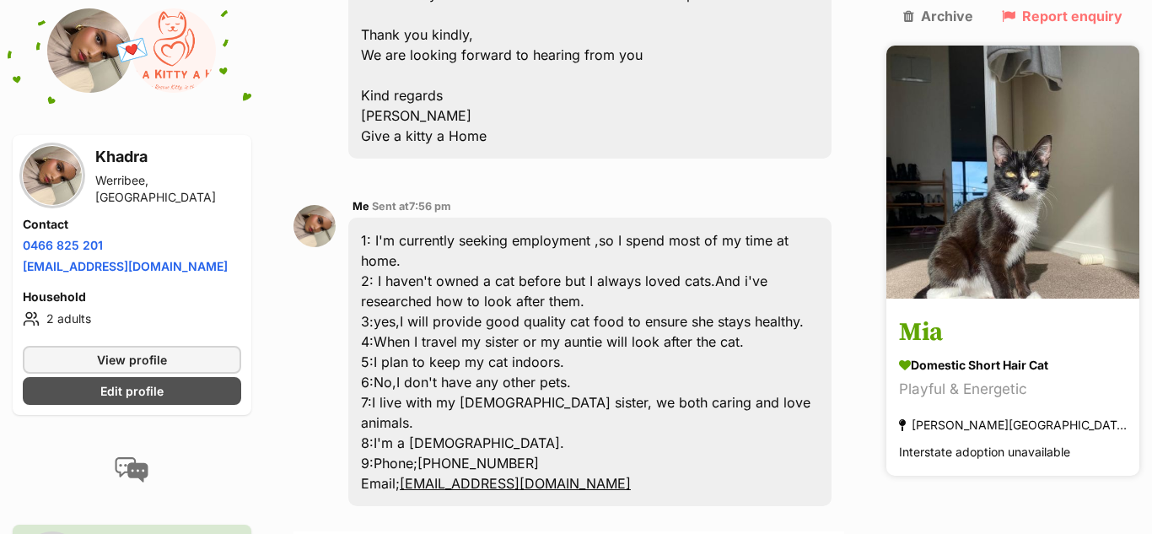
click at [1024, 315] on h3 "Mia" at bounding box center [1013, 334] width 228 height 38
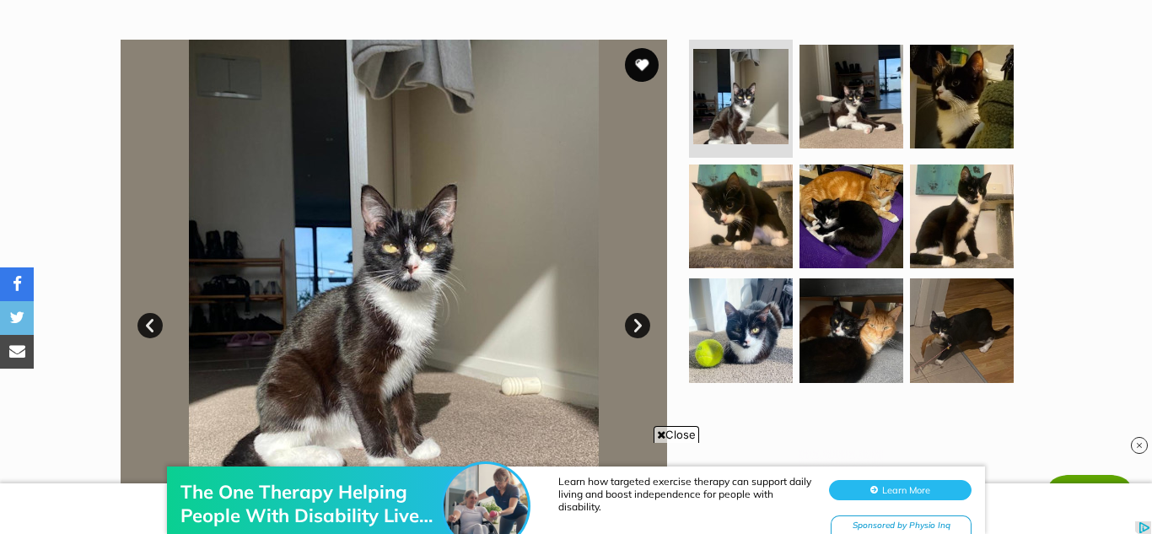
scroll to position [312, 0]
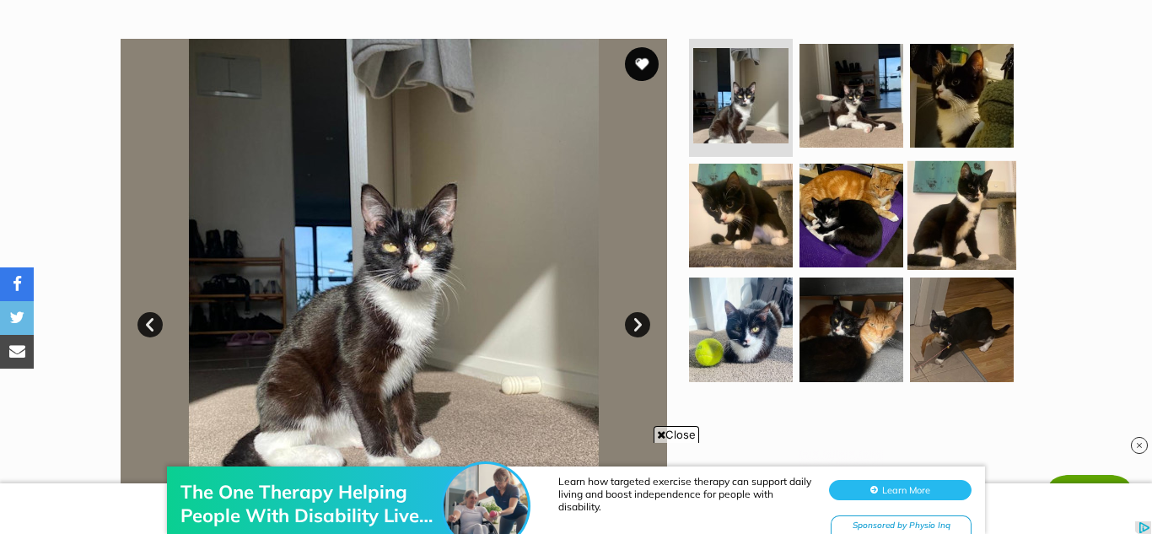
click at [937, 192] on img at bounding box center [961, 214] width 109 height 109
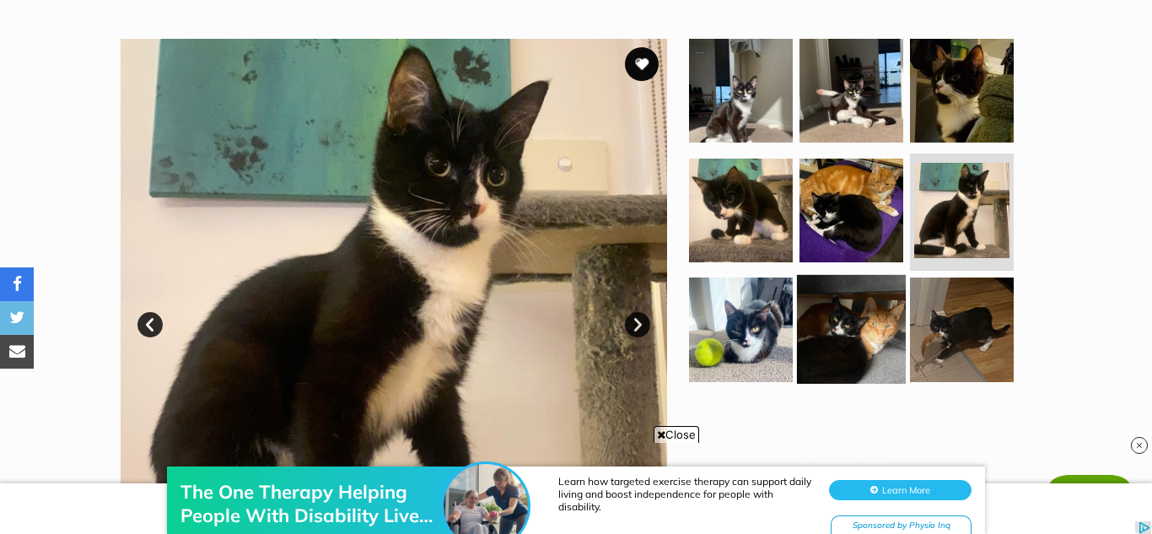
click at [824, 310] on img at bounding box center [851, 329] width 109 height 109
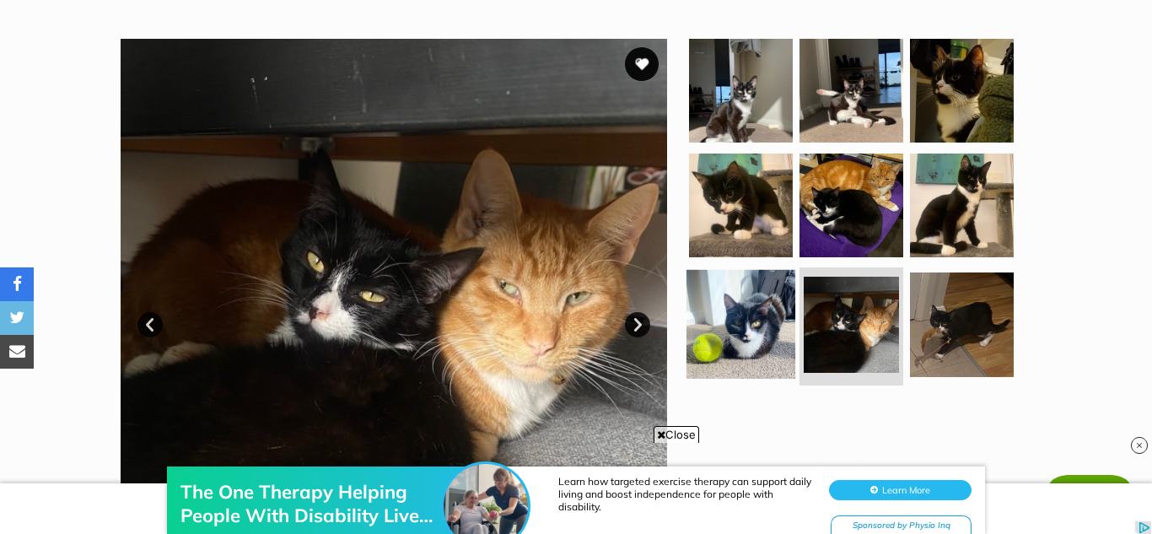
click at [745, 333] on img at bounding box center [740, 324] width 109 height 109
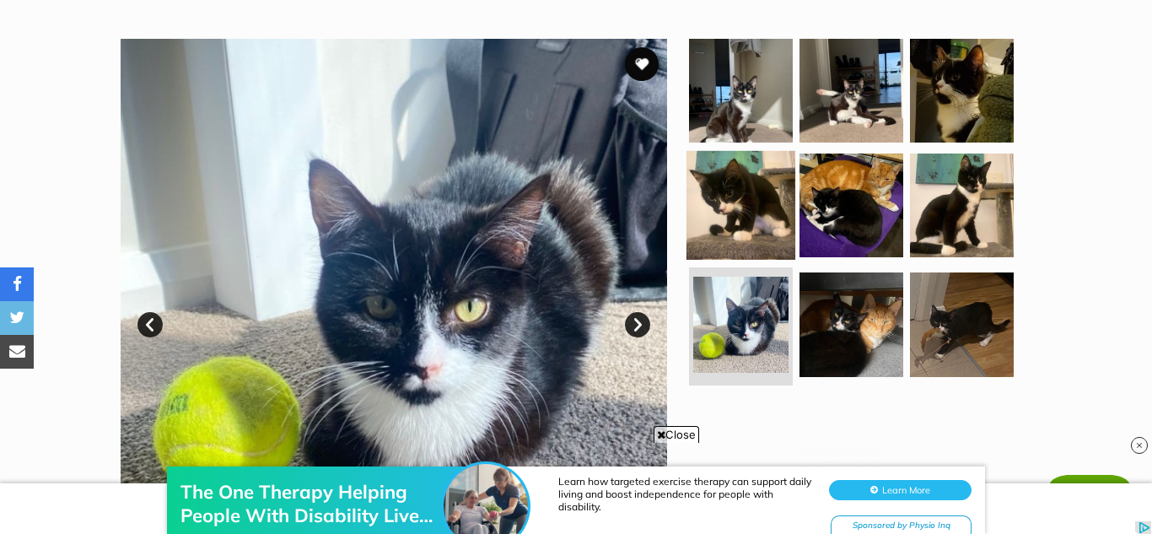
click at [766, 179] on img at bounding box center [740, 204] width 109 height 109
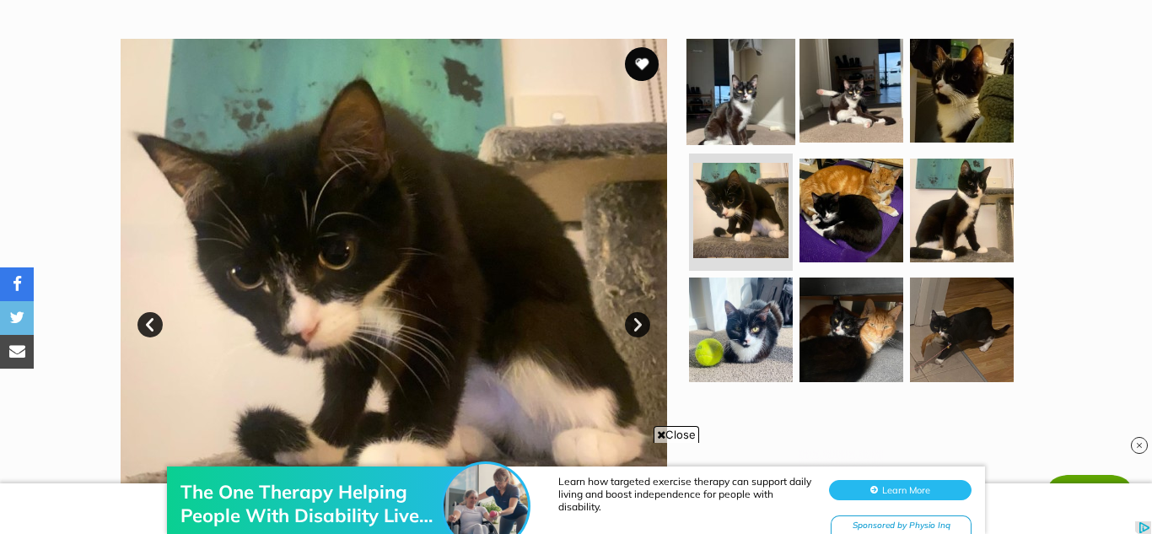
click at [777, 82] on img at bounding box center [740, 90] width 109 height 109
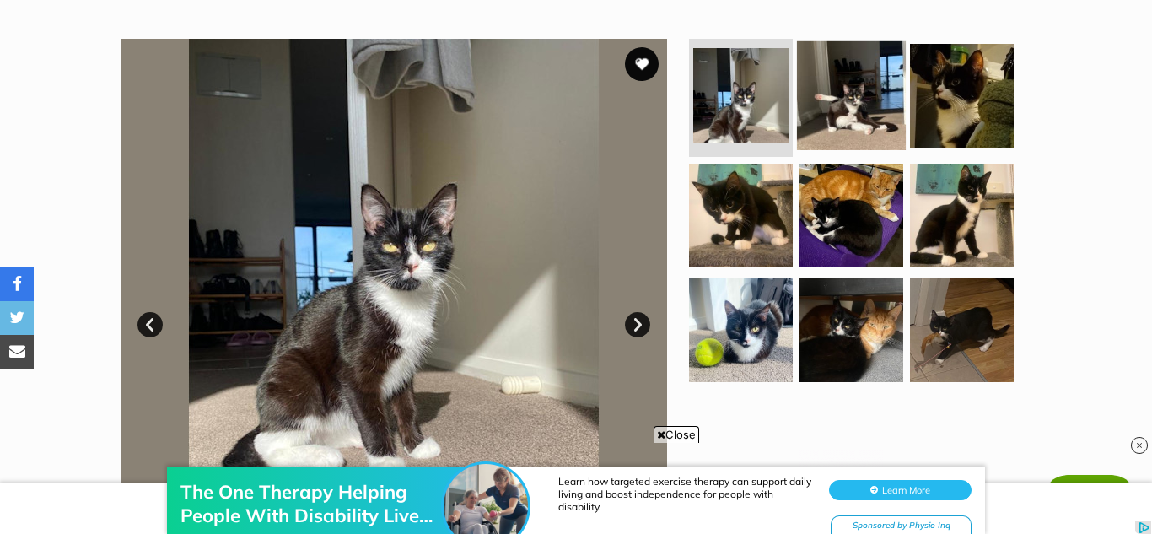
click at [866, 105] on img at bounding box center [851, 95] width 109 height 109
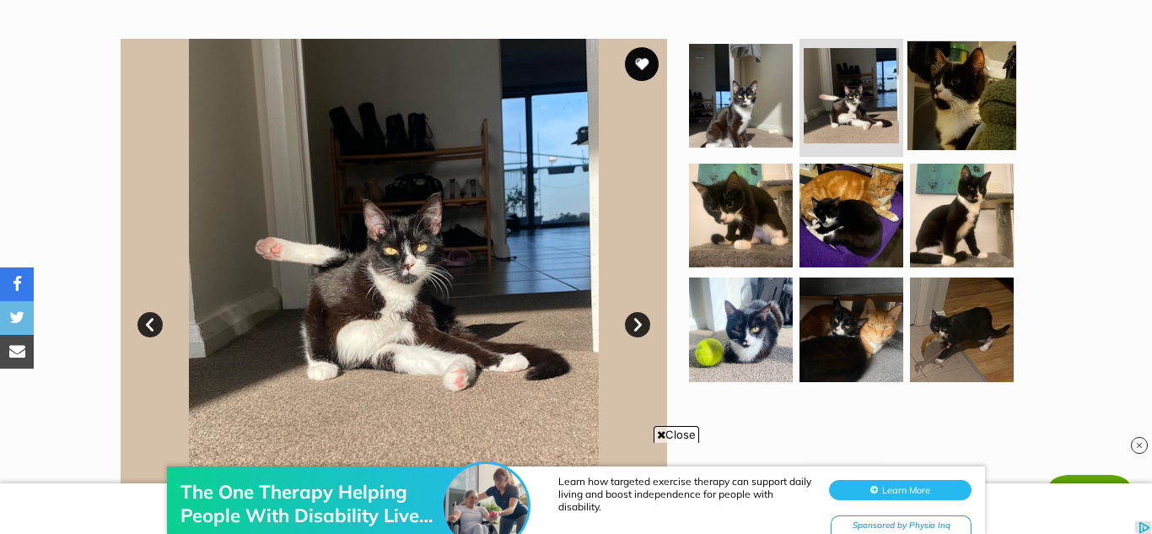
click at [955, 111] on img at bounding box center [961, 95] width 109 height 109
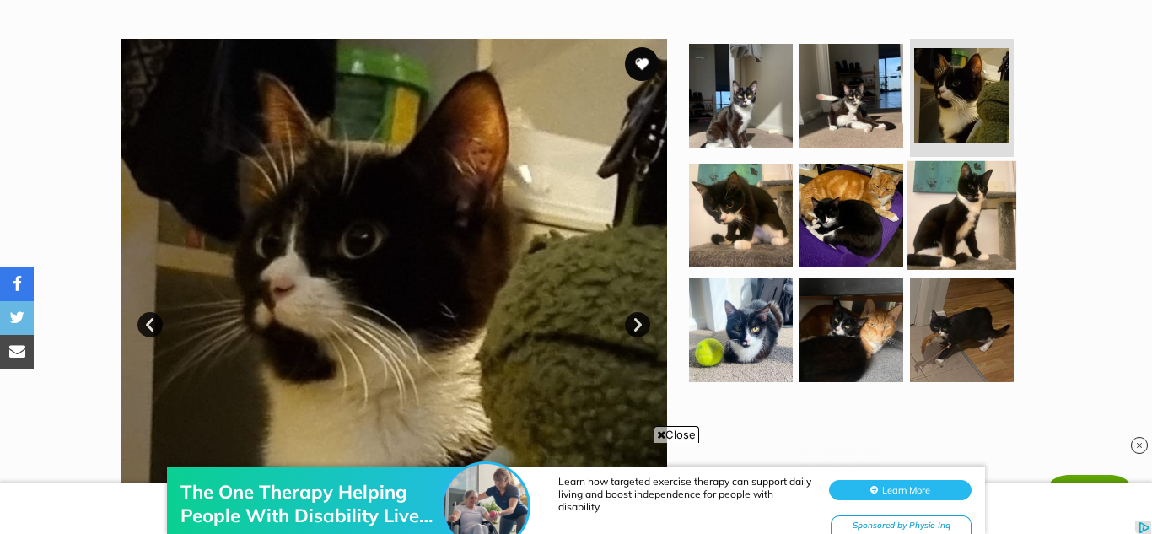
click at [949, 219] on img at bounding box center [961, 214] width 109 height 109
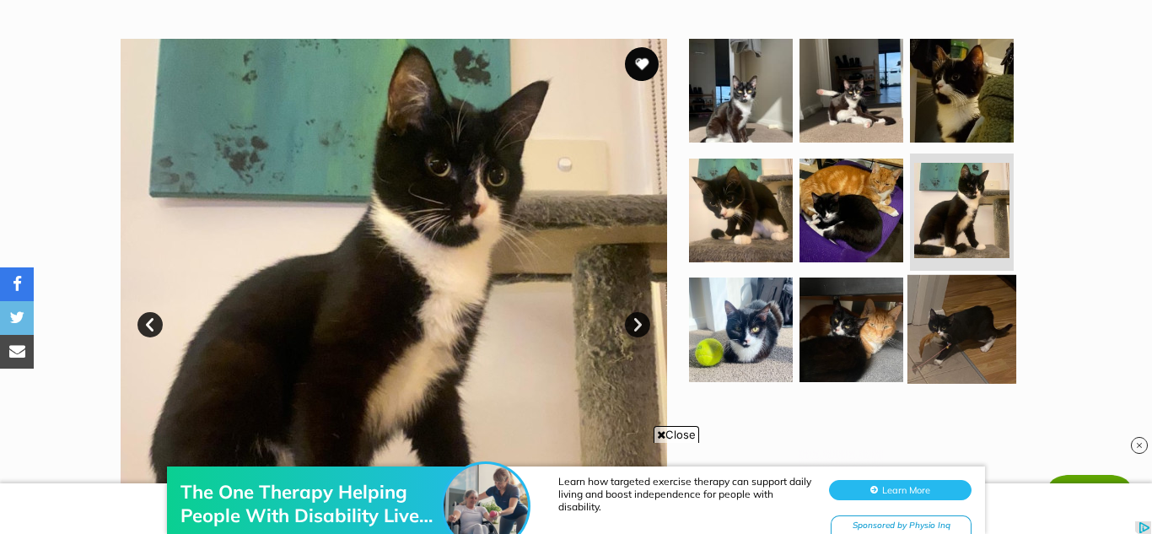
click at [935, 340] on img at bounding box center [961, 329] width 109 height 109
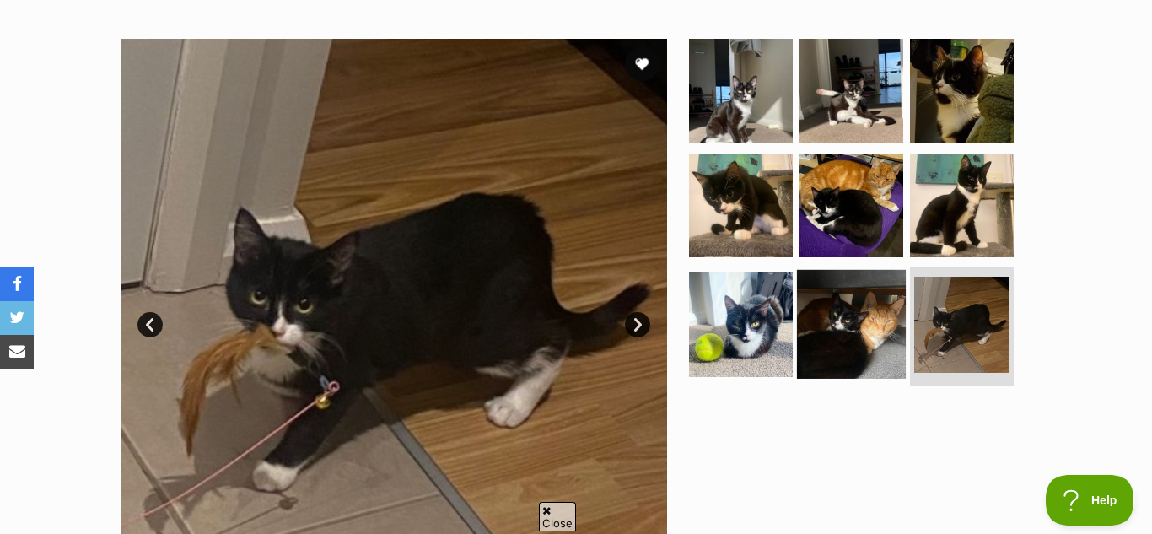
click at [852, 341] on img at bounding box center [851, 324] width 109 height 109
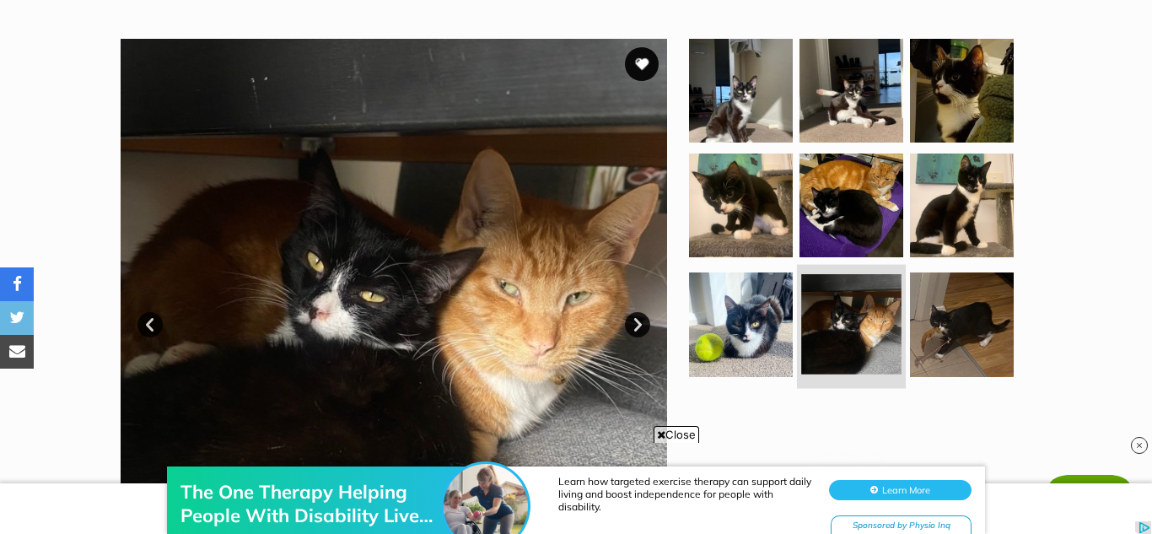
scroll to position [0, 0]
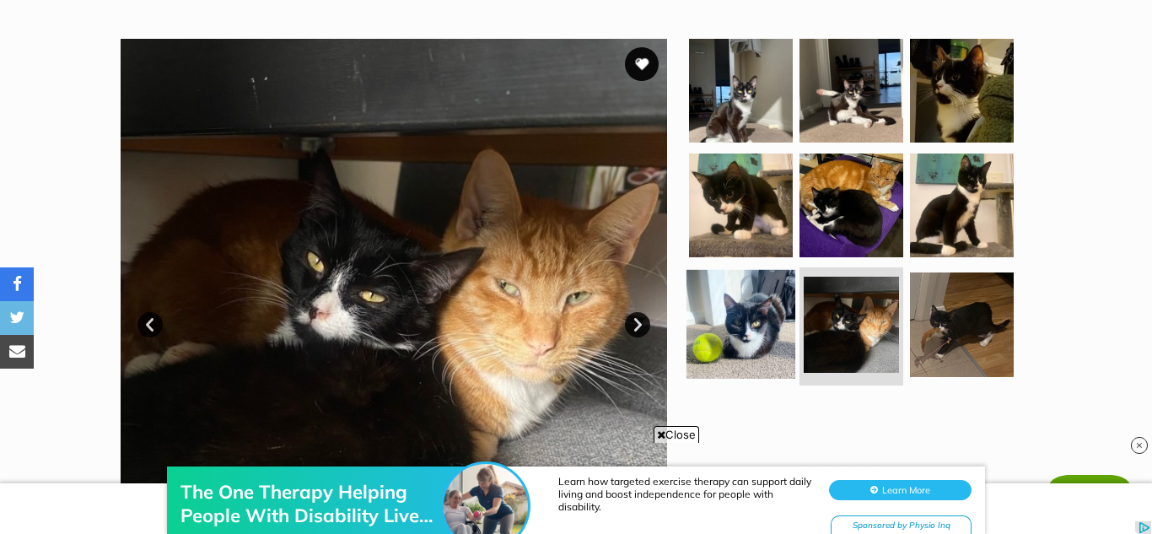
click at [762, 328] on img at bounding box center [740, 324] width 109 height 109
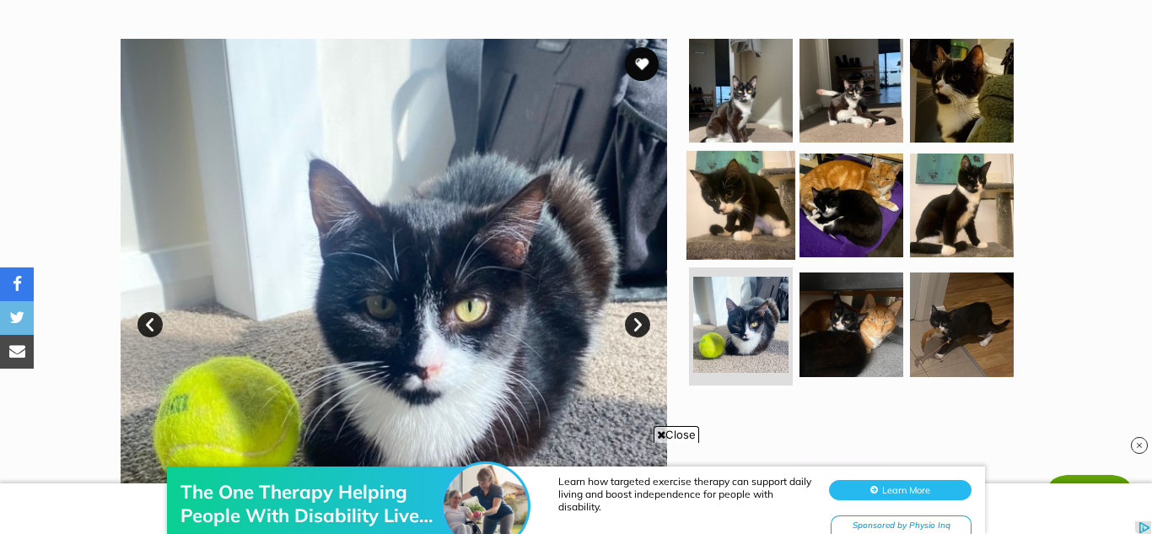
click at [755, 219] on img at bounding box center [740, 204] width 109 height 109
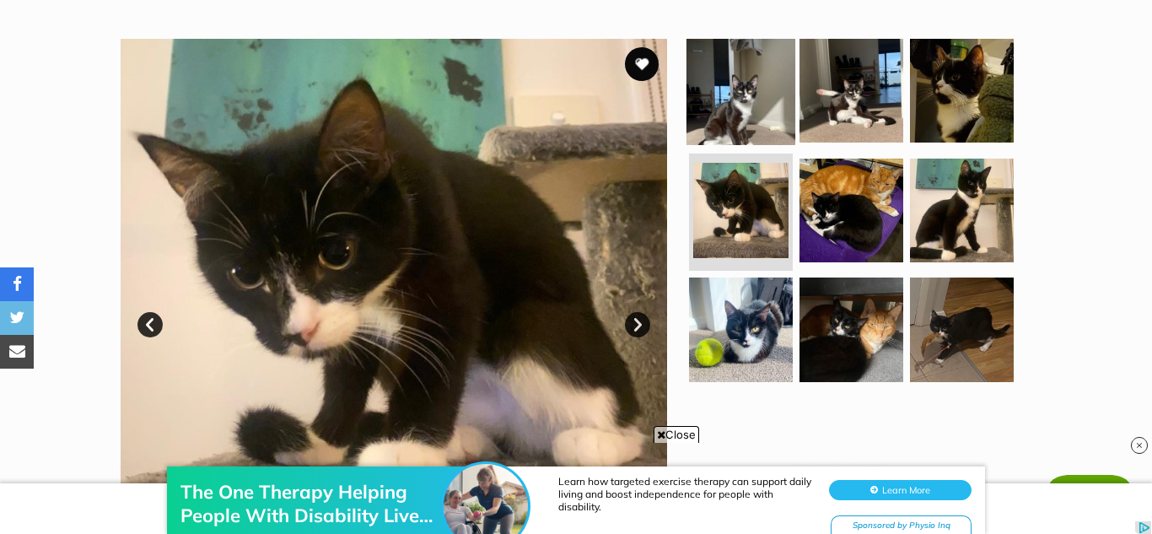
click at [741, 124] on img at bounding box center [740, 90] width 109 height 109
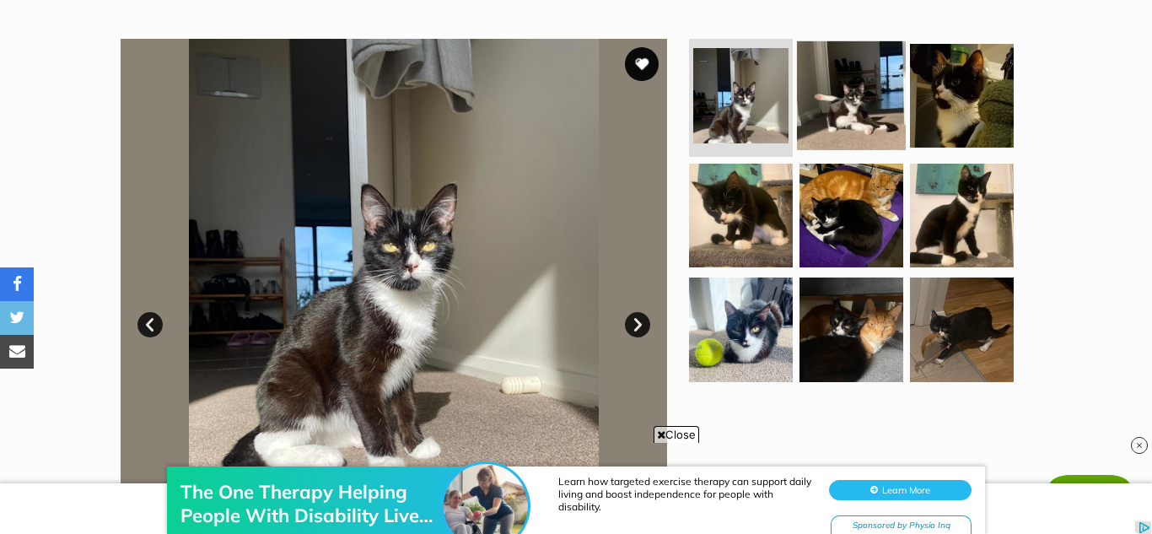
click at [821, 99] on img at bounding box center [851, 95] width 109 height 109
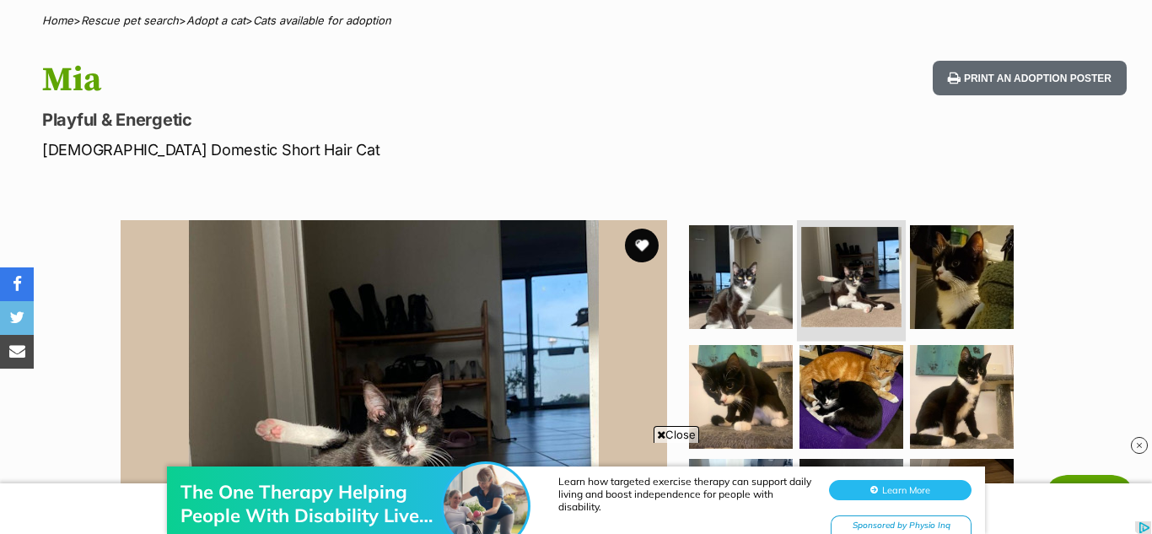
scroll to position [7, 0]
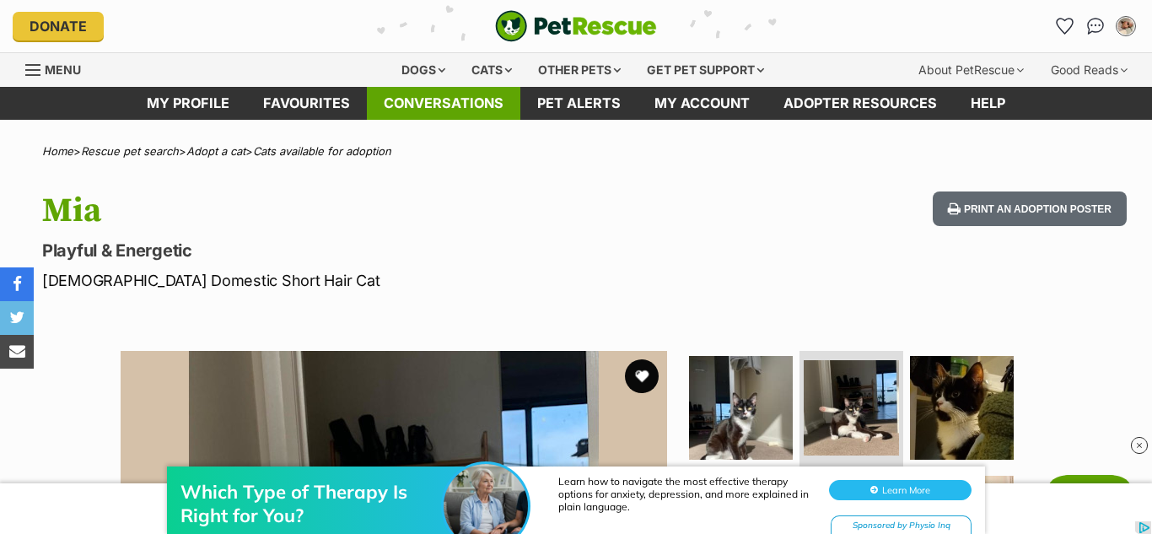
click at [462, 107] on link "Conversations" at bounding box center [443, 103] width 153 height 33
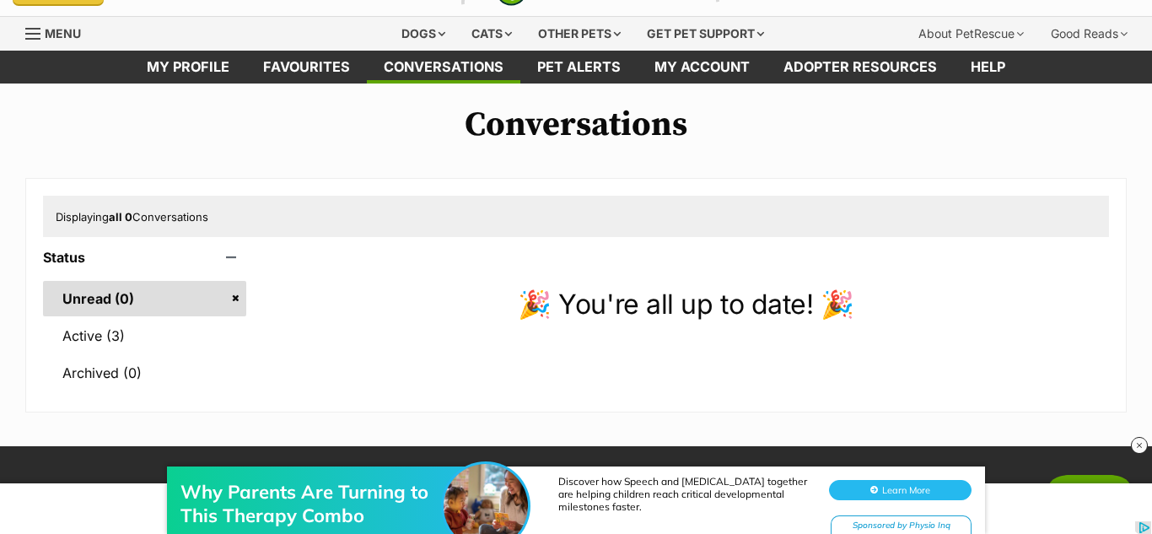
scroll to position [35, 0]
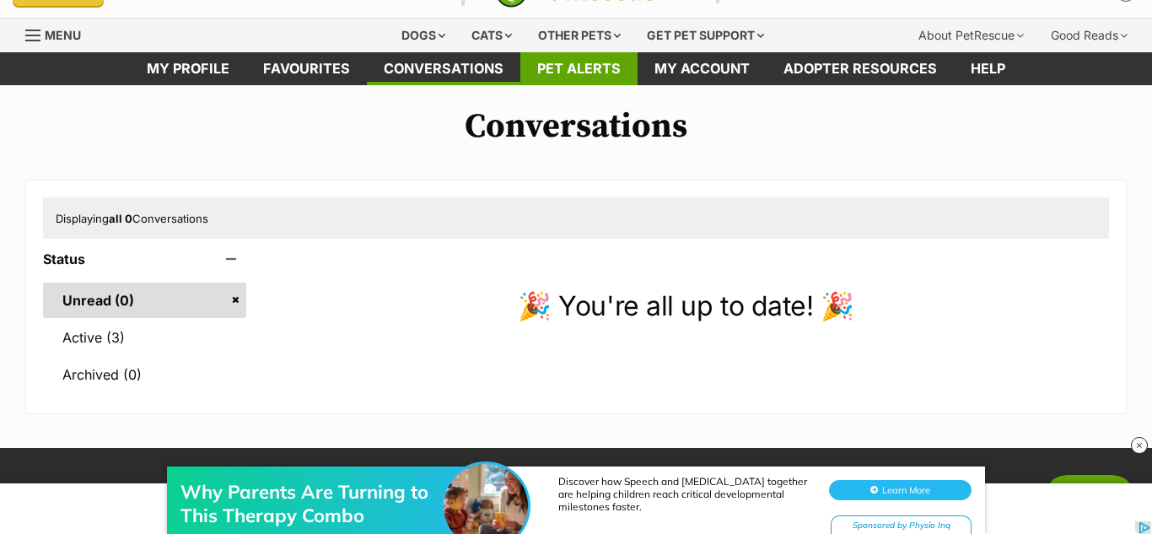
click at [594, 83] on link "Pet alerts" at bounding box center [578, 68] width 117 height 33
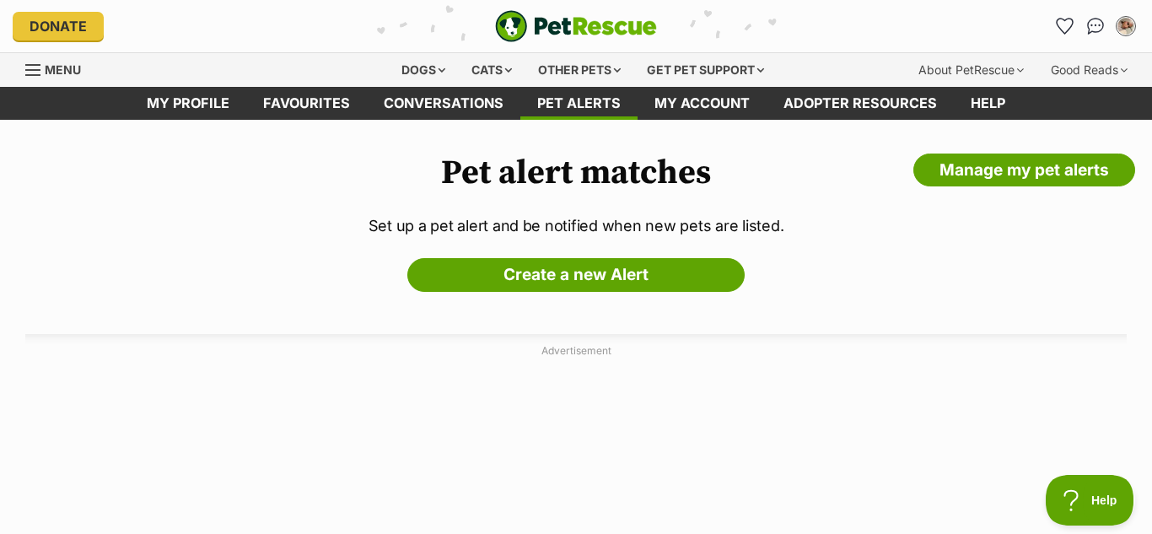
click at [1080, 25] on ul "My account [GEOGRAPHIC_DATA] Edit profile Log out Pet alerts Pet alert matches …" at bounding box center [1095, 26] width 88 height 27
click at [1060, 26] on icon "Favourites" at bounding box center [1065, 25] width 20 height 19
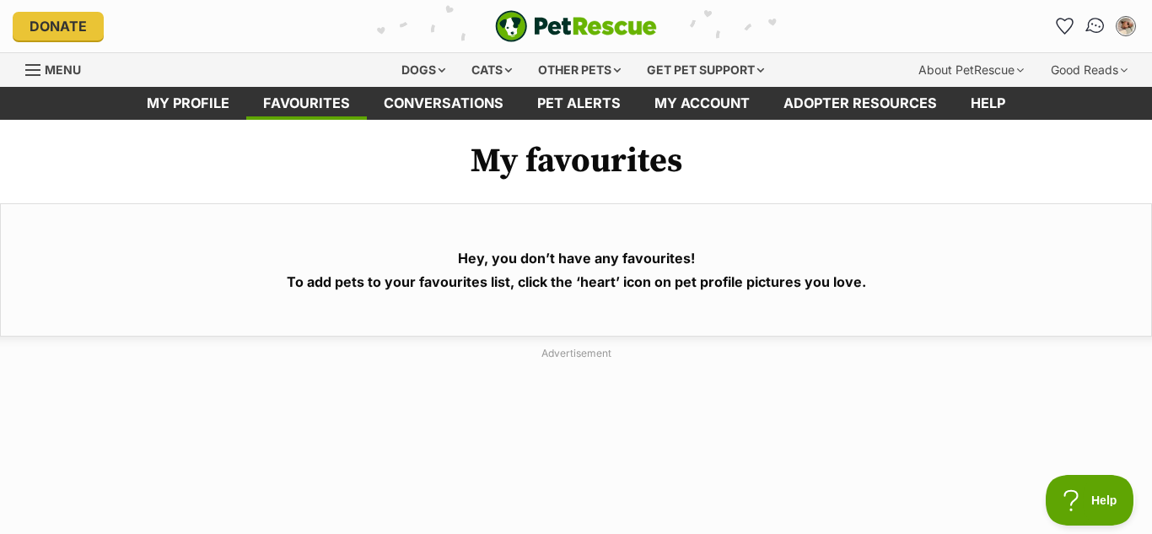
click at [1093, 22] on img "Conversations" at bounding box center [1095, 26] width 23 height 22
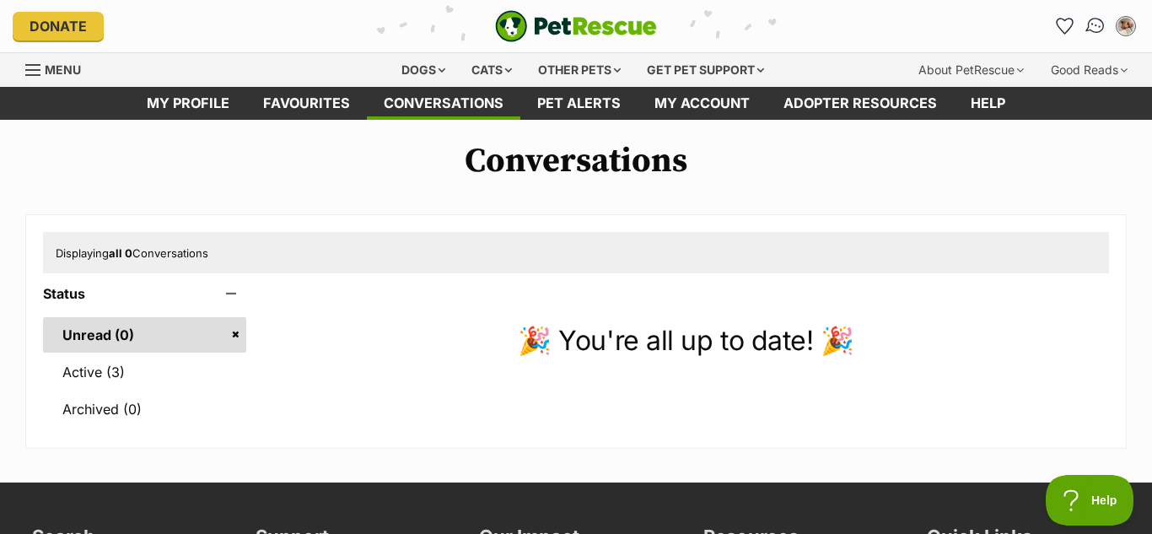
click at [1095, 24] on img "Conversations" at bounding box center [1095, 26] width 23 height 22
click at [181, 354] on link "Active (3)" at bounding box center [144, 371] width 203 height 35
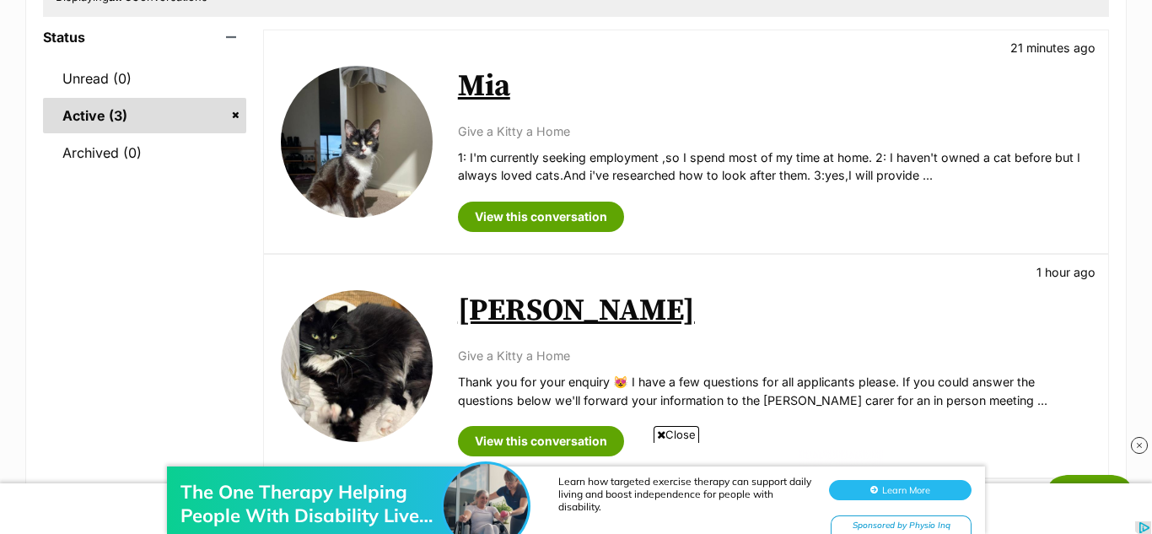
scroll to position [257, 0]
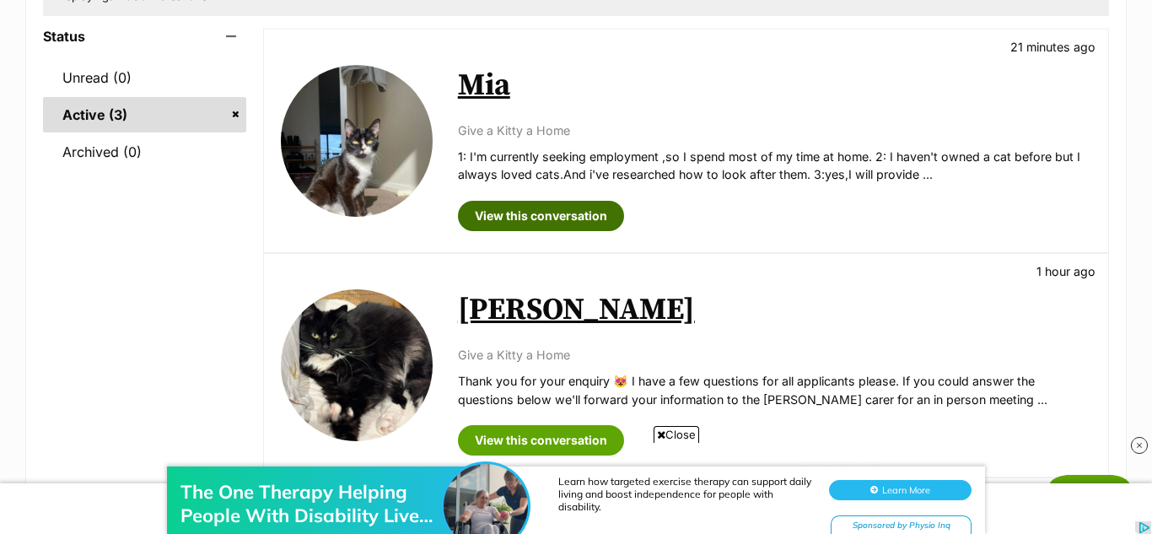
click at [589, 217] on link "View this conversation" at bounding box center [541, 216] width 166 height 30
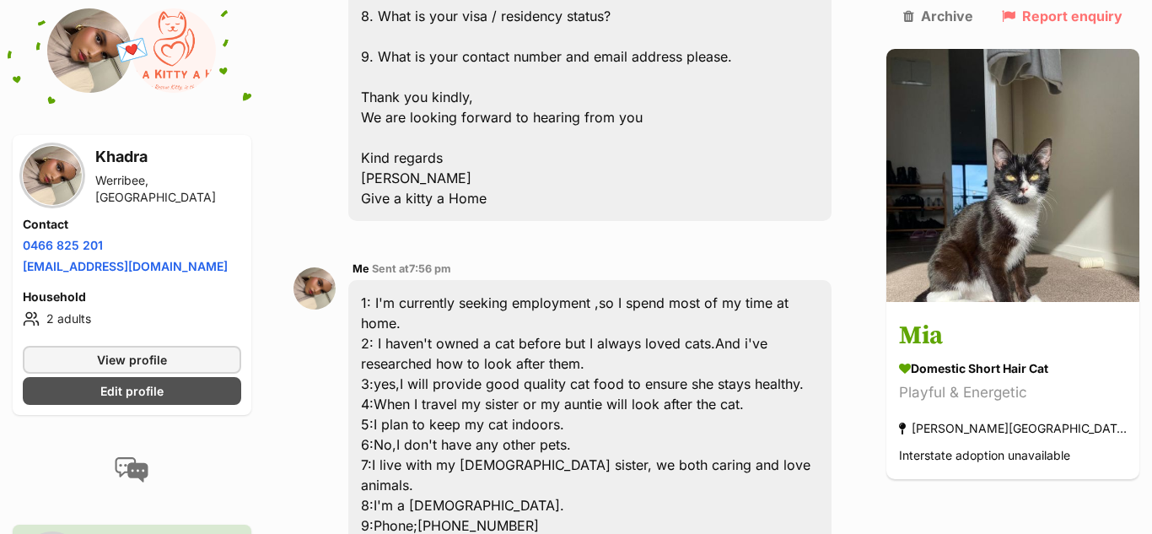
scroll to position [1287, 0]
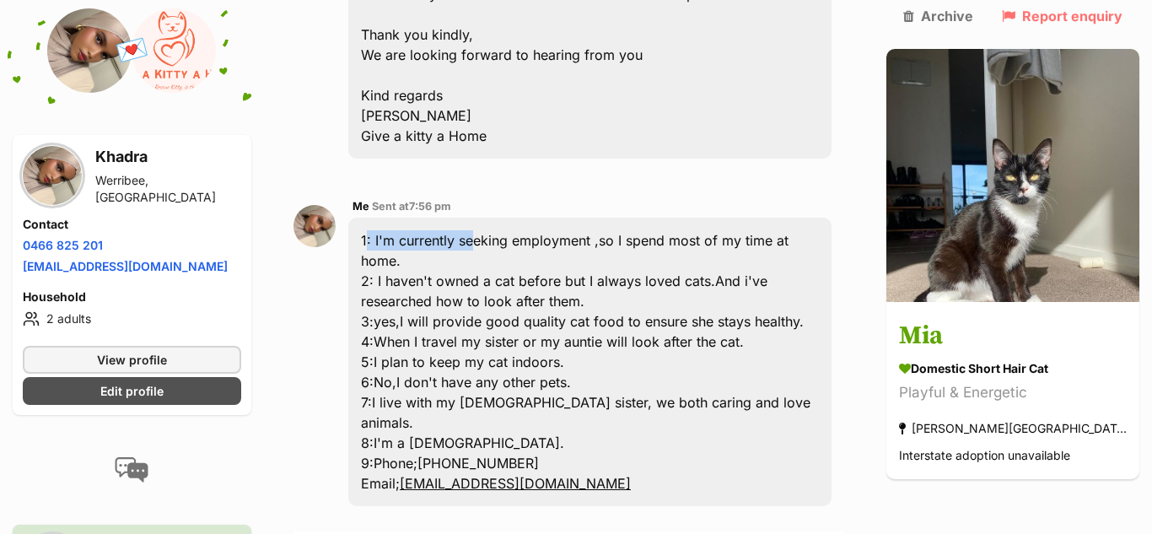
drag, startPoint x: 373, startPoint y: 163, endPoint x: 482, endPoint y: 180, distance: 110.9
click at [482, 218] on div "1: I'm currently seeking employment ,so I spend most of my time at home. 2: I h…" at bounding box center [589, 362] width 483 height 288
click at [831, 306] on div "1: I'm currently seeking employment ,so I spend most of my time at home. 2: I h…" at bounding box center [589, 362] width 483 height 288
click at [653, 218] on div "1: I'm currently seeking employment ,so I spend most of my time at home. 2: I h…" at bounding box center [589, 362] width 483 height 288
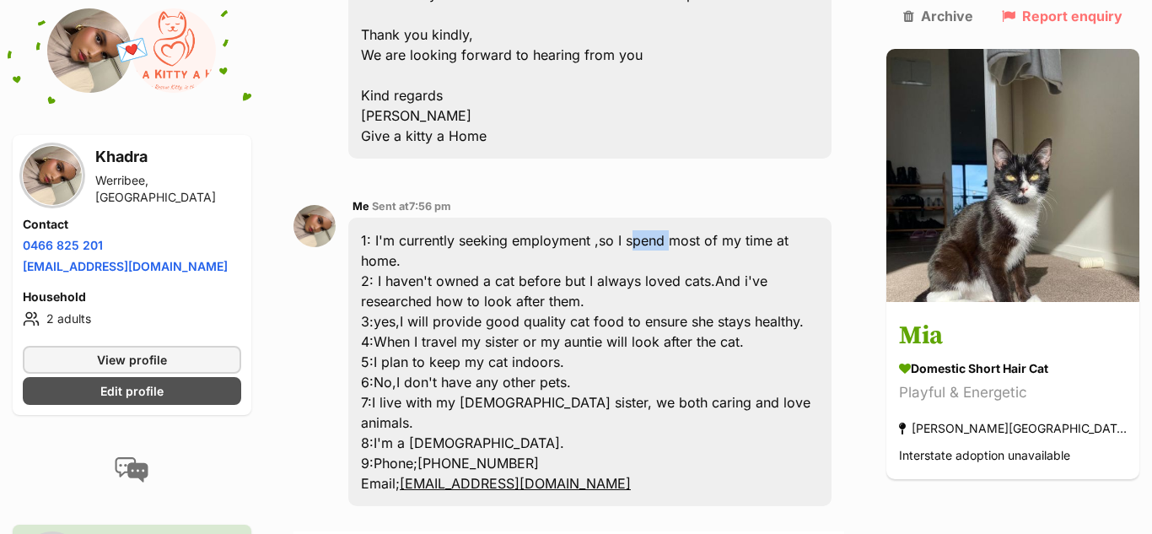
click at [653, 218] on div "1: I'm currently seeking employment ,so I spend most of my time at home. 2: I h…" at bounding box center [589, 362] width 483 height 288
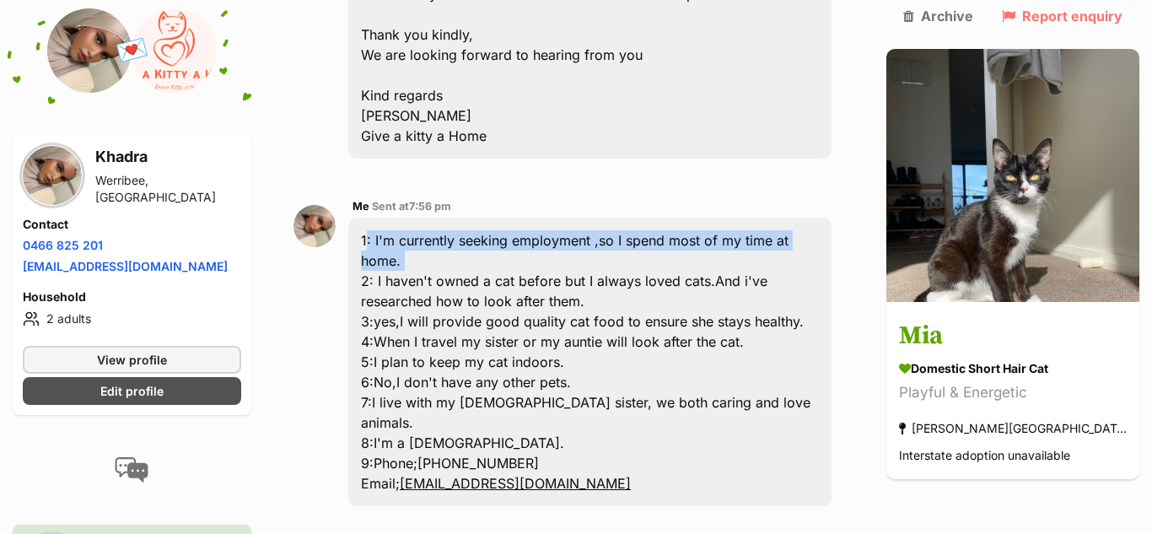
click at [653, 218] on div "1: I'm currently seeking employment ,so I spend most of my time at home. 2: I h…" at bounding box center [589, 362] width 483 height 288
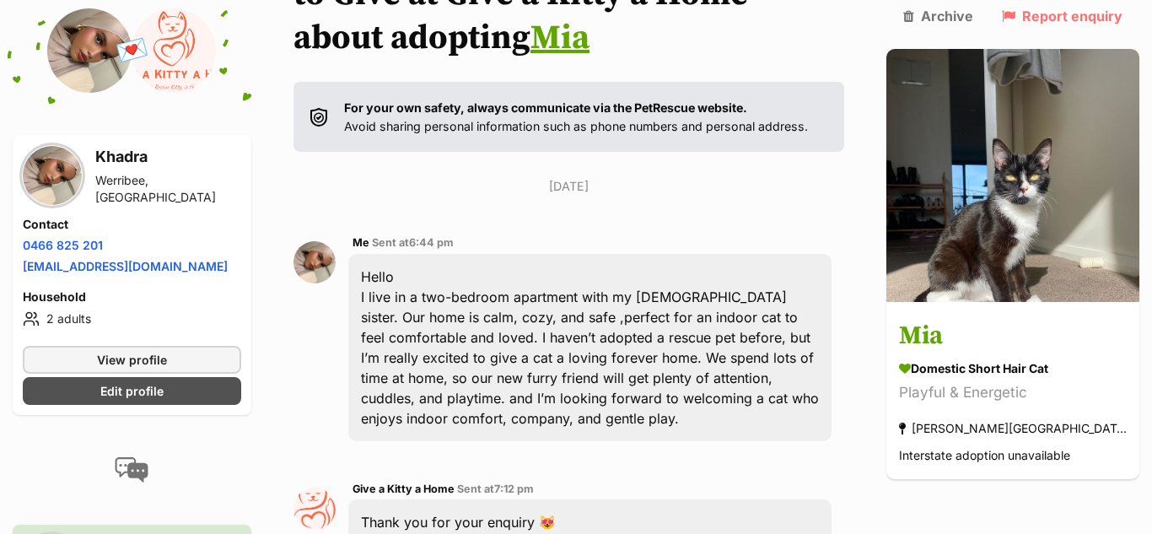
scroll to position [207, 0]
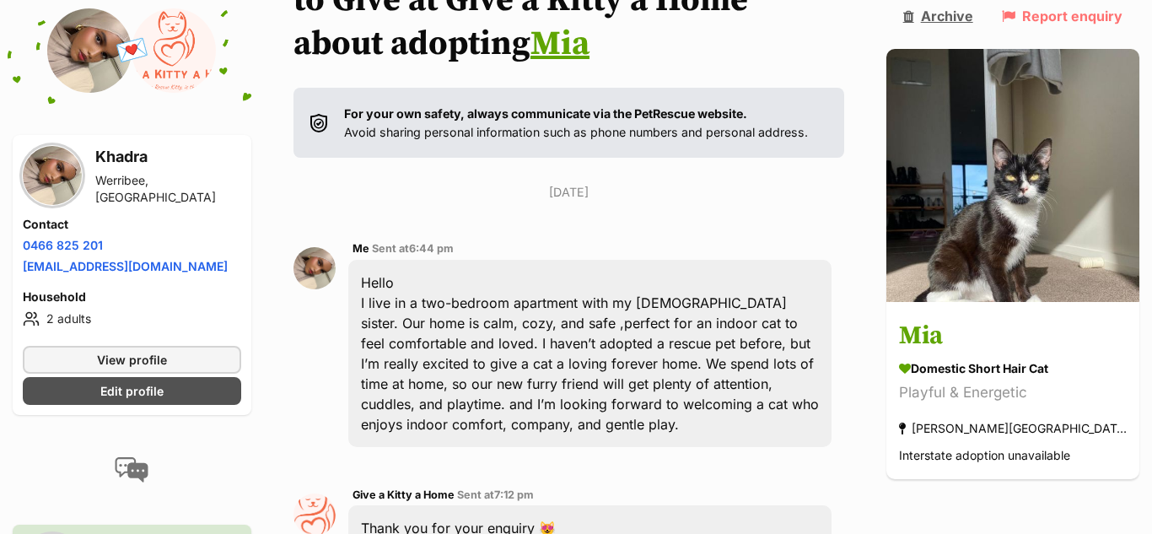
click at [973, 21] on link "Archive" at bounding box center [938, 15] width 70 height 15
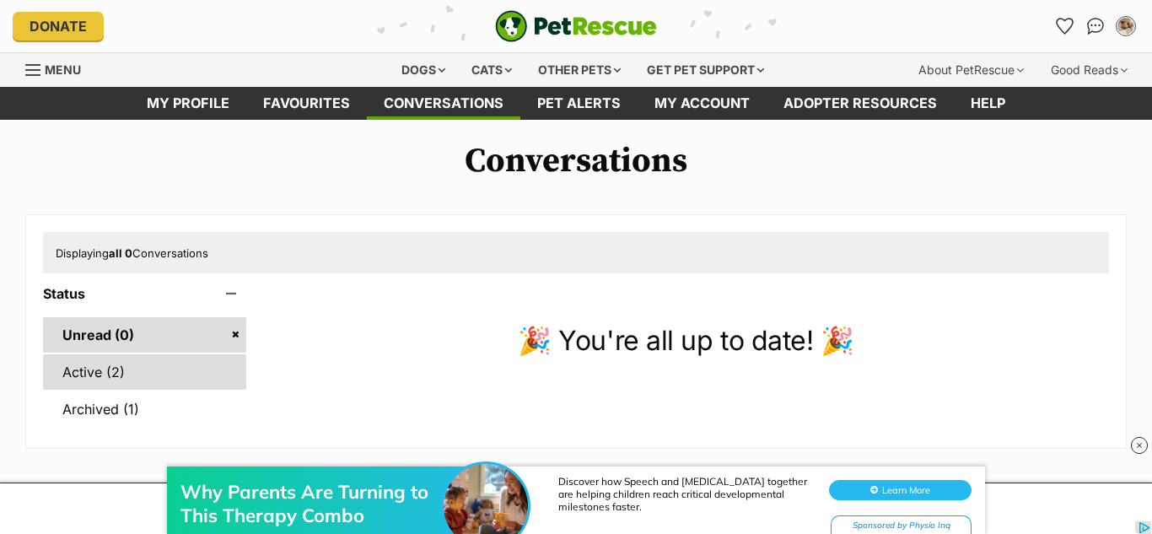
click at [140, 361] on link "Active (2)" at bounding box center [144, 371] width 203 height 35
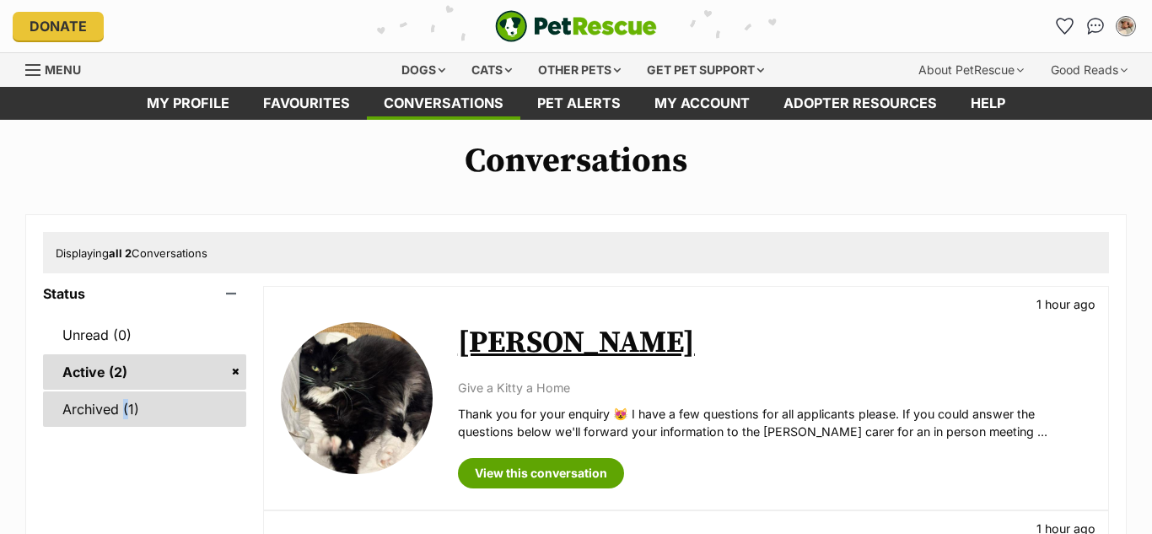
click at [111, 415] on link "Archived (1)" at bounding box center [144, 408] width 203 height 35
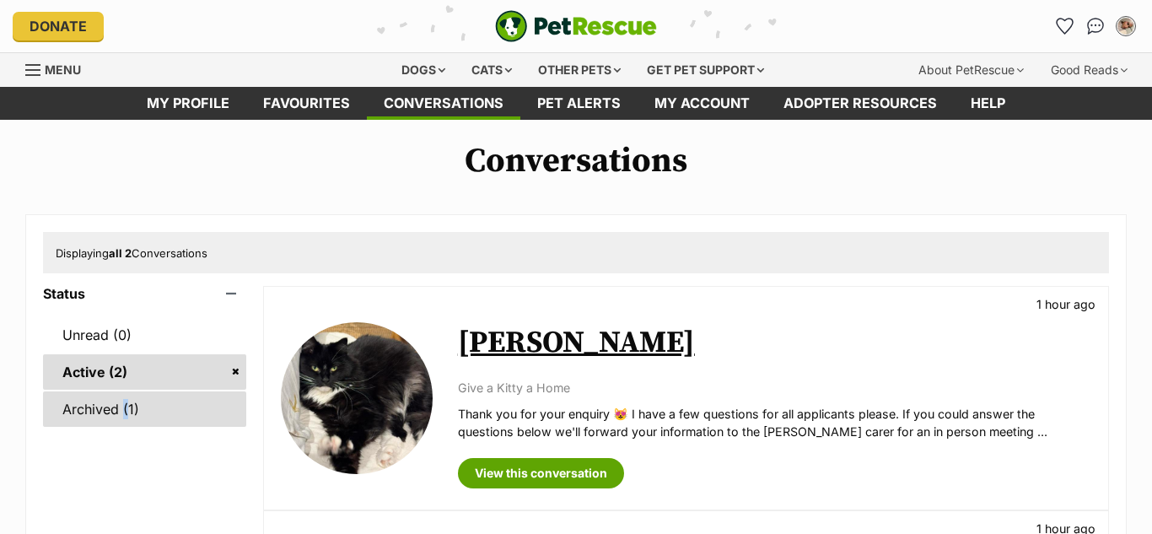
click at [163, 420] on link "Archived (1)" at bounding box center [144, 408] width 203 height 35
click at [328, 298] on div "Available Britney 1 hour ago Give a Kitty a Home Thank you for your enquiry 😻 I…" at bounding box center [686, 398] width 844 height 223
